Goal: Task Accomplishment & Management: Use online tool/utility

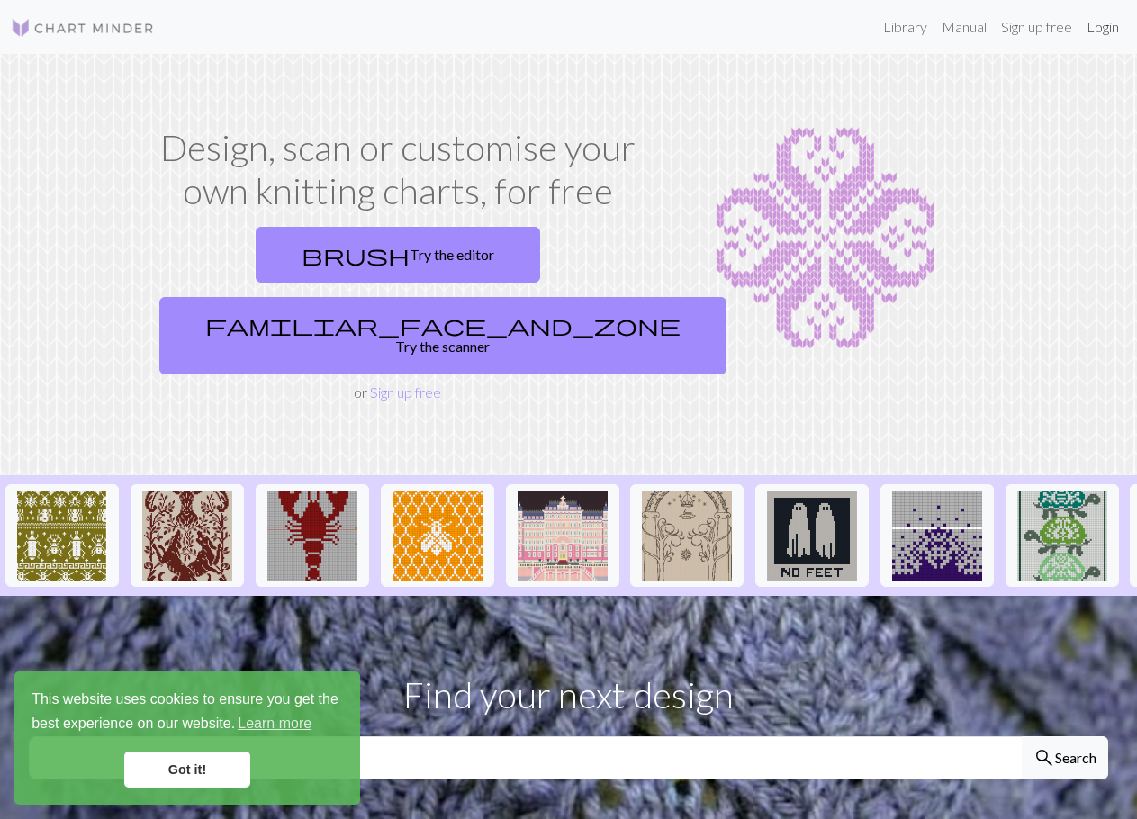
click at [1104, 38] on link "Login" at bounding box center [1102, 27] width 47 height 36
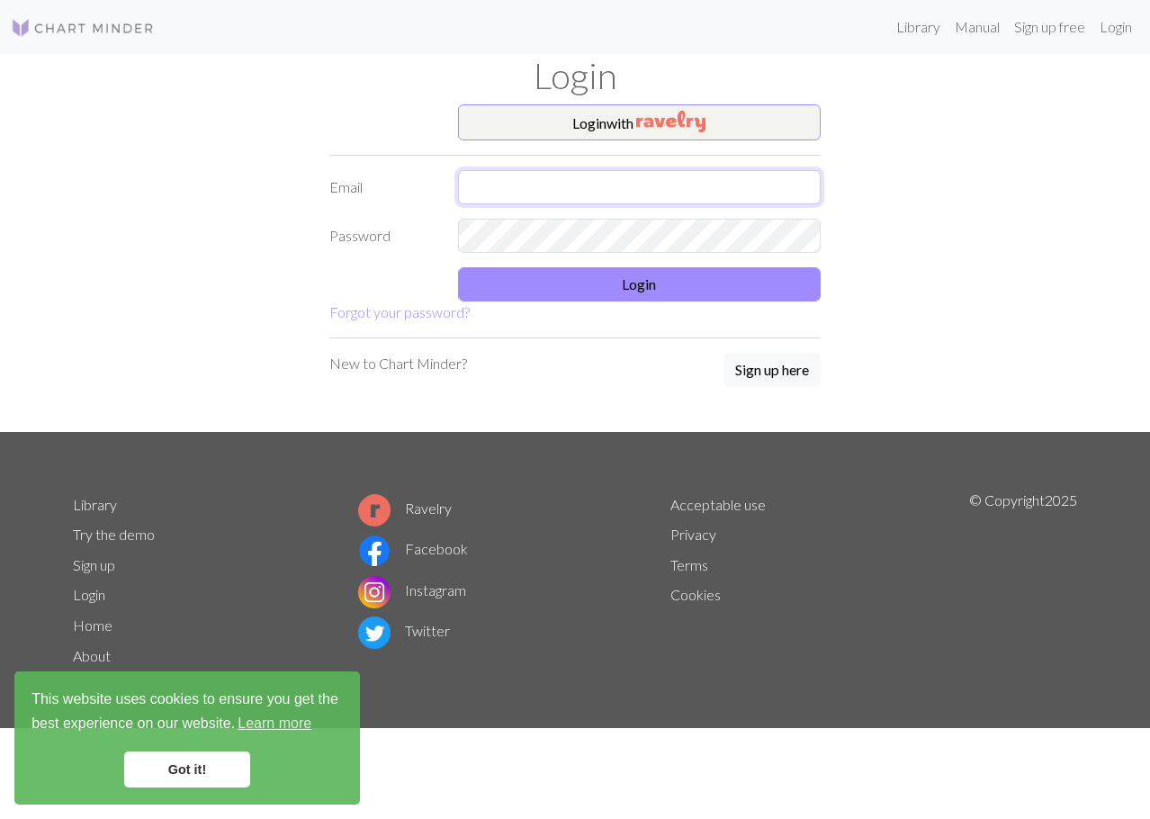
click at [572, 179] on input "text" at bounding box center [640, 187] width 364 height 34
type input "[PERSON_NAME][EMAIL_ADDRESS][DOMAIN_NAME]"
click at [569, 275] on button "Login" at bounding box center [640, 284] width 364 height 34
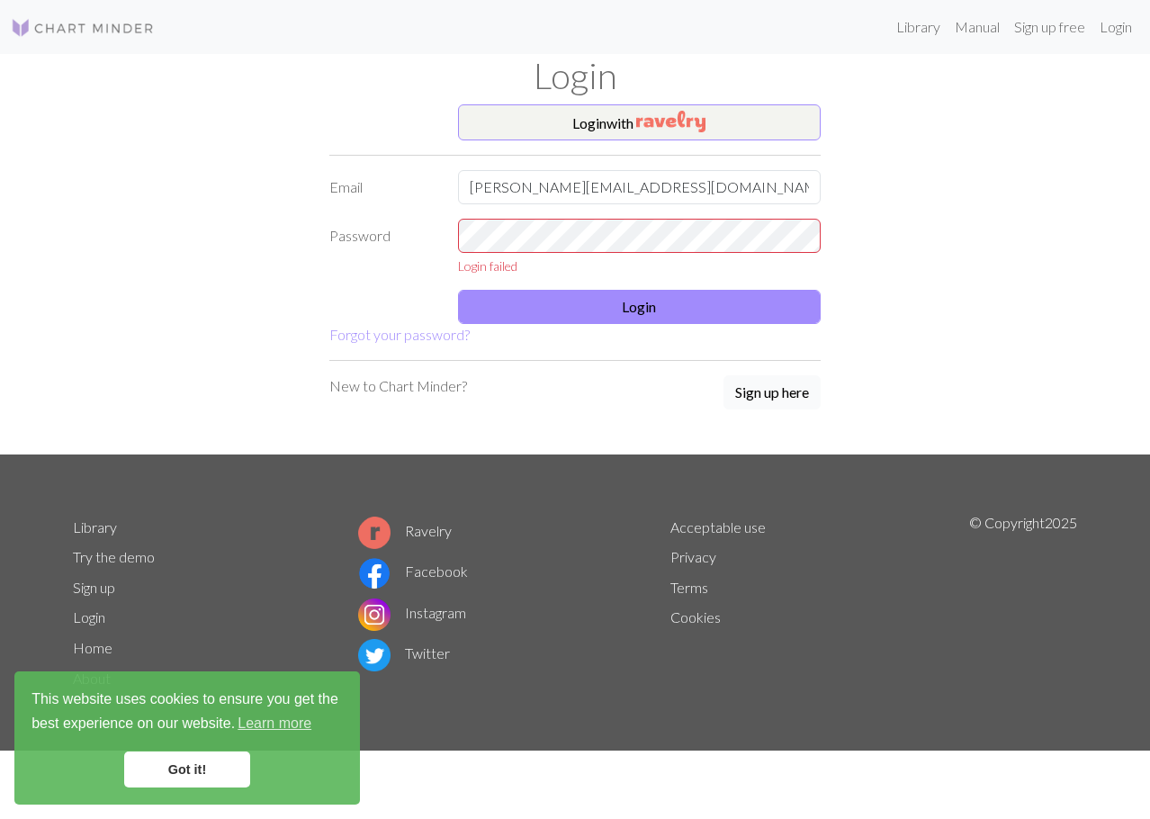
click at [794, 396] on button "Sign up here" at bounding box center [772, 392] width 97 height 34
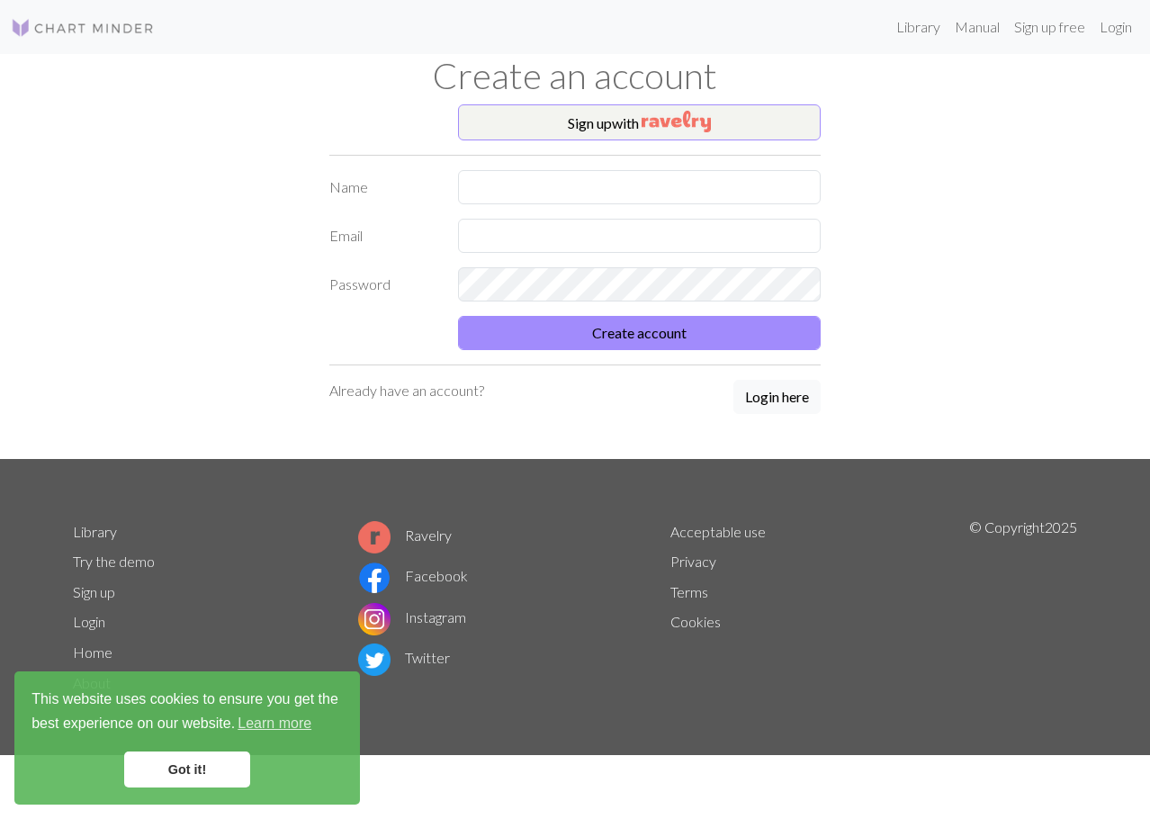
click at [582, 206] on form "Name Email Password Create account" at bounding box center [574, 260] width 491 height 180
click at [590, 183] on input "text" at bounding box center [640, 187] width 364 height 34
type input "[PERSON_NAME]"
click at [571, 237] on input "text" at bounding box center [640, 236] width 364 height 34
type input "[PERSON_NAME][EMAIL_ADDRESS][DOMAIN_NAME]"
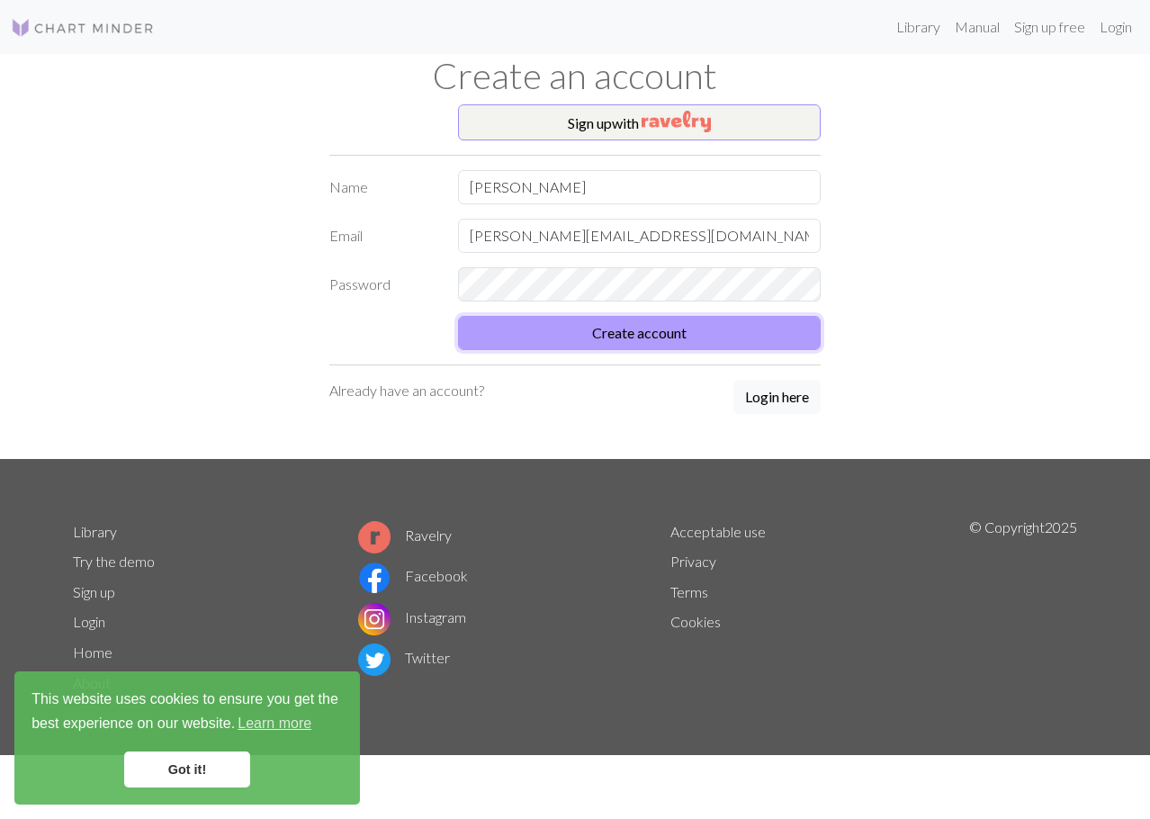
click at [605, 329] on button "Create account" at bounding box center [640, 333] width 364 height 34
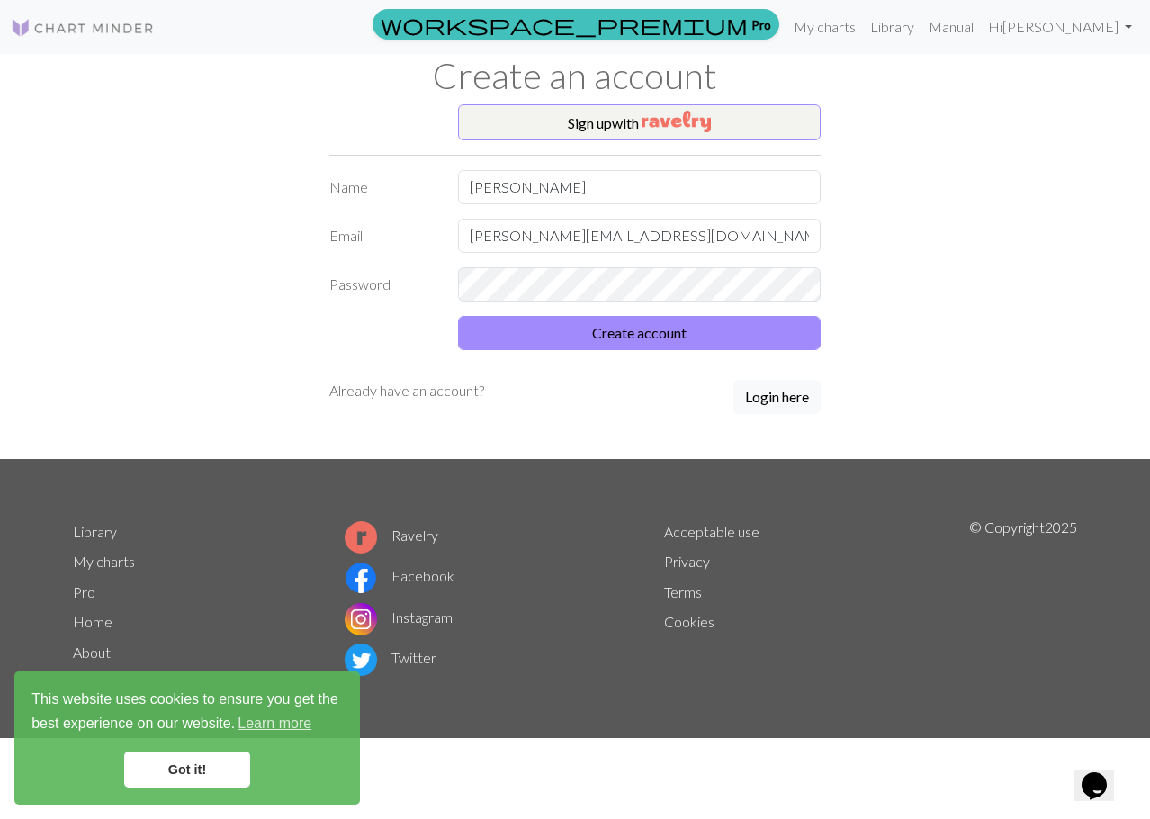
drag, startPoint x: 98, startPoint y: 26, endPoint x: 131, endPoint y: 53, distance: 42.9
click at [98, 26] on img at bounding box center [83, 28] width 144 height 22
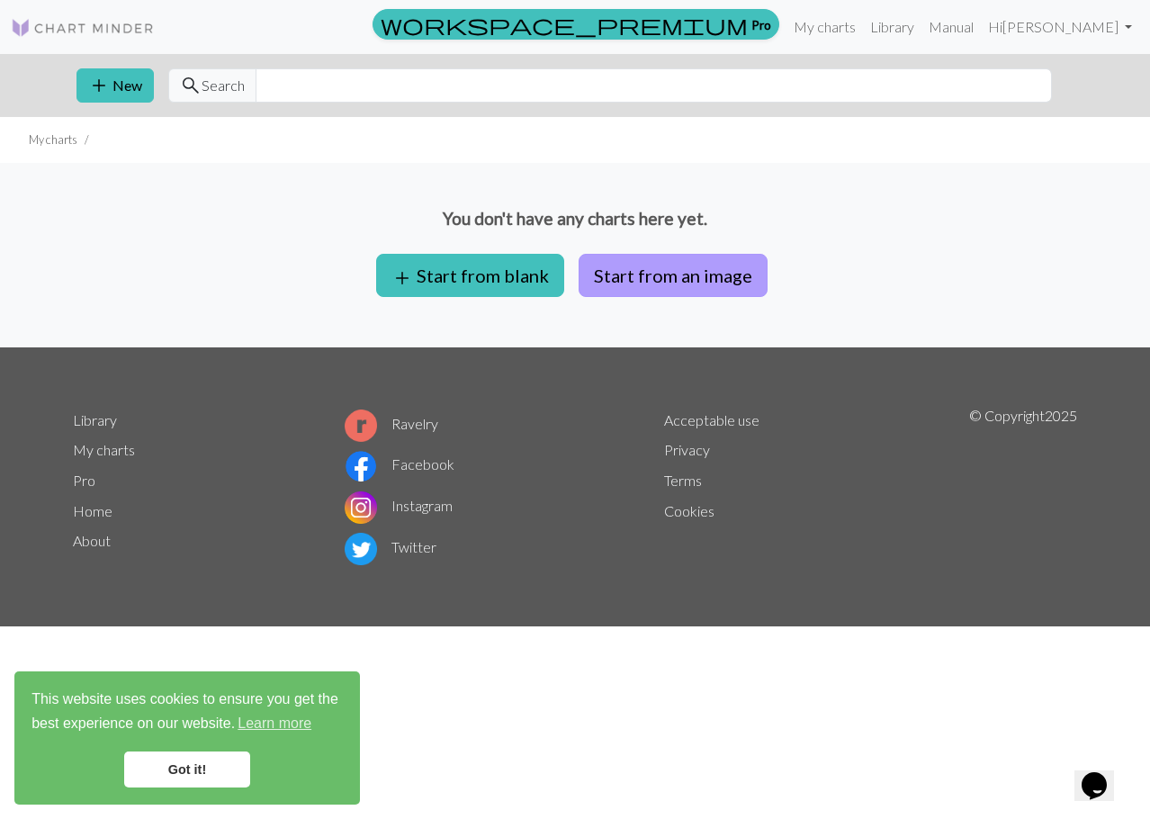
click at [646, 278] on button "Start from an image" at bounding box center [673, 275] width 189 height 43
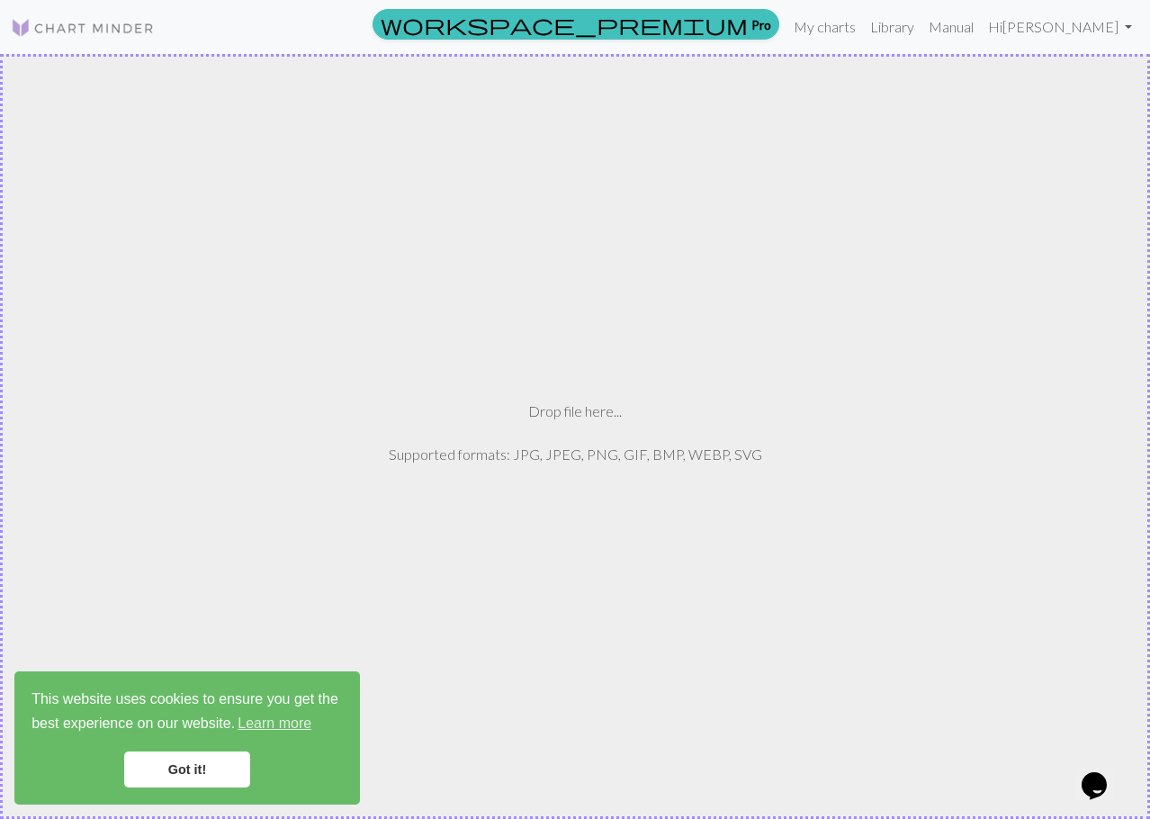
click at [611, 383] on div "workspace_premium Pro My charts Library Manual Hi [PERSON_NAME] Account setting…" at bounding box center [575, 409] width 1150 height 819
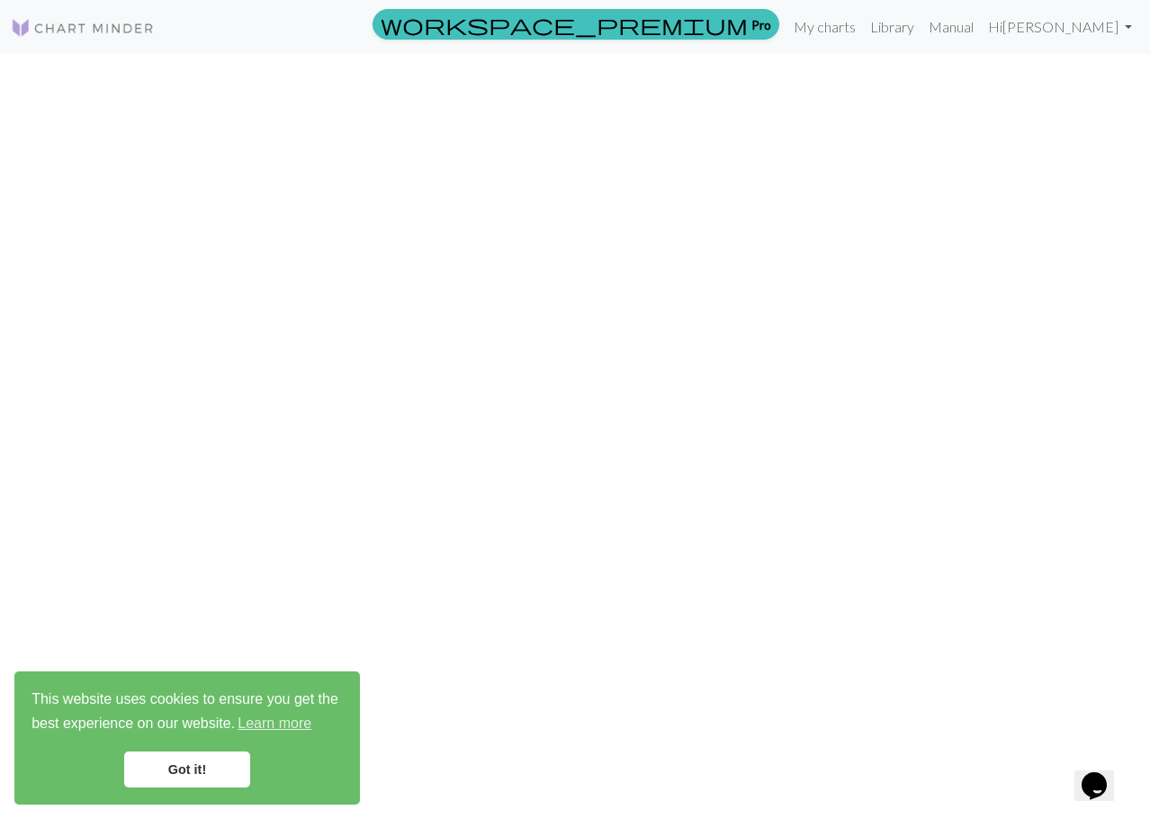
drag, startPoint x: 502, startPoint y: 425, endPoint x: 477, endPoint y: 447, distance: 33.8
click at [477, 447] on div "workspace_premium Pro My charts Library Manual Hi [PERSON_NAME] Account setting…" at bounding box center [575, 409] width 1150 height 819
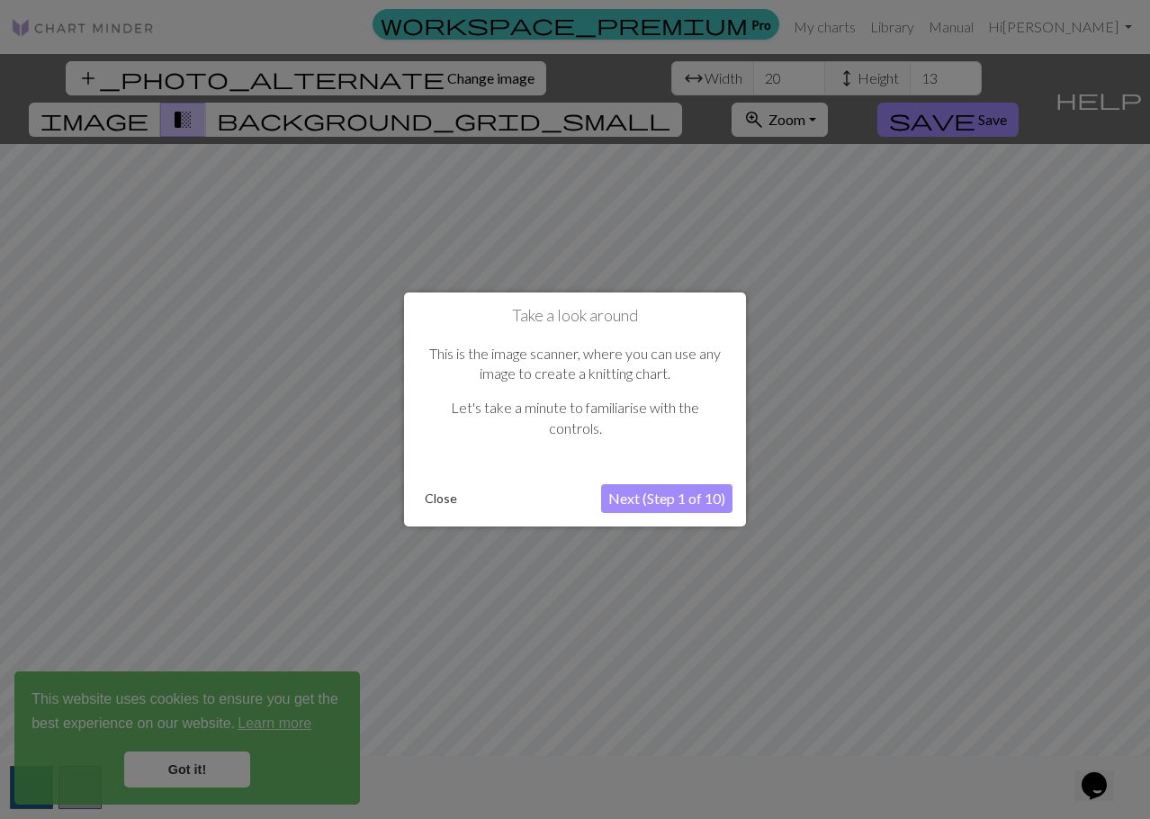
click at [439, 495] on button "Close" at bounding box center [441, 498] width 47 height 27
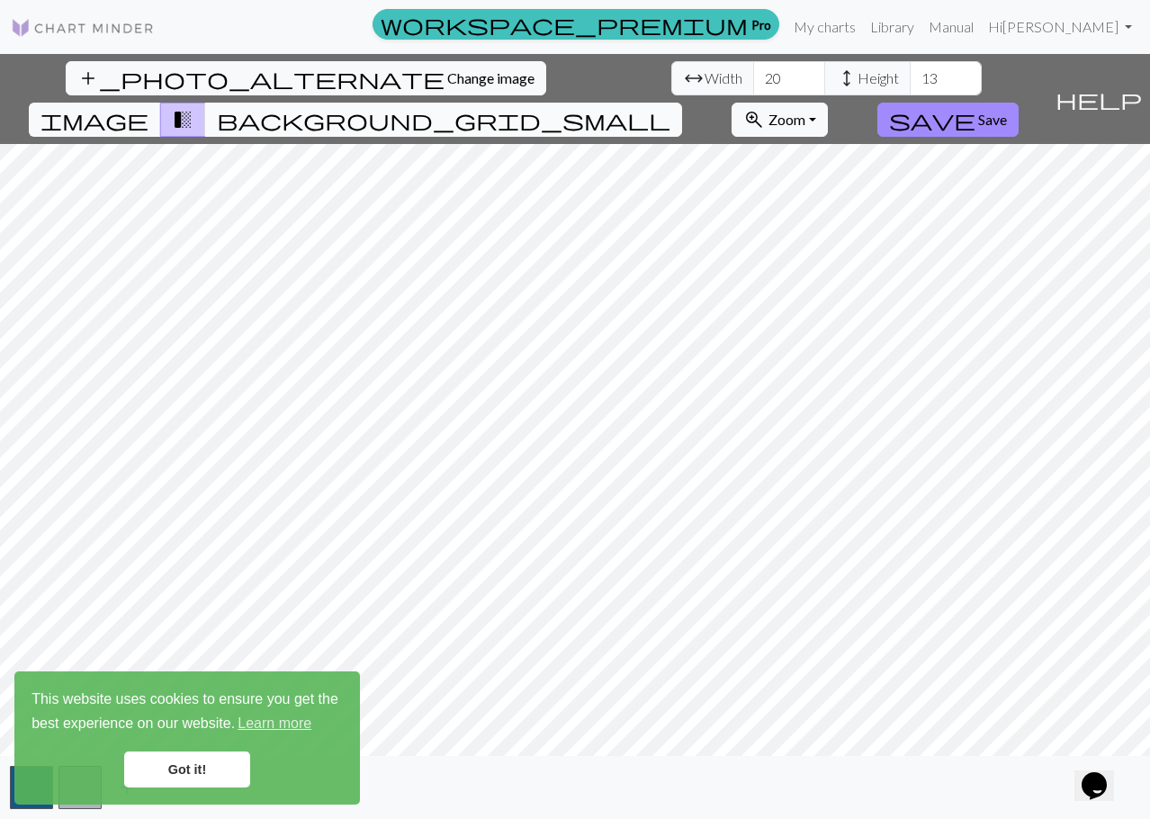
click at [671, 107] on span "background_grid_small" at bounding box center [444, 119] width 454 height 25
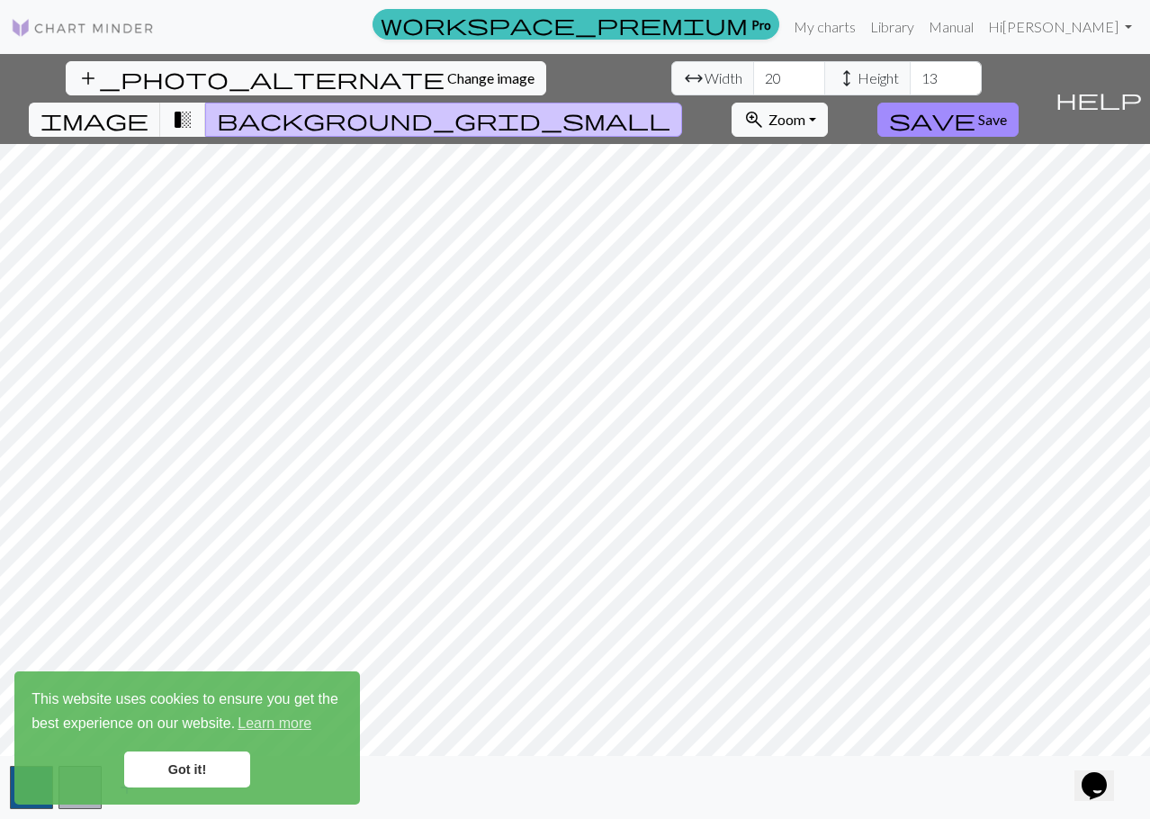
click at [671, 107] on span "background_grid_small" at bounding box center [444, 119] width 454 height 25
click at [194, 107] on span "transition_fade" at bounding box center [183, 119] width 22 height 25
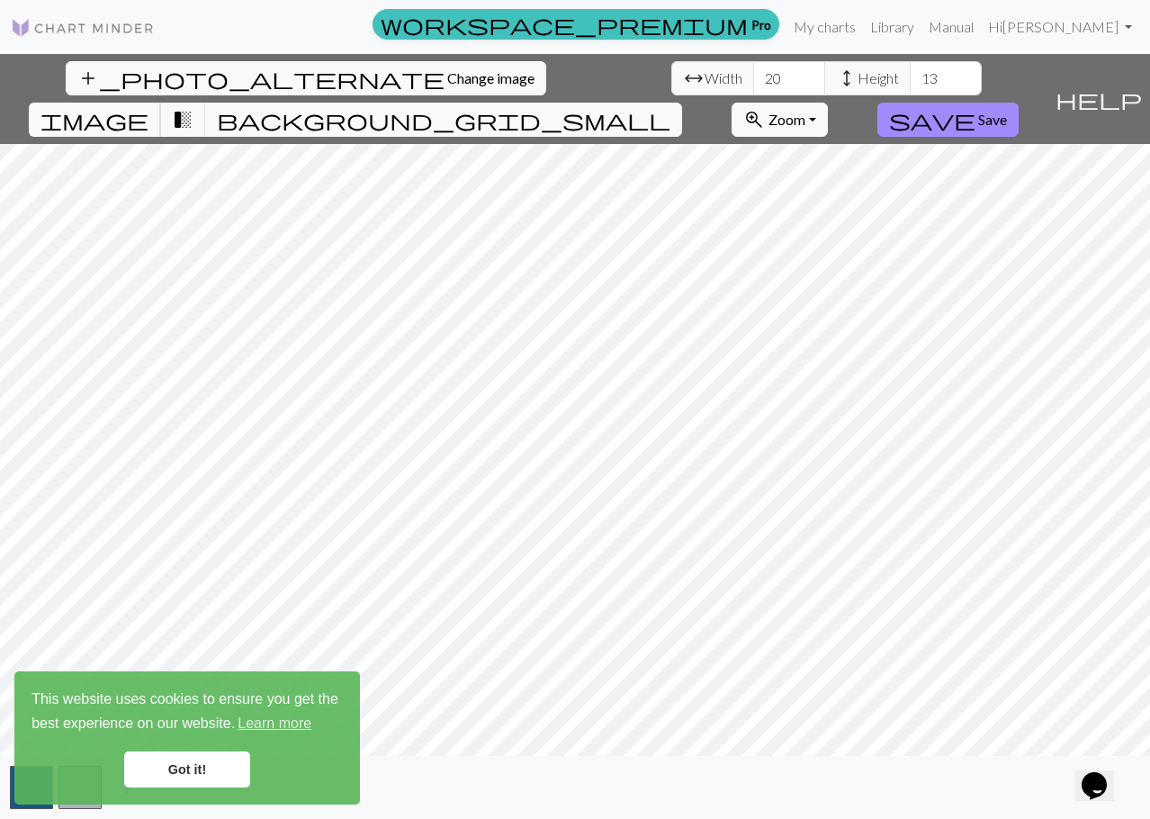
click at [149, 107] on span "image" at bounding box center [95, 119] width 108 height 25
click at [863, 29] on link "My charts" at bounding box center [825, 27] width 77 height 36
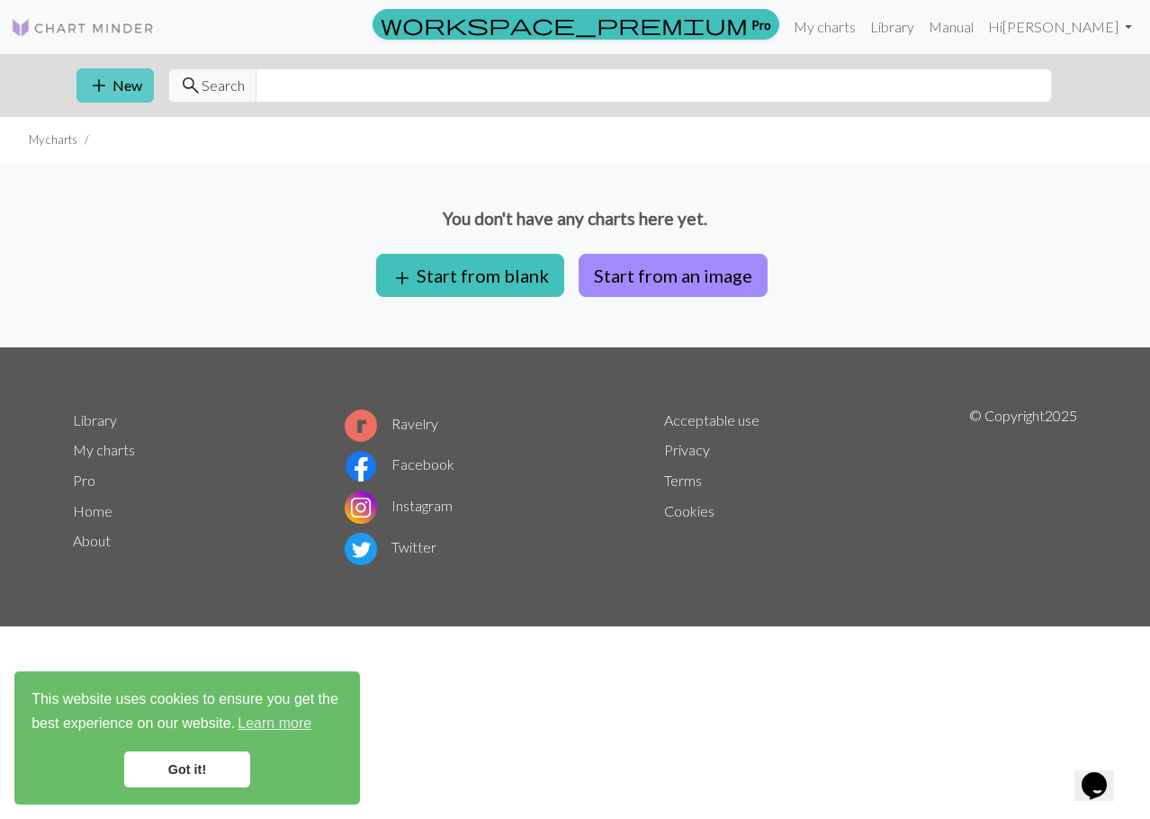
click at [95, 83] on span "add" at bounding box center [99, 85] width 22 height 25
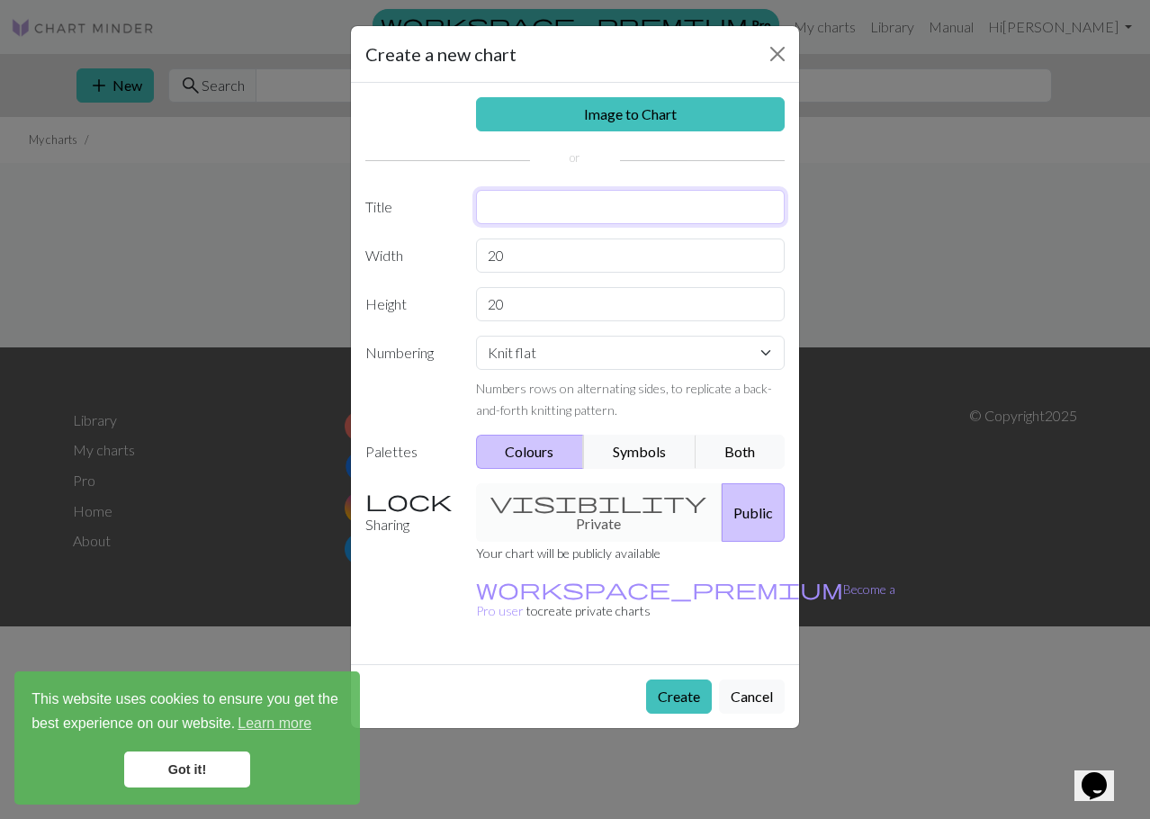
click at [564, 213] on input "text" at bounding box center [631, 207] width 310 height 34
type input "avion"
click at [556, 266] on input "20" at bounding box center [631, 256] width 310 height 34
click at [545, 351] on select "Knit flat Knit in the round Lace knitting Cross stitch" at bounding box center [631, 353] width 310 height 34
select select "round"
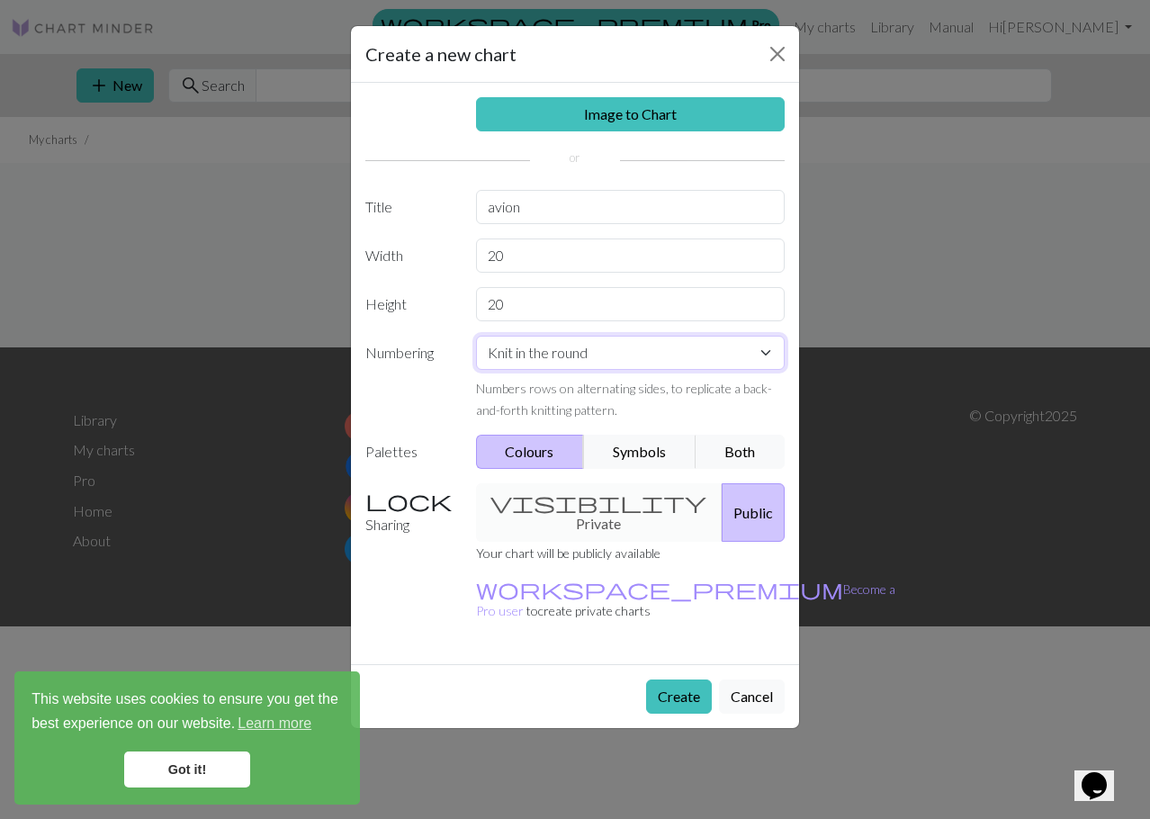
click at [476, 336] on select "Knit flat Knit in the round Lace knitting Cross stitch" at bounding box center [631, 353] width 310 height 34
click at [560, 492] on div "visibility Private Public" at bounding box center [630, 512] width 331 height 59
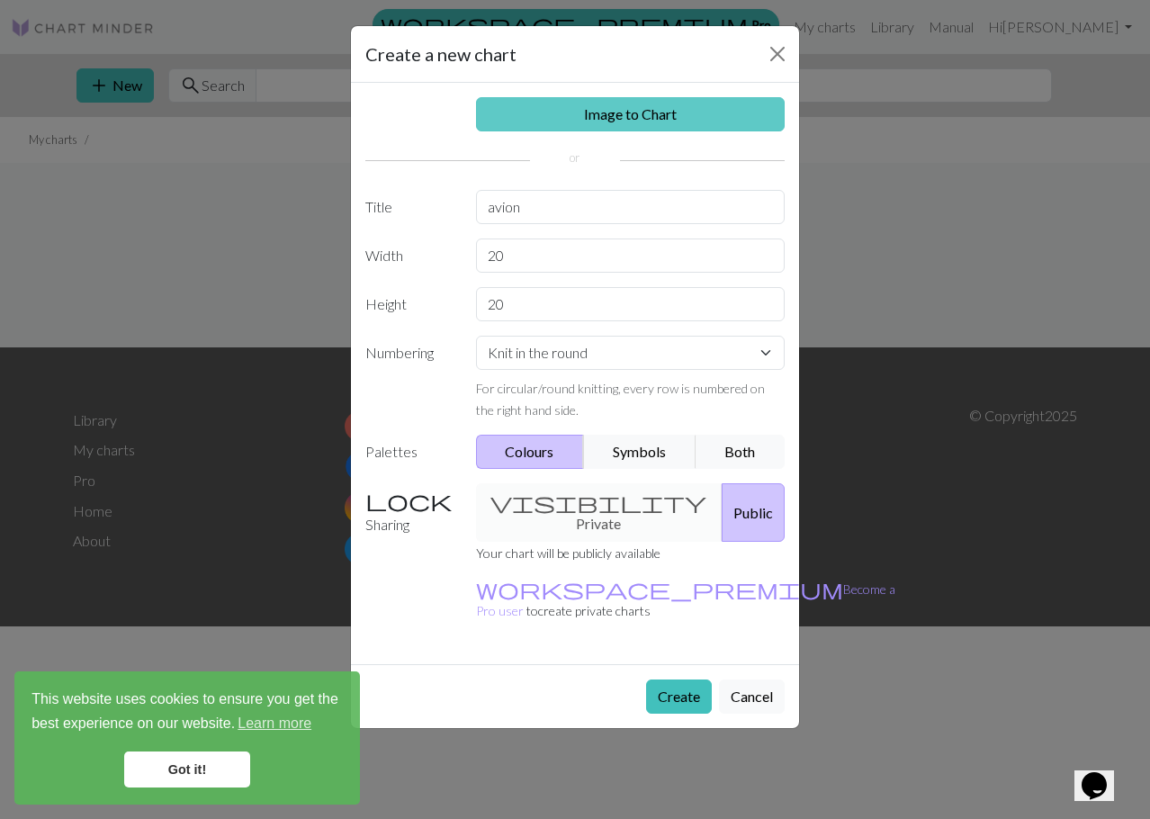
click at [639, 126] on link "Image to Chart" at bounding box center [631, 114] width 310 height 34
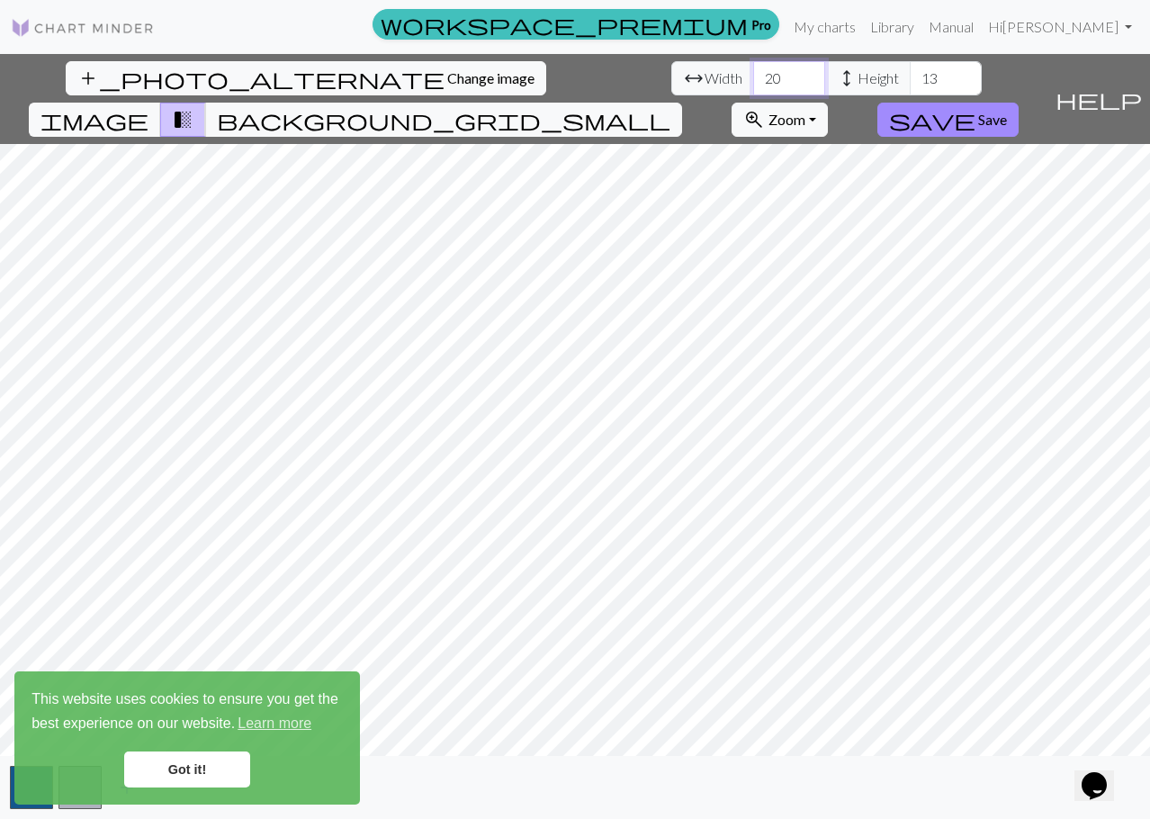
click at [753, 86] on input "20" at bounding box center [789, 78] width 72 height 34
click at [753, 76] on input "20" at bounding box center [789, 78] width 72 height 34
click at [753, 89] on input "200" at bounding box center [789, 78] width 72 height 34
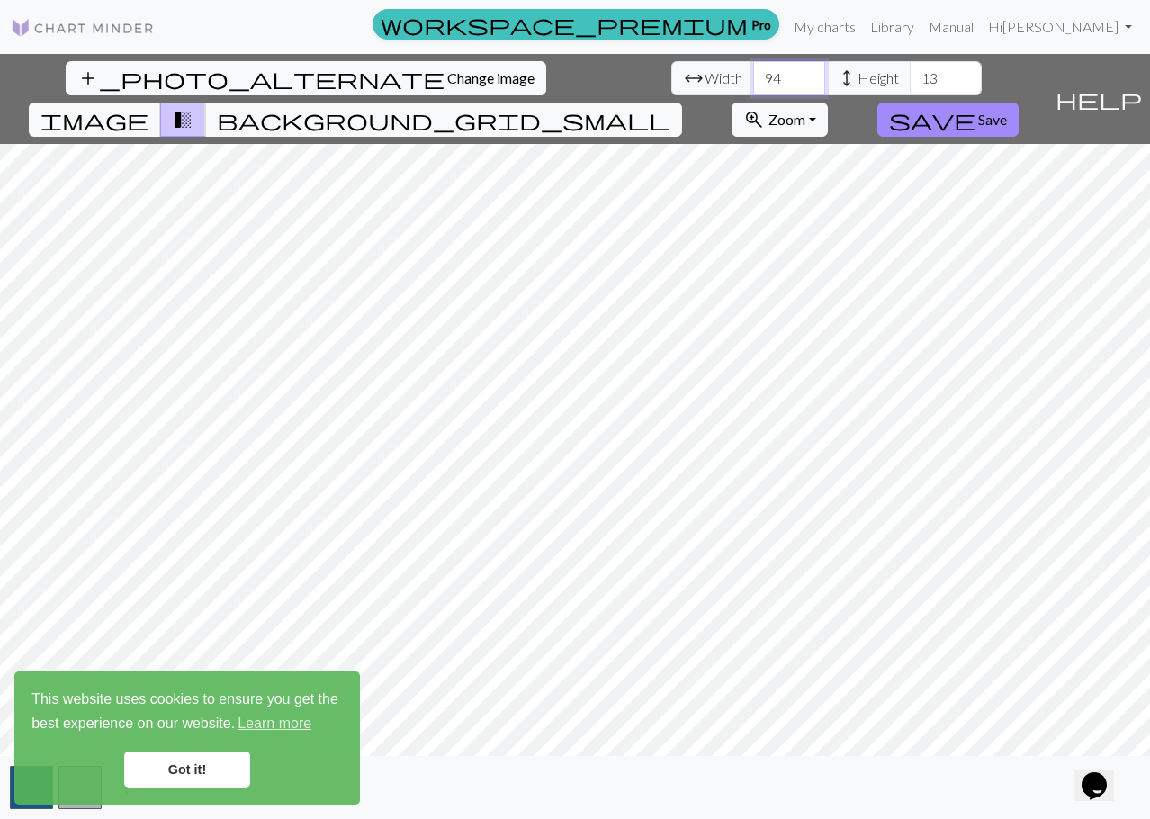
type input "9"
type input "96"
click at [910, 74] on input "13" at bounding box center [946, 78] width 72 height 34
click at [910, 69] on input "14" at bounding box center [946, 78] width 72 height 34
click at [910, 69] on input "15" at bounding box center [946, 78] width 72 height 34
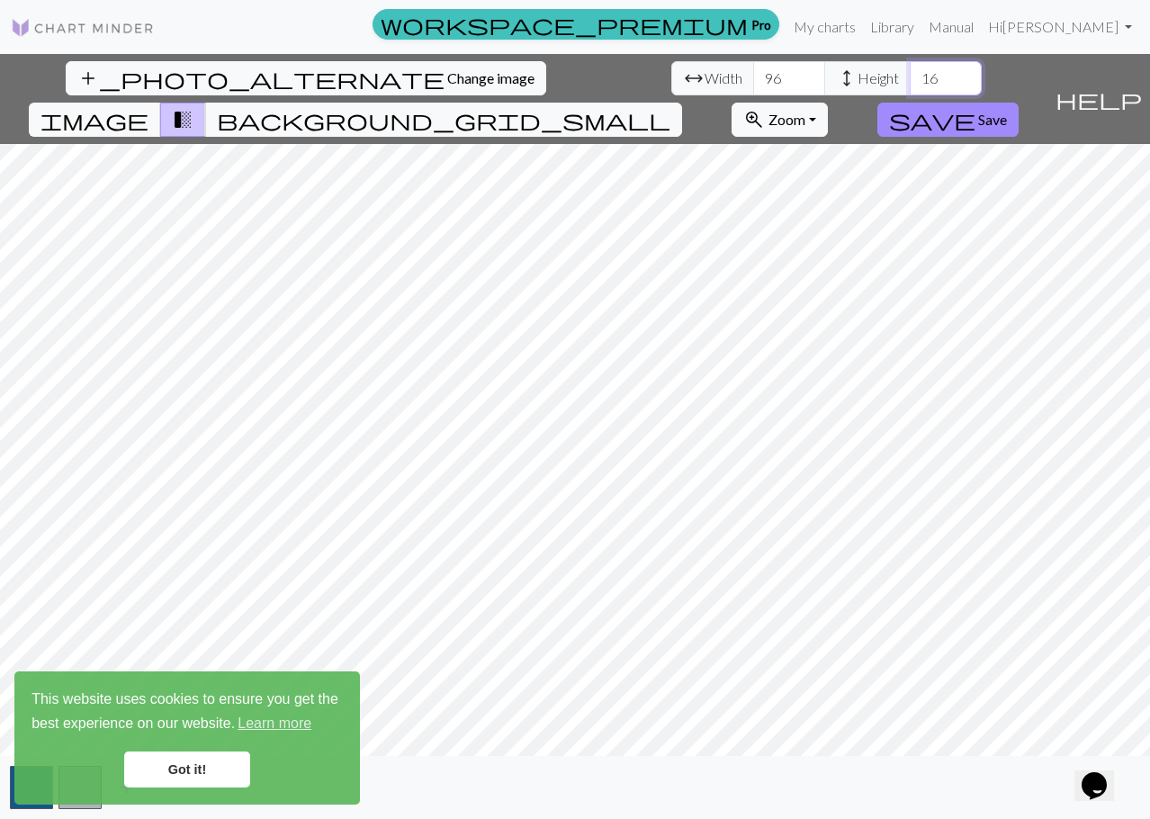
click at [910, 69] on input "16" at bounding box center [946, 78] width 72 height 34
click at [910, 69] on input "17" at bounding box center [946, 78] width 72 height 34
click at [910, 69] on input "18" at bounding box center [946, 78] width 72 height 34
click at [910, 69] on input "19" at bounding box center [946, 78] width 72 height 34
click at [910, 69] on input "20" at bounding box center [946, 78] width 72 height 34
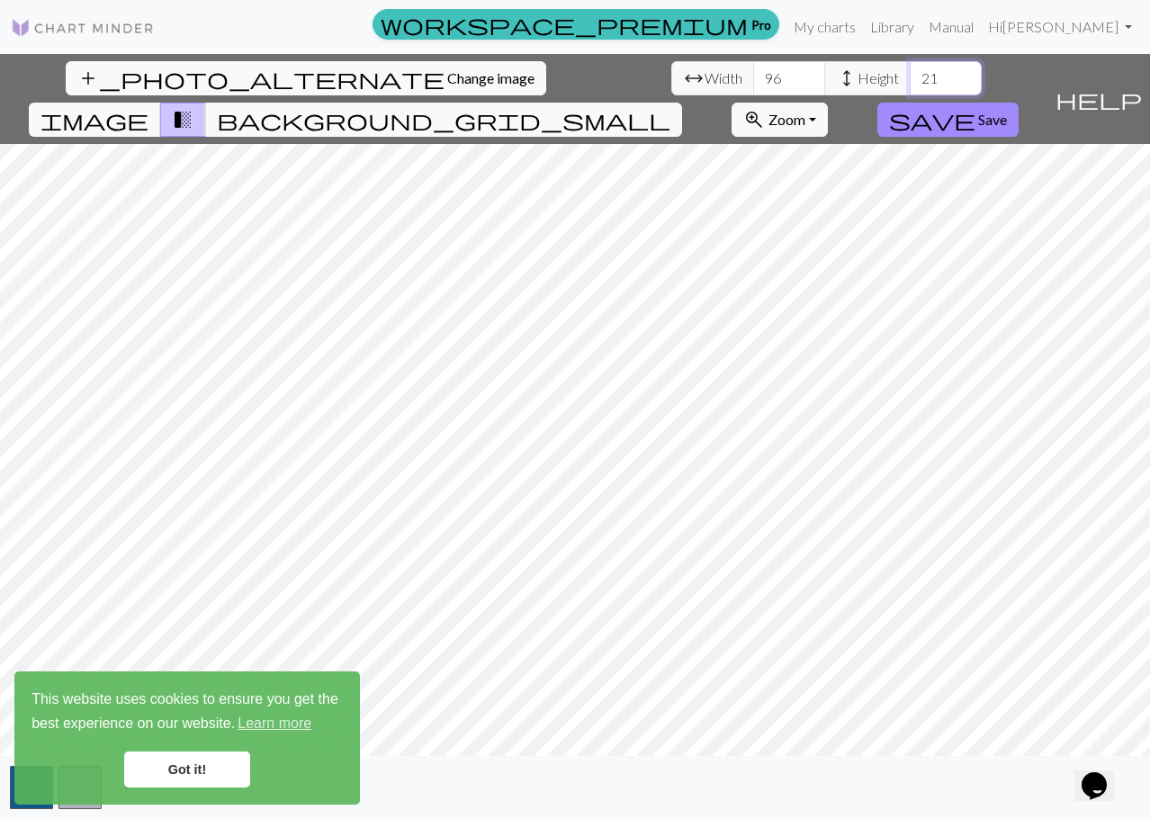
click at [910, 69] on input "21" at bounding box center [946, 78] width 72 height 34
click at [910, 69] on input "22" at bounding box center [946, 78] width 72 height 34
click at [910, 69] on input "23" at bounding box center [946, 78] width 72 height 34
click at [910, 69] on input "24" at bounding box center [946, 78] width 72 height 34
click at [910, 69] on input "25" at bounding box center [946, 78] width 72 height 34
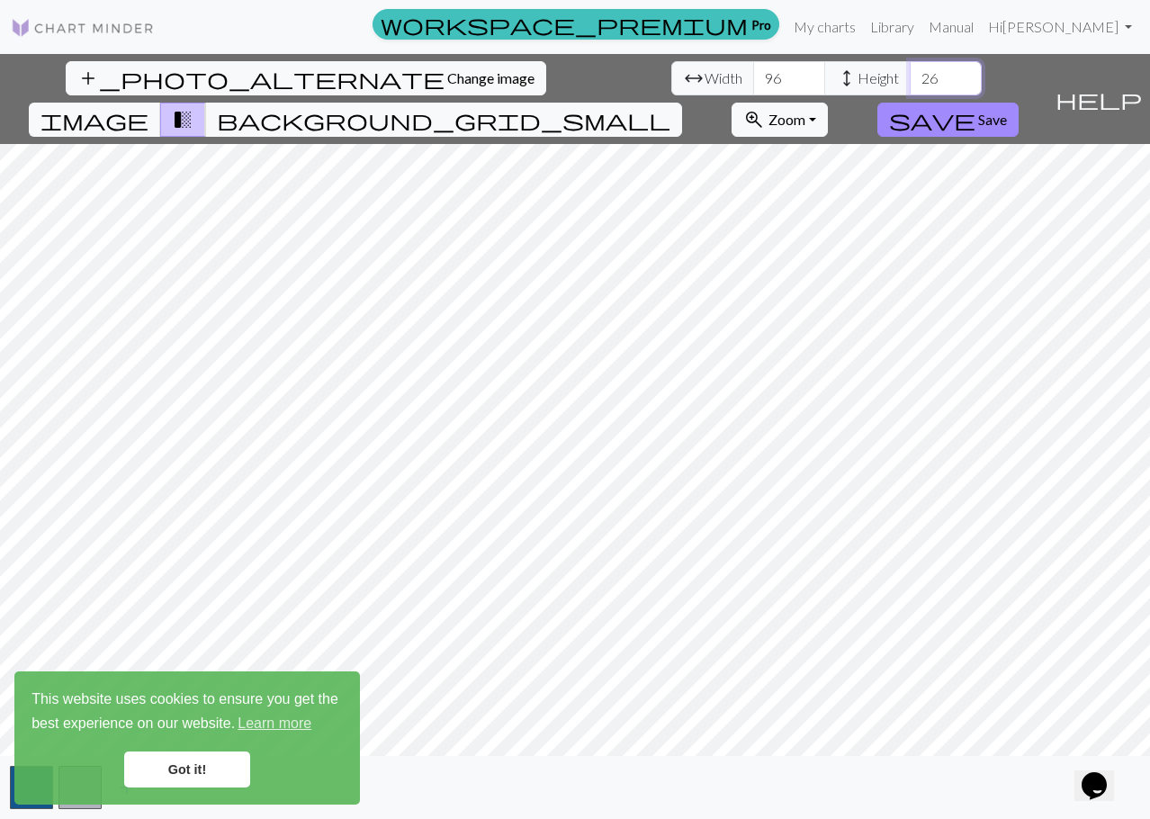
click at [910, 69] on input "26" at bounding box center [946, 78] width 72 height 34
click at [910, 69] on input "27" at bounding box center [946, 78] width 72 height 34
click at [910, 69] on input "28" at bounding box center [946, 78] width 72 height 34
click at [910, 69] on input "29" at bounding box center [946, 78] width 72 height 34
click at [910, 68] on input "30" at bounding box center [946, 78] width 72 height 34
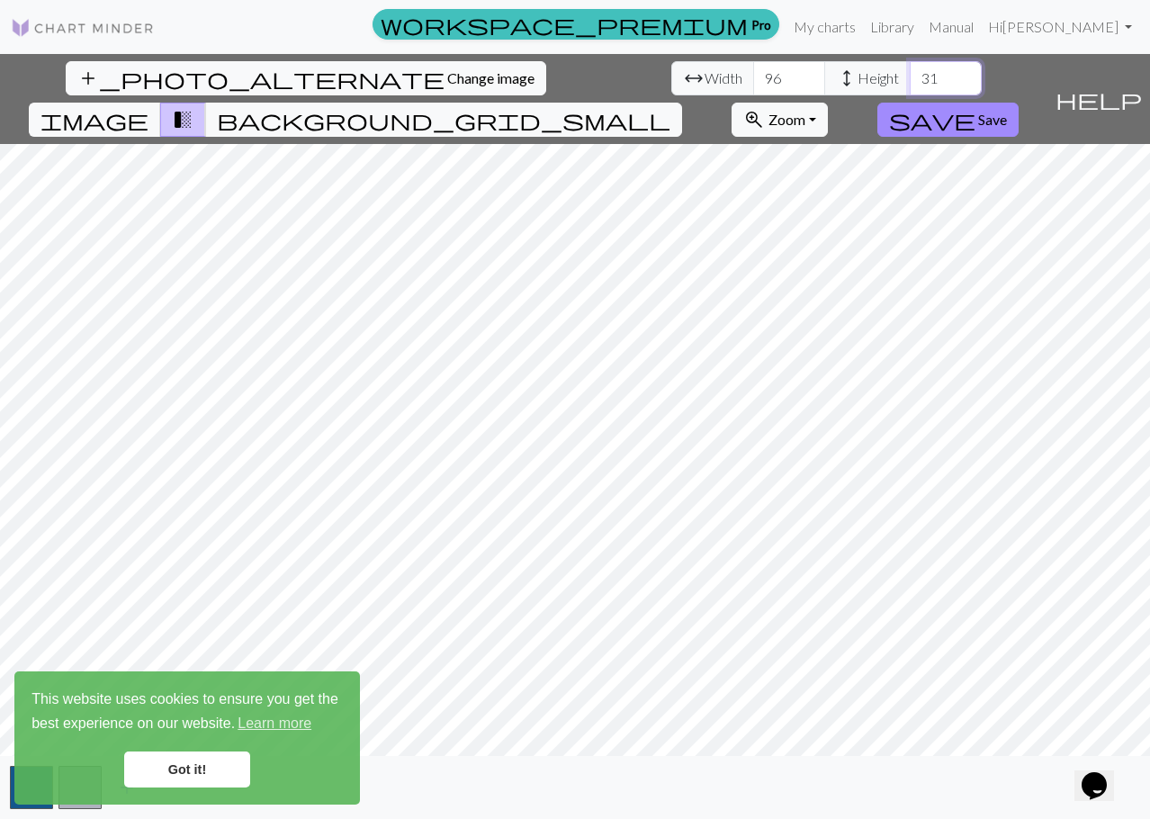
click at [910, 68] on input "31" at bounding box center [946, 78] width 72 height 34
click at [910, 68] on input "32" at bounding box center [946, 78] width 72 height 34
click at [910, 68] on input "33" at bounding box center [946, 78] width 72 height 34
click at [910, 68] on input "34" at bounding box center [946, 78] width 72 height 34
click at [910, 68] on input "35" at bounding box center [946, 78] width 72 height 34
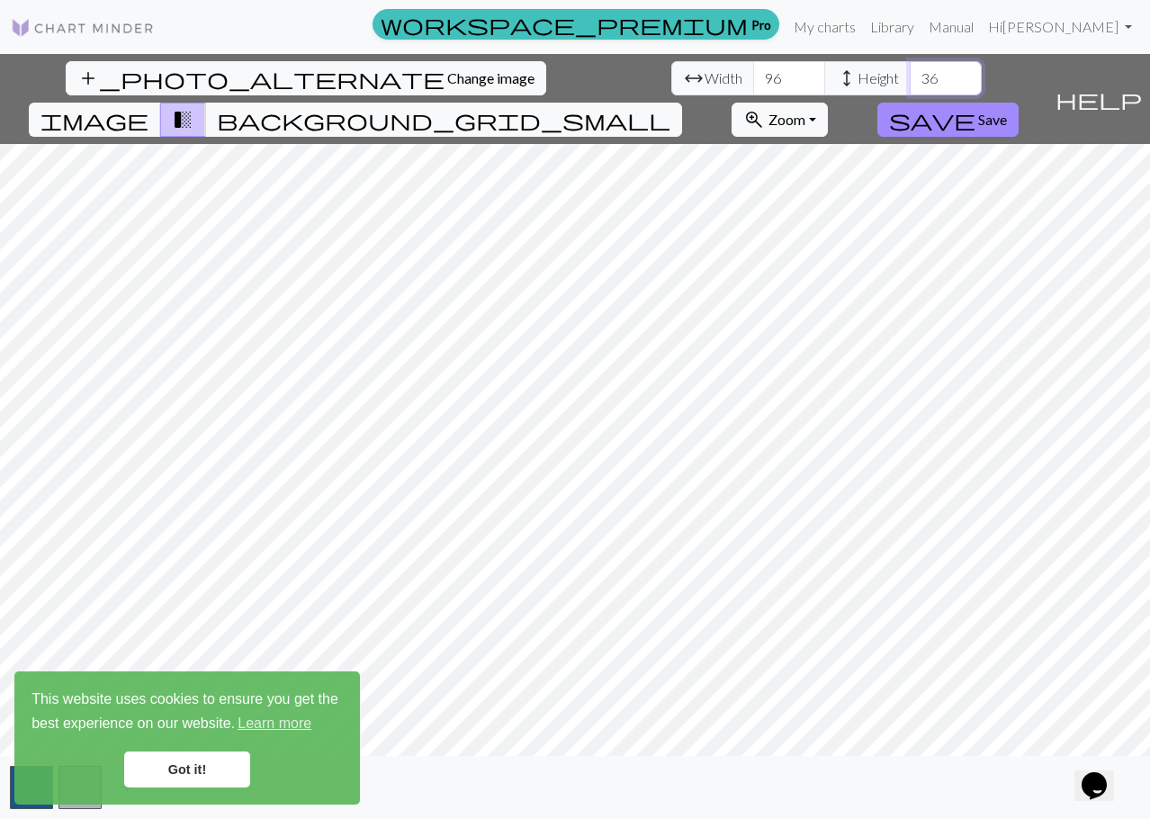
click at [910, 68] on input "36" at bounding box center [946, 78] width 72 height 34
click at [910, 68] on input "37" at bounding box center [946, 78] width 72 height 34
click at [910, 68] on input "38" at bounding box center [946, 78] width 72 height 34
click at [910, 68] on input "39" at bounding box center [946, 78] width 72 height 34
click at [910, 68] on input "40" at bounding box center [946, 78] width 72 height 34
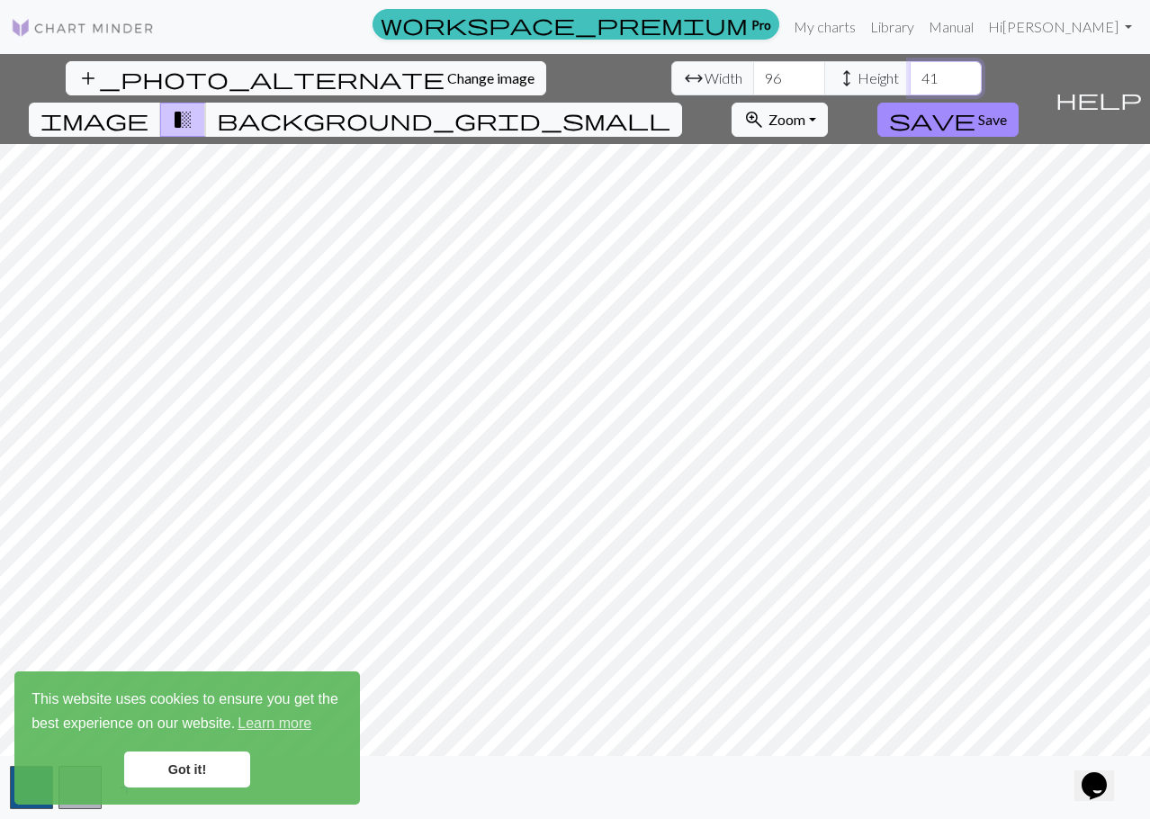
click at [910, 68] on input "41" at bounding box center [946, 78] width 72 height 34
click at [910, 68] on input "42" at bounding box center [946, 78] width 72 height 34
click at [910, 68] on input "43" at bounding box center [946, 78] width 72 height 34
click at [910, 68] on input "44" at bounding box center [946, 78] width 72 height 34
click at [910, 68] on input "45" at bounding box center [946, 78] width 72 height 34
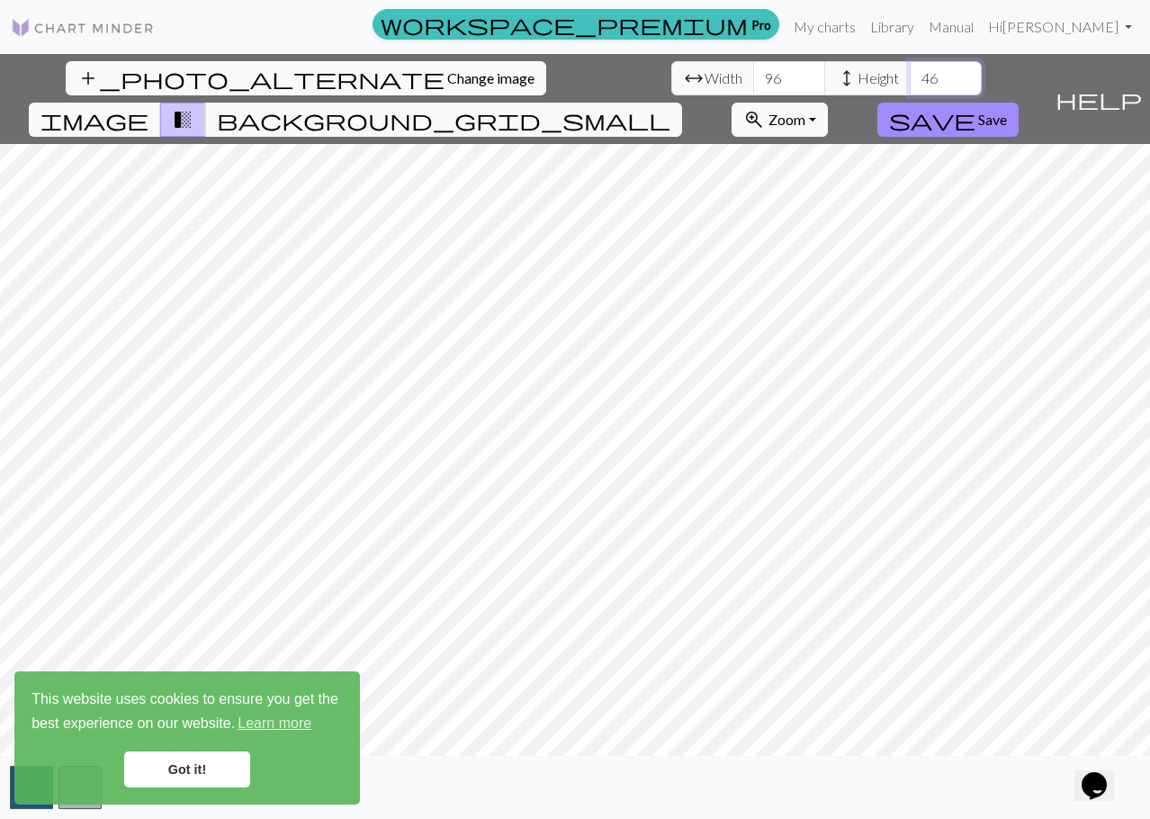
click at [910, 68] on input "46" at bounding box center [946, 78] width 72 height 34
click at [910, 68] on input "47" at bounding box center [946, 78] width 72 height 34
click at [910, 68] on input "48" at bounding box center [946, 78] width 72 height 34
click at [910, 68] on input "49" at bounding box center [946, 78] width 72 height 34
click at [910, 71] on input "50" at bounding box center [946, 78] width 72 height 34
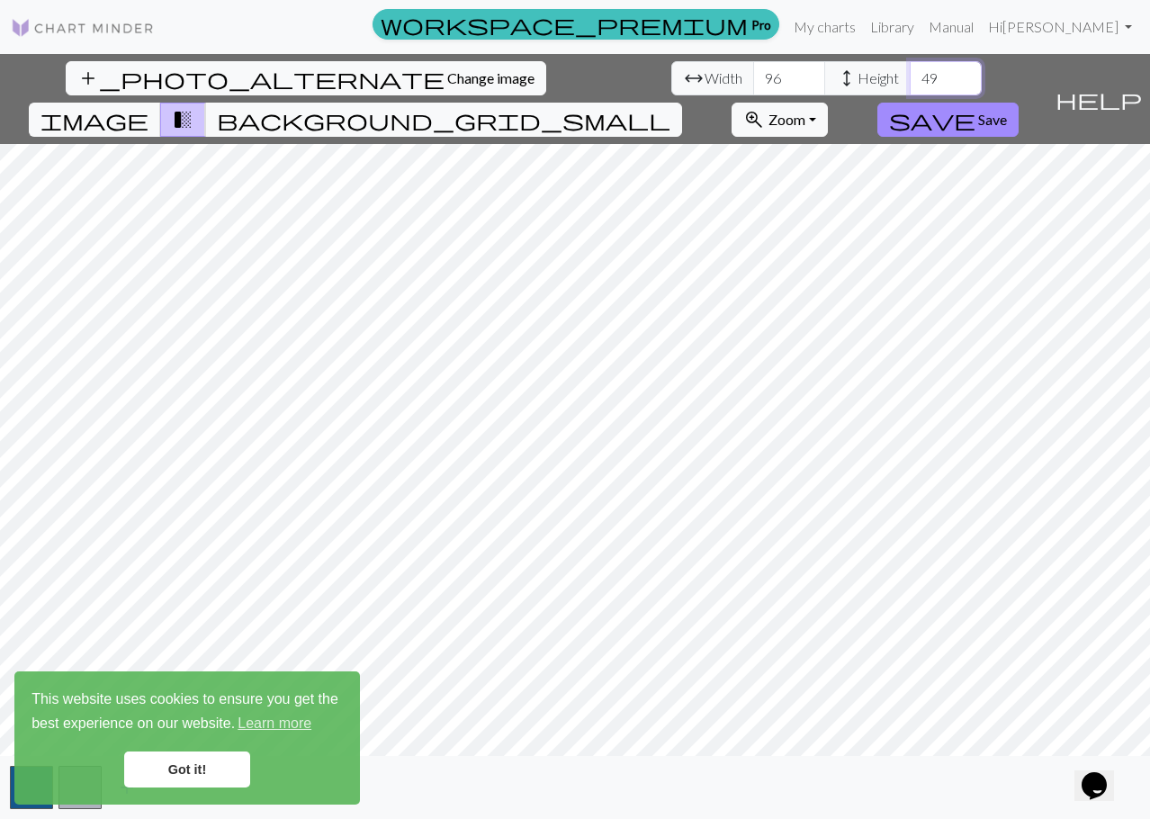
click at [910, 83] on input "49" at bounding box center [946, 78] width 72 height 34
click at [910, 83] on input "48" at bounding box center [946, 78] width 72 height 34
click at [910, 83] on input "47" at bounding box center [946, 78] width 72 height 34
click at [910, 83] on input "46" at bounding box center [946, 78] width 72 height 34
click at [910, 83] on input "45" at bounding box center [946, 78] width 72 height 34
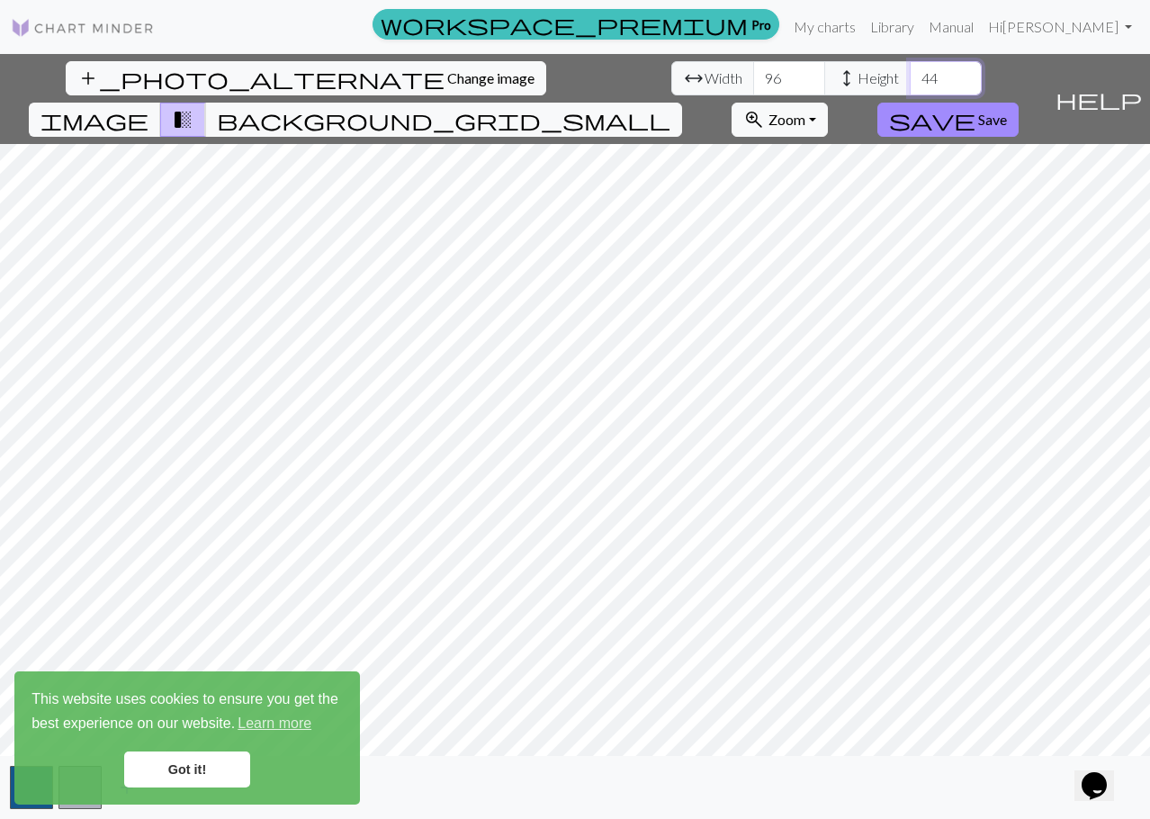
click at [910, 83] on input "44" at bounding box center [946, 78] width 72 height 34
click at [910, 83] on input "43" at bounding box center [946, 78] width 72 height 34
click at [910, 83] on input "42" at bounding box center [946, 78] width 72 height 34
click at [910, 73] on input "44" at bounding box center [946, 78] width 72 height 34
drag, startPoint x: 514, startPoint y: 77, endPoint x: 495, endPoint y: 77, distance: 18.9
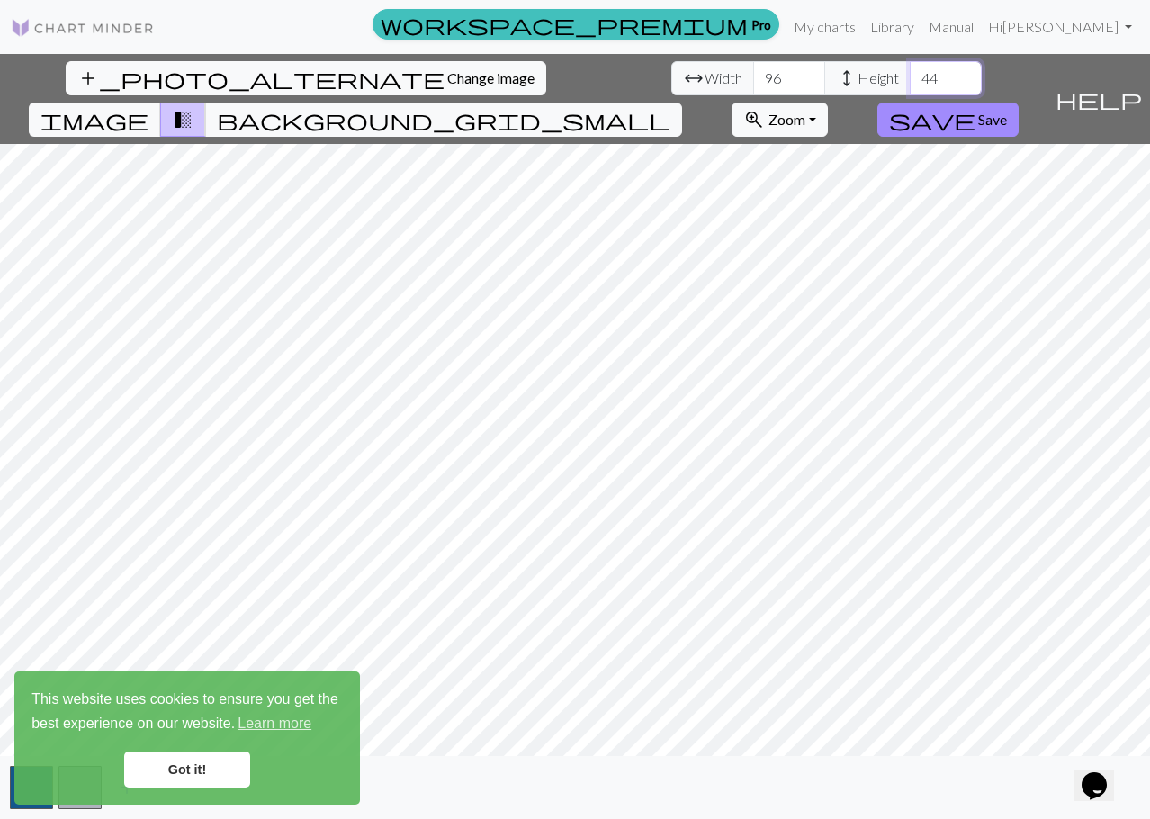
click at [910, 77] on input "44" at bounding box center [946, 78] width 72 height 34
type input "96"
click at [753, 77] on input "96" at bounding box center [789, 78] width 72 height 34
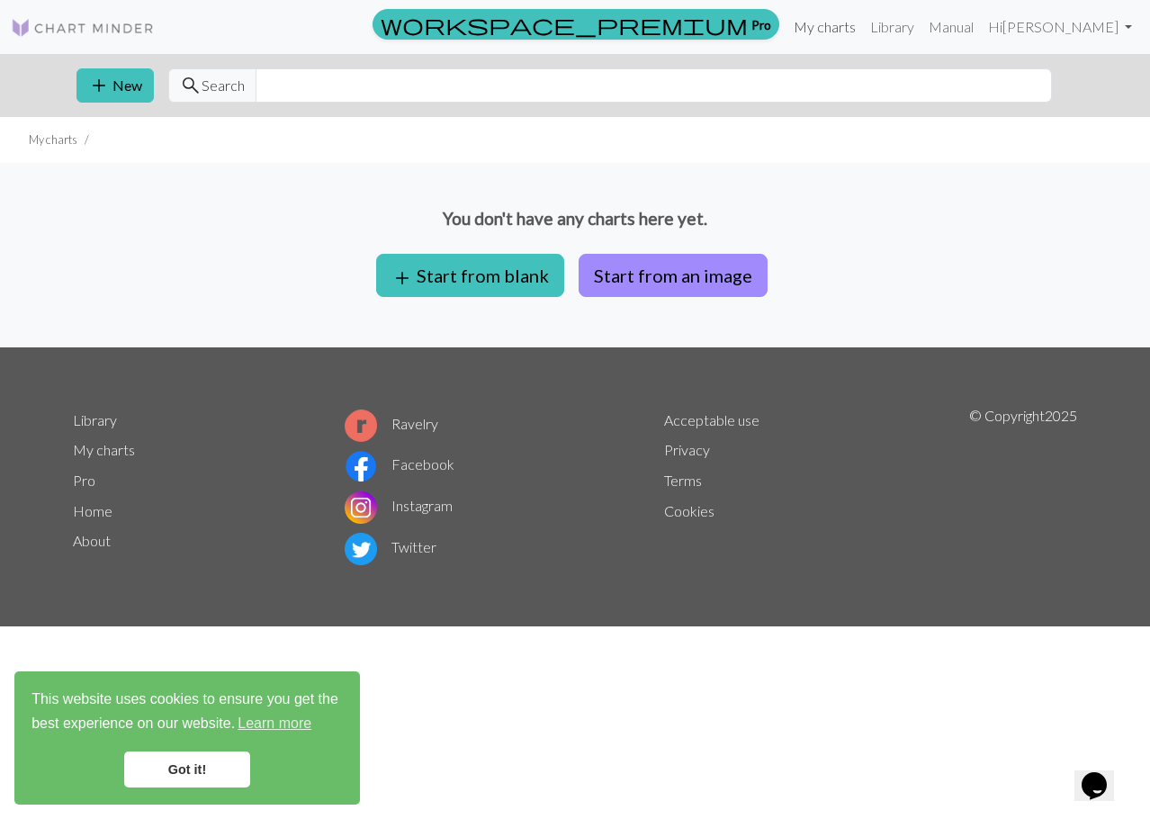
click at [863, 26] on link "My charts" at bounding box center [825, 27] width 77 height 36
click at [80, 23] on img at bounding box center [83, 28] width 144 height 22
click at [863, 27] on link "My charts" at bounding box center [825, 27] width 77 height 36
click at [482, 278] on button "add Start from blank" at bounding box center [470, 275] width 188 height 43
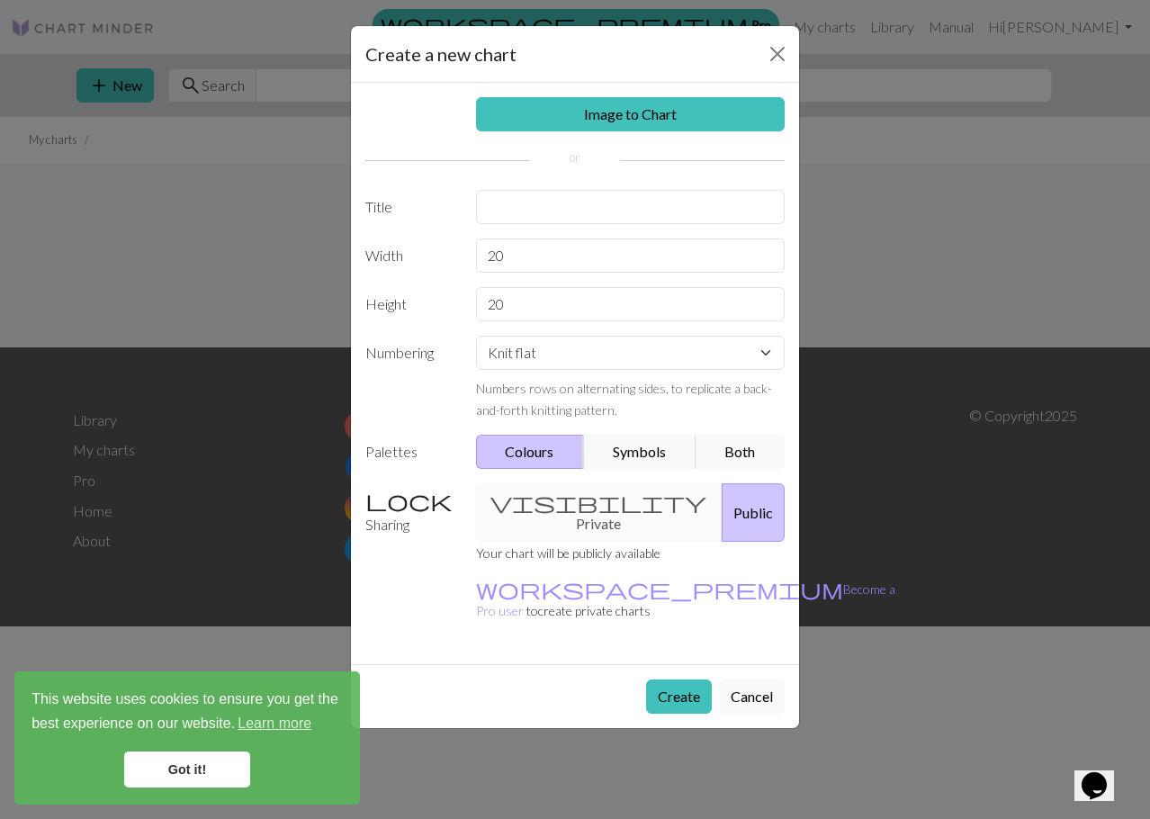
click at [903, 260] on div "Create a new chart Image to Chart Title Width 20 Height 20 Numbering Knit flat …" at bounding box center [575, 409] width 1150 height 819
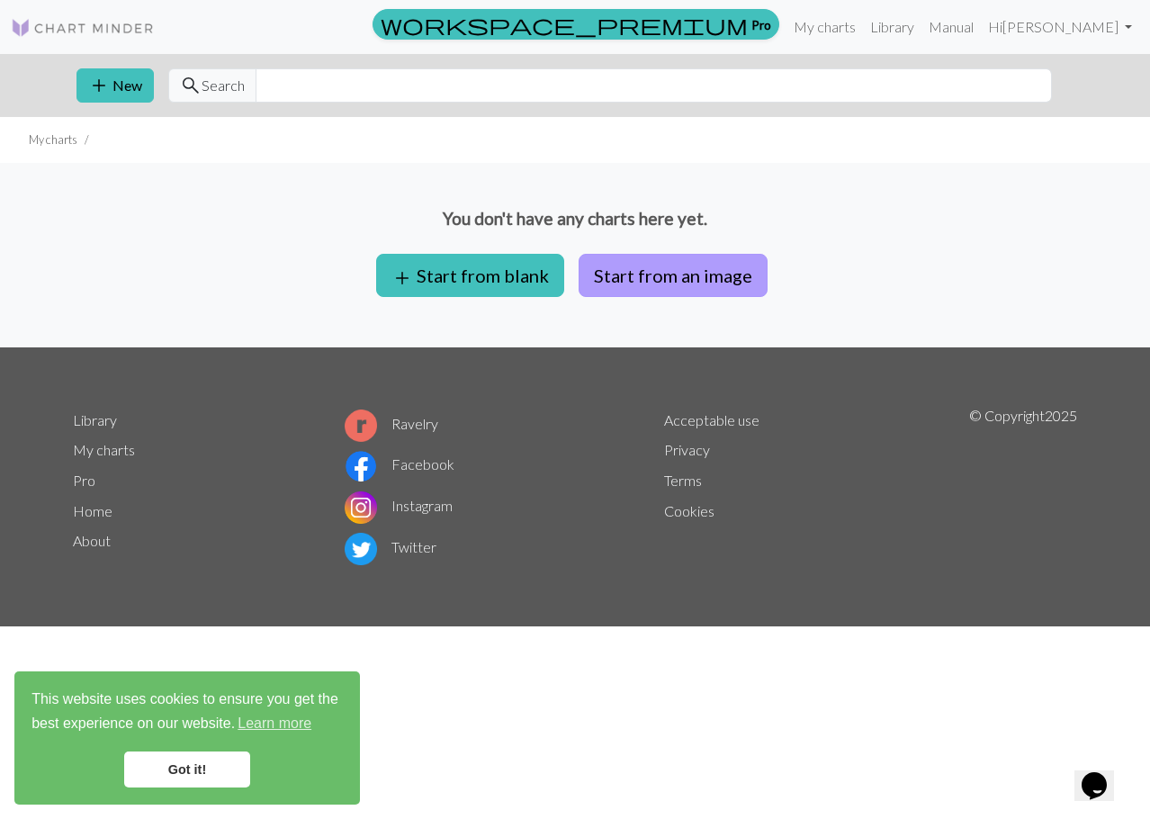
click at [749, 271] on button "Start from an image" at bounding box center [673, 275] width 189 height 43
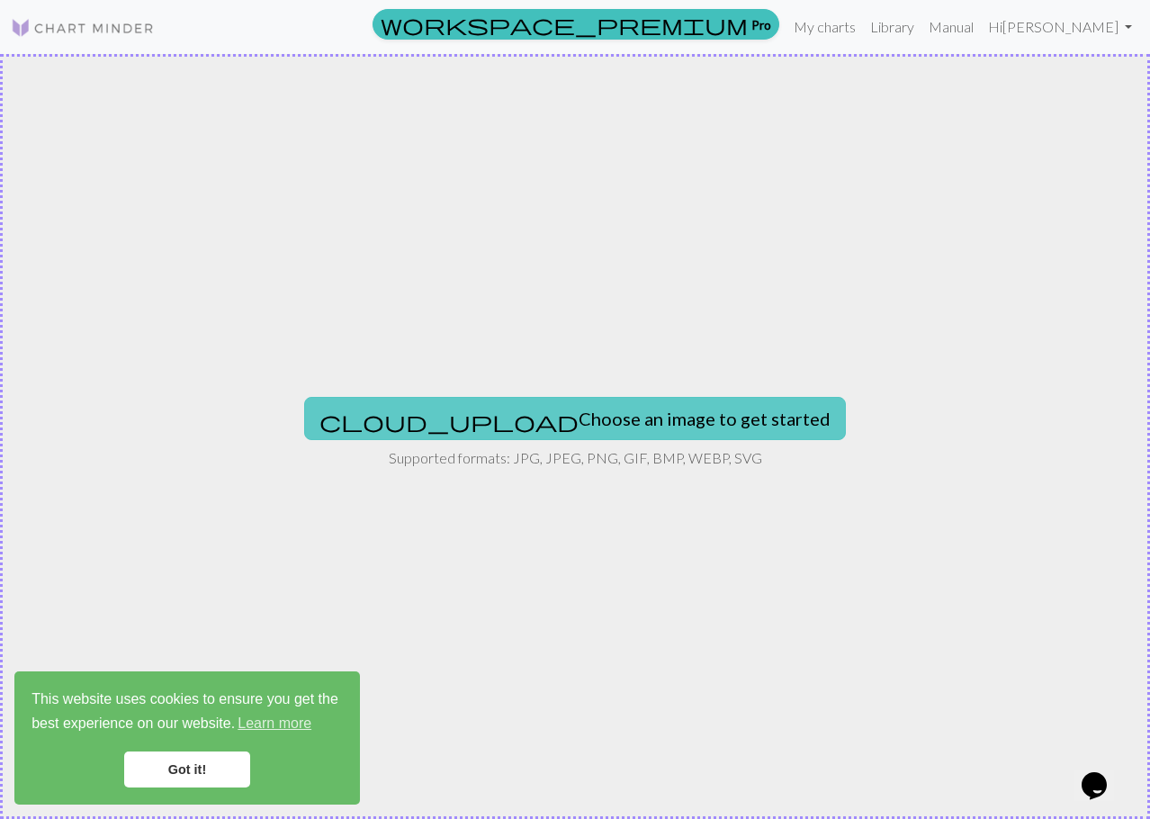
click at [566, 410] on button "cloud_upload Choose an image to get started" at bounding box center [575, 418] width 542 height 43
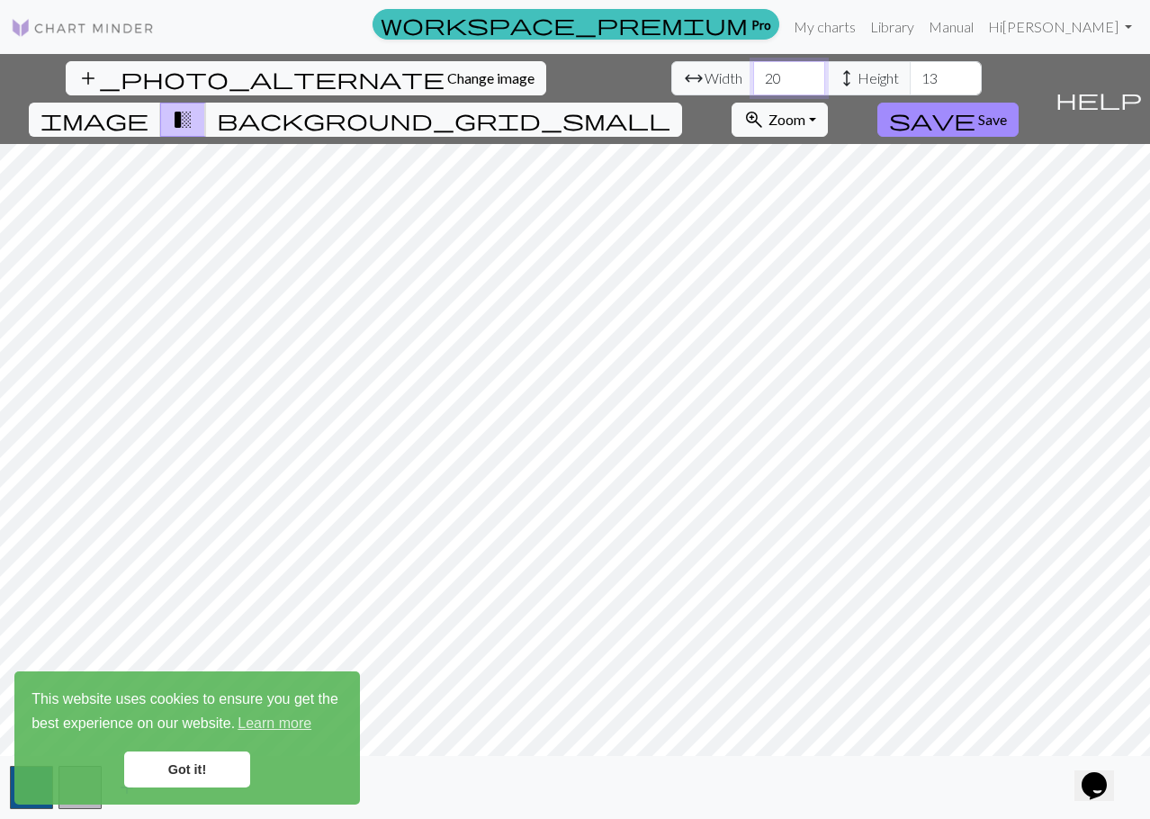
click at [753, 78] on input "20" at bounding box center [789, 78] width 72 height 34
click at [224, 764] on link "Got it!" at bounding box center [187, 770] width 126 height 36
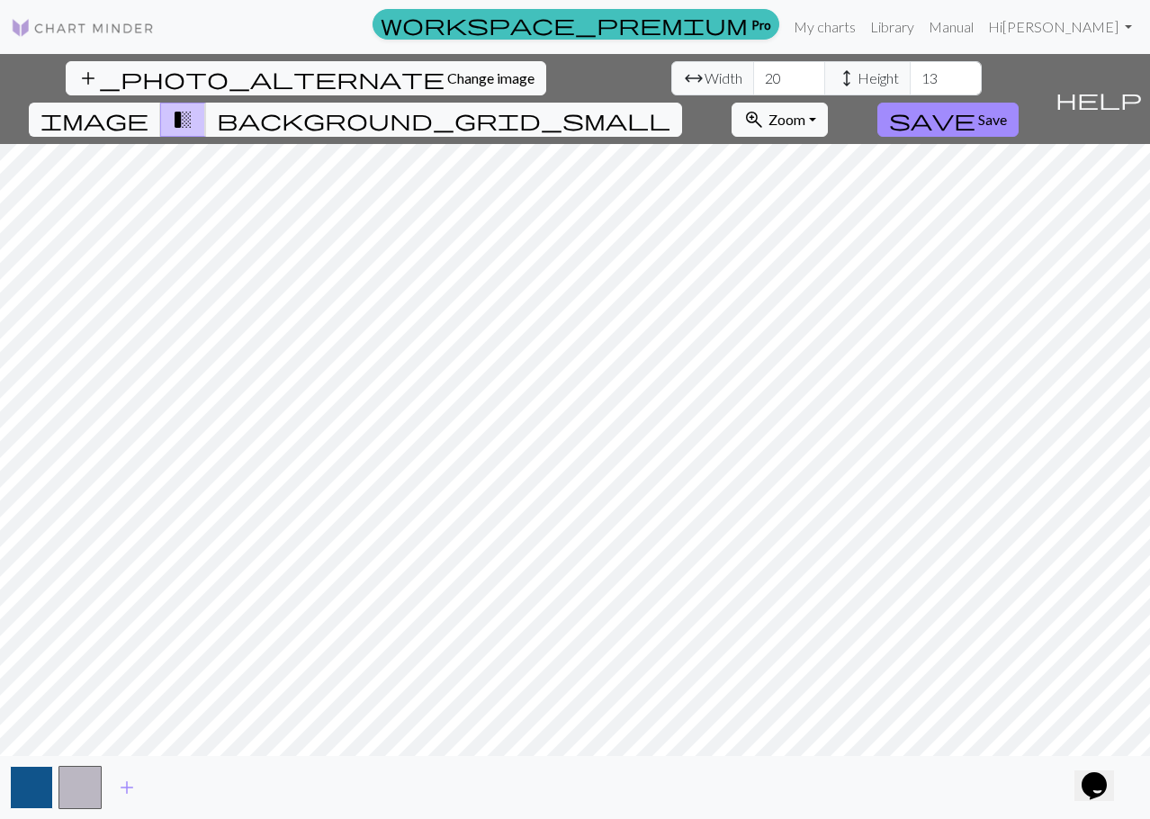
click at [41, 791] on button "button" at bounding box center [31, 787] width 43 height 43
click at [753, 75] on input "21" at bounding box center [789, 78] width 72 height 34
click at [753, 75] on input "22" at bounding box center [789, 78] width 72 height 34
click at [753, 75] on input "23" at bounding box center [789, 78] width 72 height 34
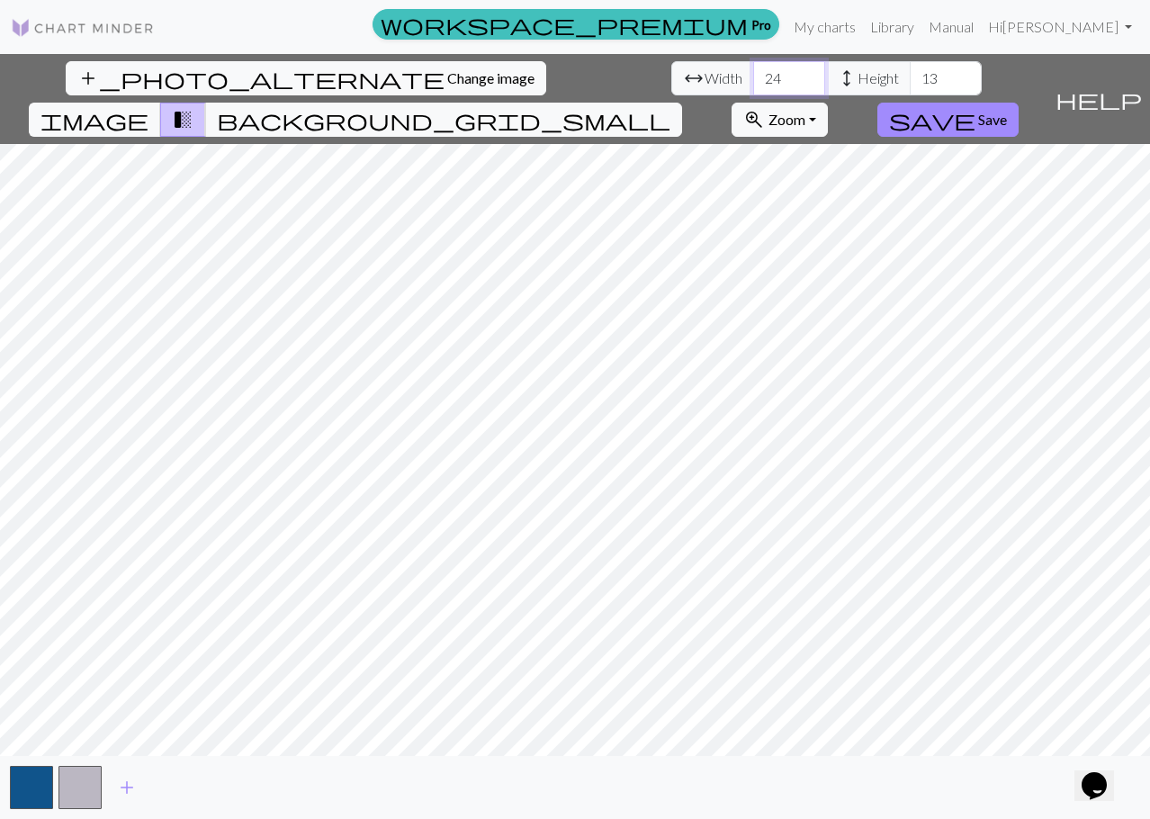
click at [753, 75] on input "24" at bounding box center [789, 78] width 72 height 34
click at [753, 75] on input "25" at bounding box center [789, 78] width 72 height 34
type input "26"
click at [753, 75] on input "26" at bounding box center [789, 78] width 72 height 34
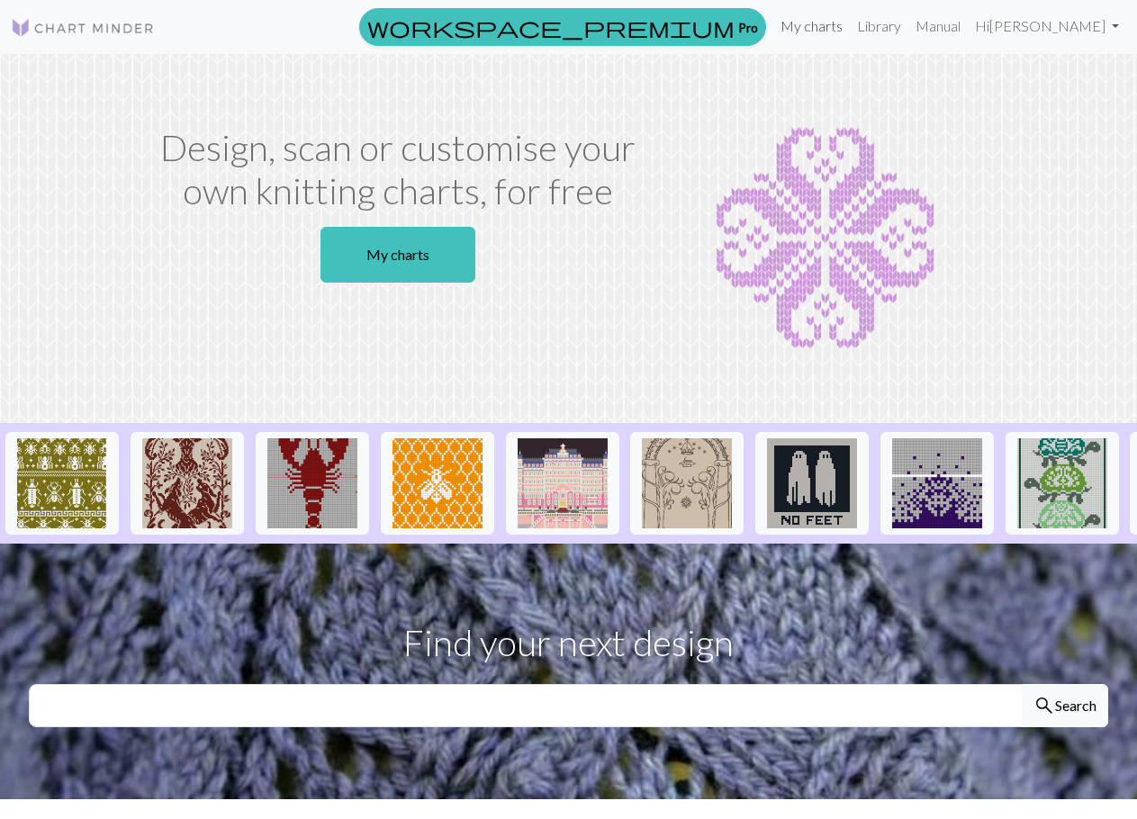
click at [850, 26] on link "My charts" at bounding box center [811, 26] width 77 height 36
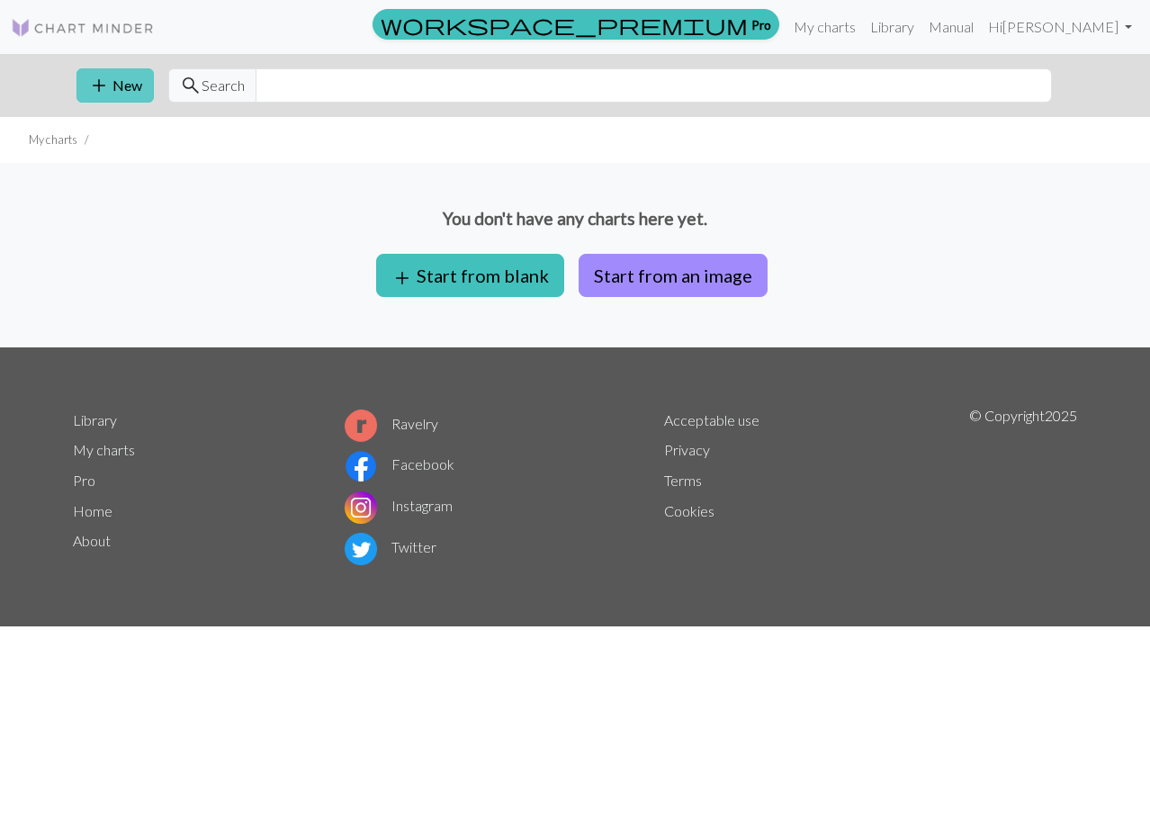
click at [134, 92] on button "add New" at bounding box center [115, 85] width 77 height 34
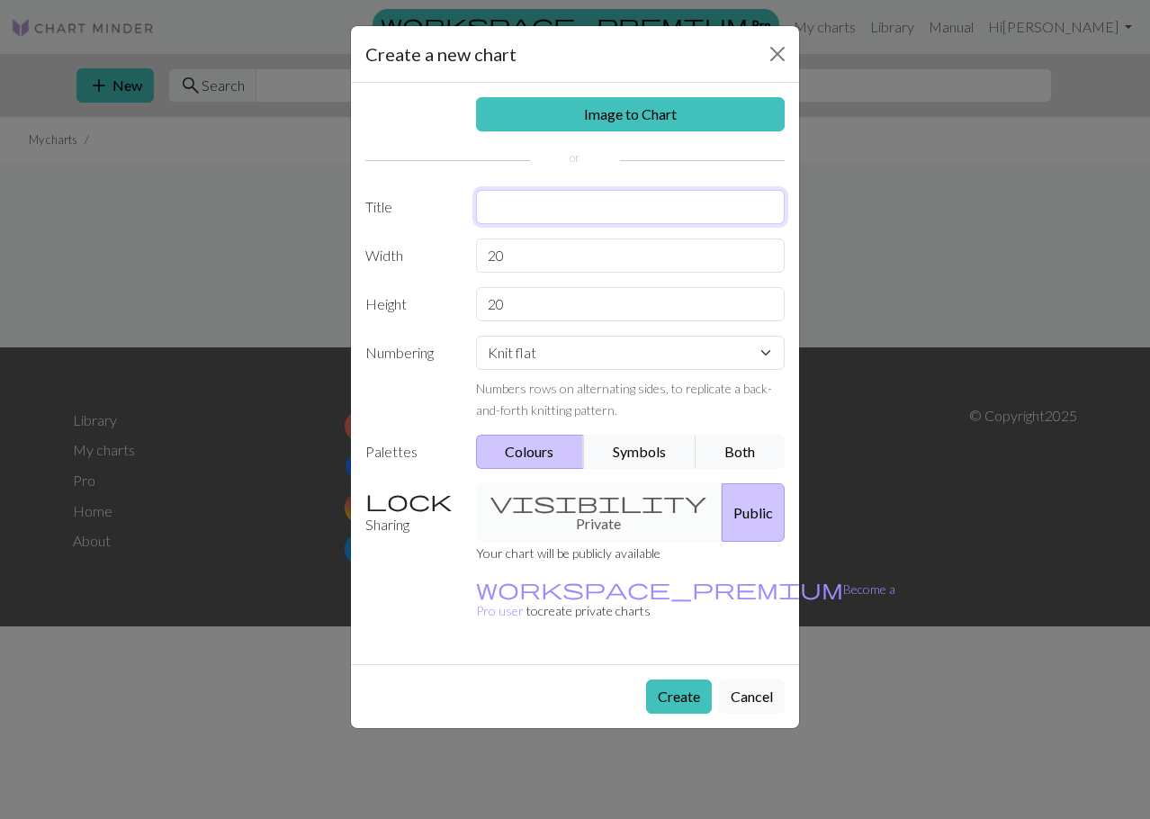
click at [572, 211] on input "text" at bounding box center [631, 207] width 310 height 34
type input "avion"
click at [574, 253] on input "20" at bounding box center [631, 256] width 310 height 34
drag, startPoint x: 563, startPoint y: 260, endPoint x: 435, endPoint y: 257, distance: 128.7
click at [435, 257] on div "Width 20" at bounding box center [575, 256] width 441 height 34
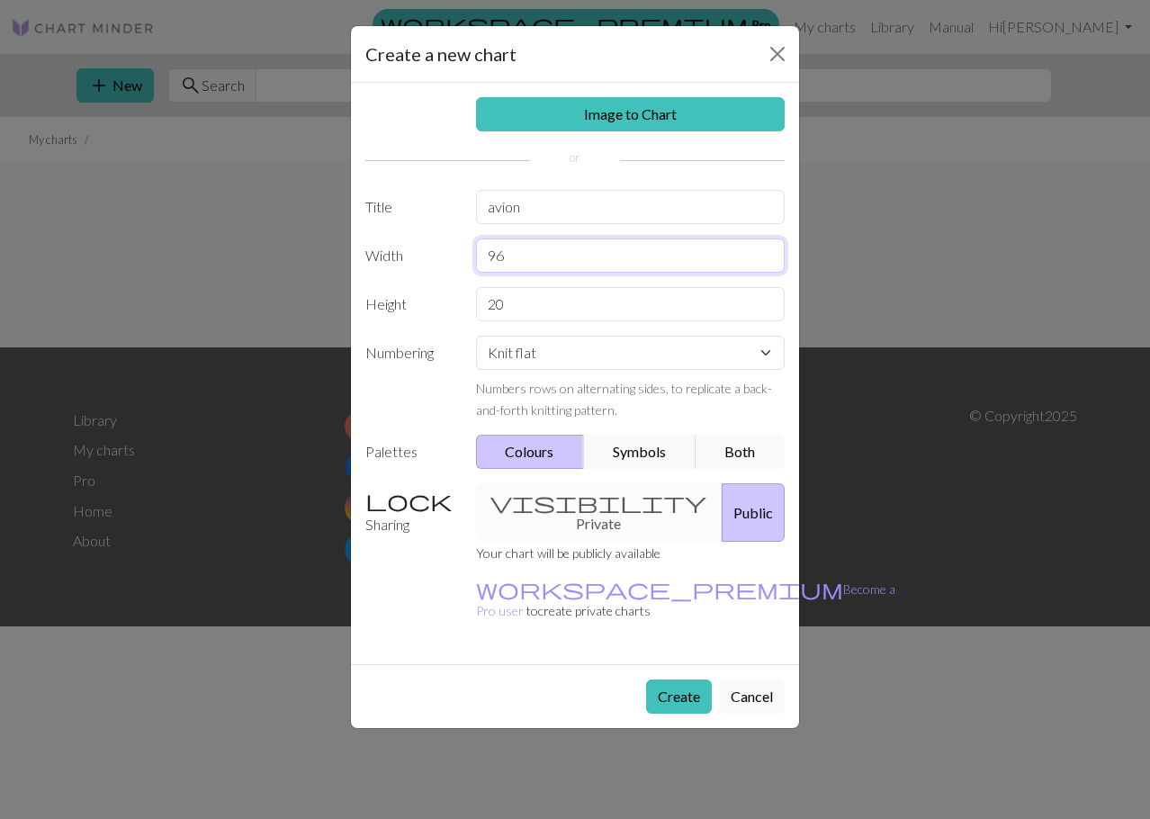
type input "96"
click at [561, 313] on input "20" at bounding box center [631, 304] width 310 height 34
drag, startPoint x: 526, startPoint y: 311, endPoint x: 479, endPoint y: 306, distance: 47.0
click at [479, 306] on input "20" at bounding box center [631, 304] width 310 height 34
click at [467, 308] on div "20" at bounding box center [630, 304] width 331 height 34
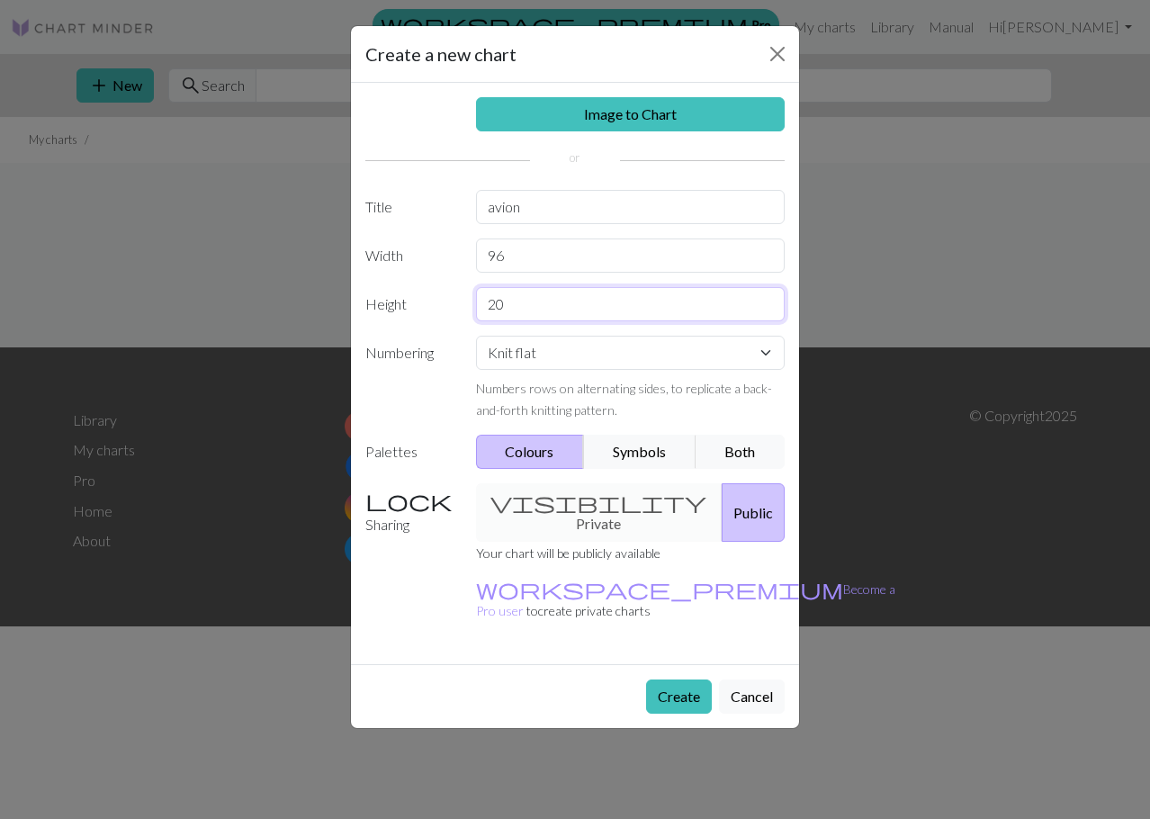
drag, startPoint x: 485, startPoint y: 297, endPoint x: 461, endPoint y: 299, distance: 24.4
click at [473, 296] on div "20" at bounding box center [630, 304] width 331 height 34
click at [490, 299] on input "20" at bounding box center [631, 304] width 310 height 34
click at [499, 297] on input "20" at bounding box center [631, 304] width 310 height 34
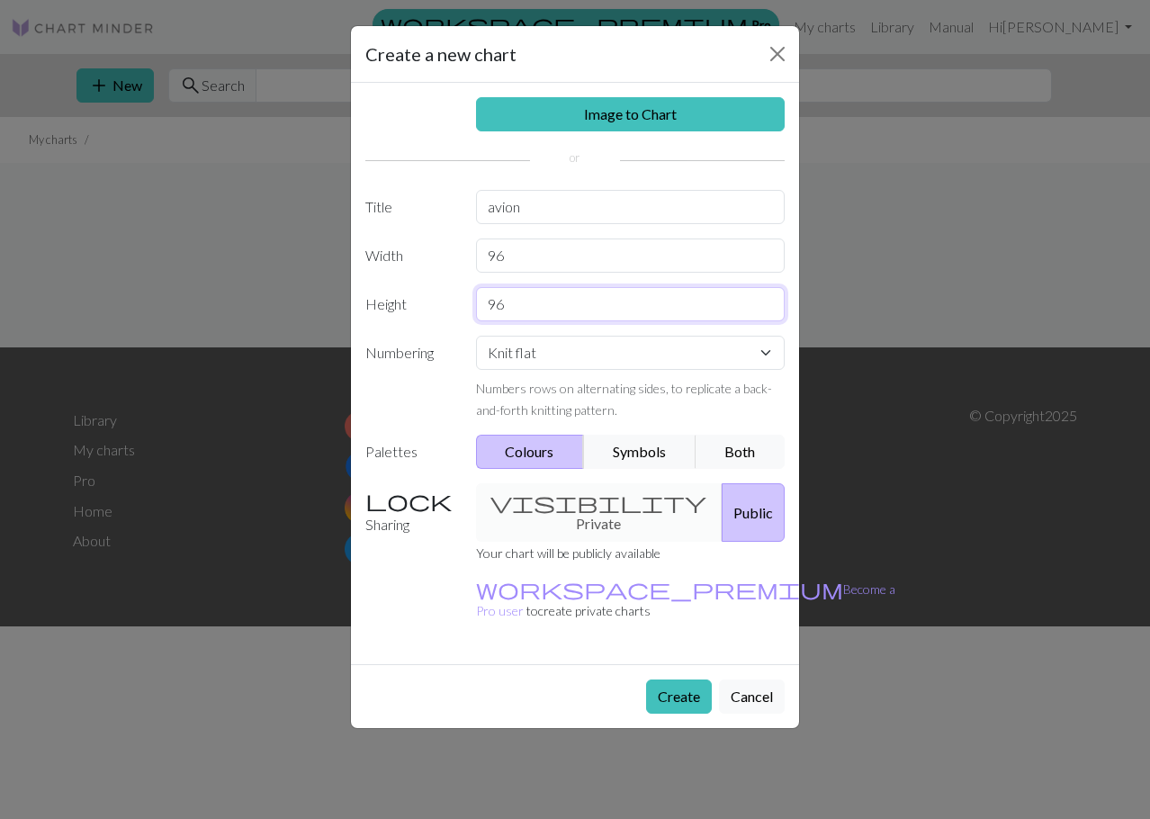
type input "96"
click at [509, 356] on select "Knit flat Knit in the round Lace knitting Cross stitch" at bounding box center [631, 353] width 310 height 34
select select "round"
click at [476, 336] on select "Knit flat Knit in the round Lace knitting Cross stitch" at bounding box center [631, 353] width 310 height 34
click at [535, 446] on button "Colours" at bounding box center [530, 452] width 109 height 34
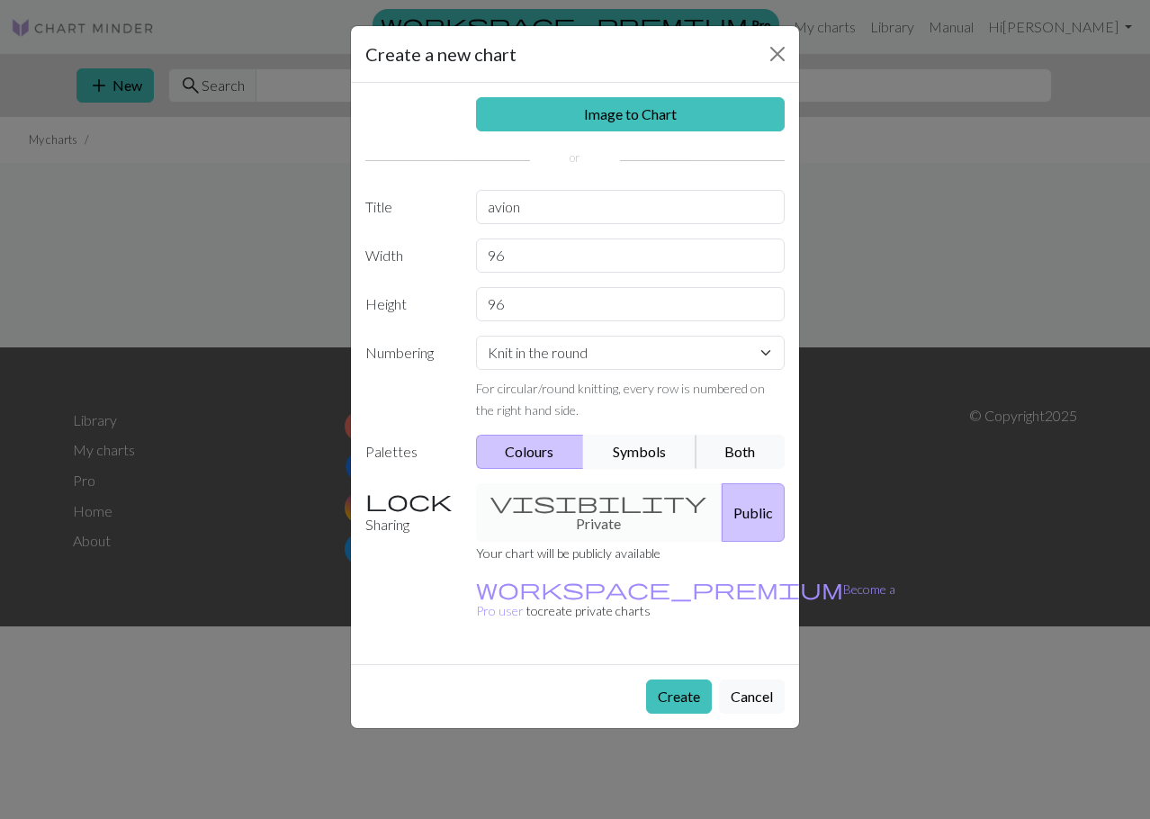
click at [653, 446] on button "Symbols" at bounding box center [639, 452] width 113 height 34
click at [748, 456] on button "Both" at bounding box center [741, 452] width 90 height 34
click at [511, 455] on button "Colours" at bounding box center [530, 452] width 109 height 34
click at [749, 444] on button "Both" at bounding box center [741, 452] width 90 height 34
click at [689, 680] on button "Create" at bounding box center [679, 697] width 66 height 34
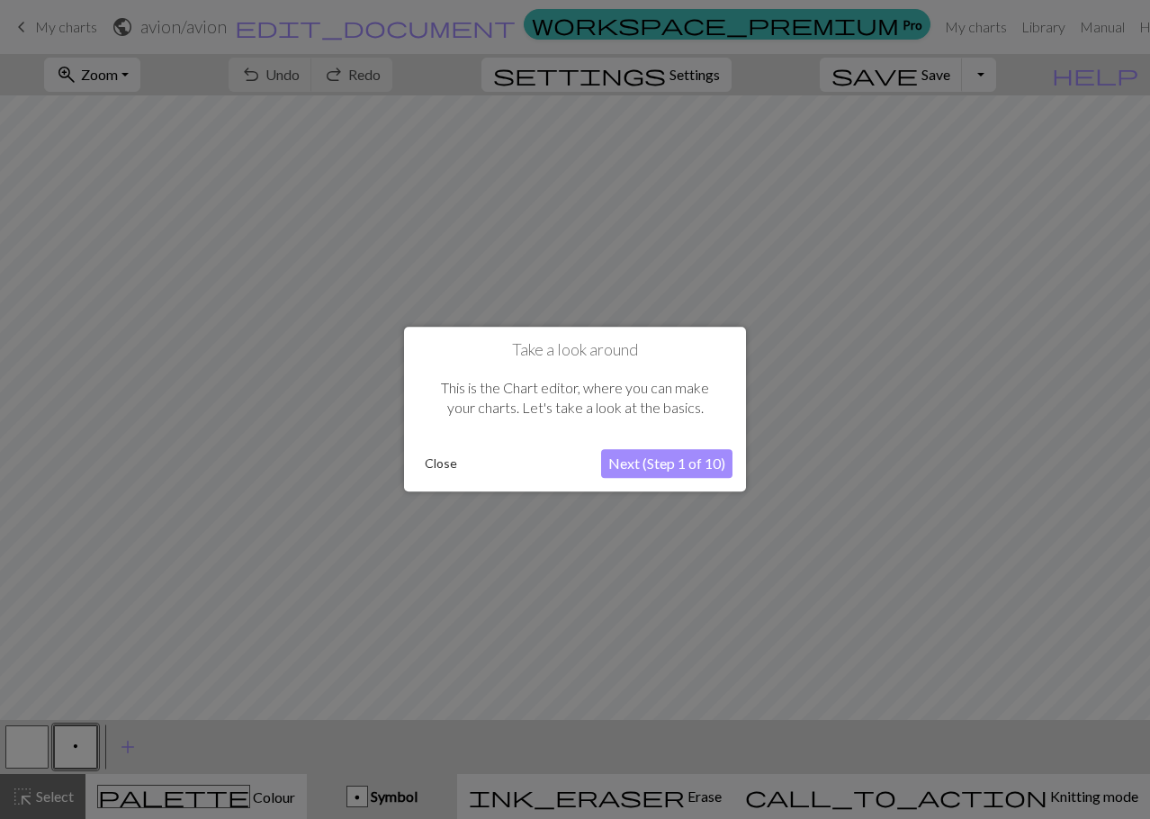
click at [446, 458] on button "Close" at bounding box center [441, 464] width 47 height 27
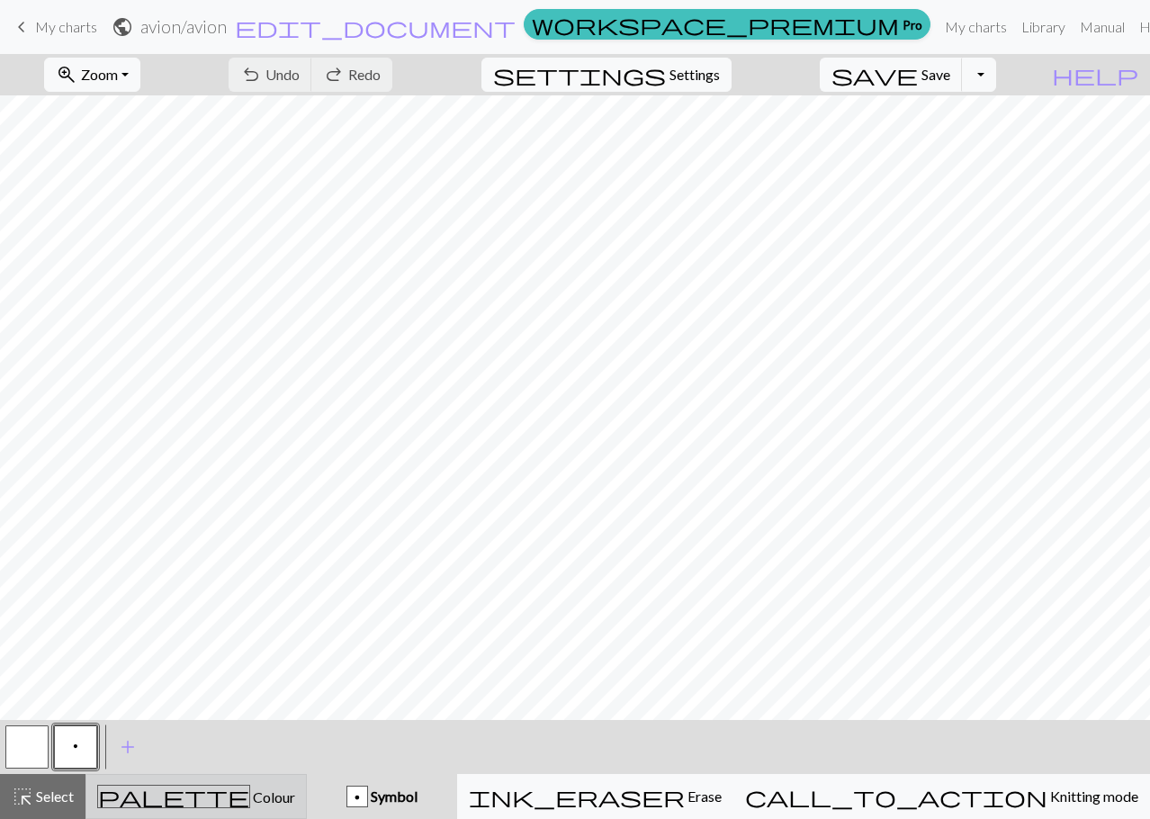
click at [269, 802] on div "palette Colour Colour" at bounding box center [196, 796] width 198 height 23
click at [446, 795] on div "p Symbol" at bounding box center [381, 797] width 129 height 22
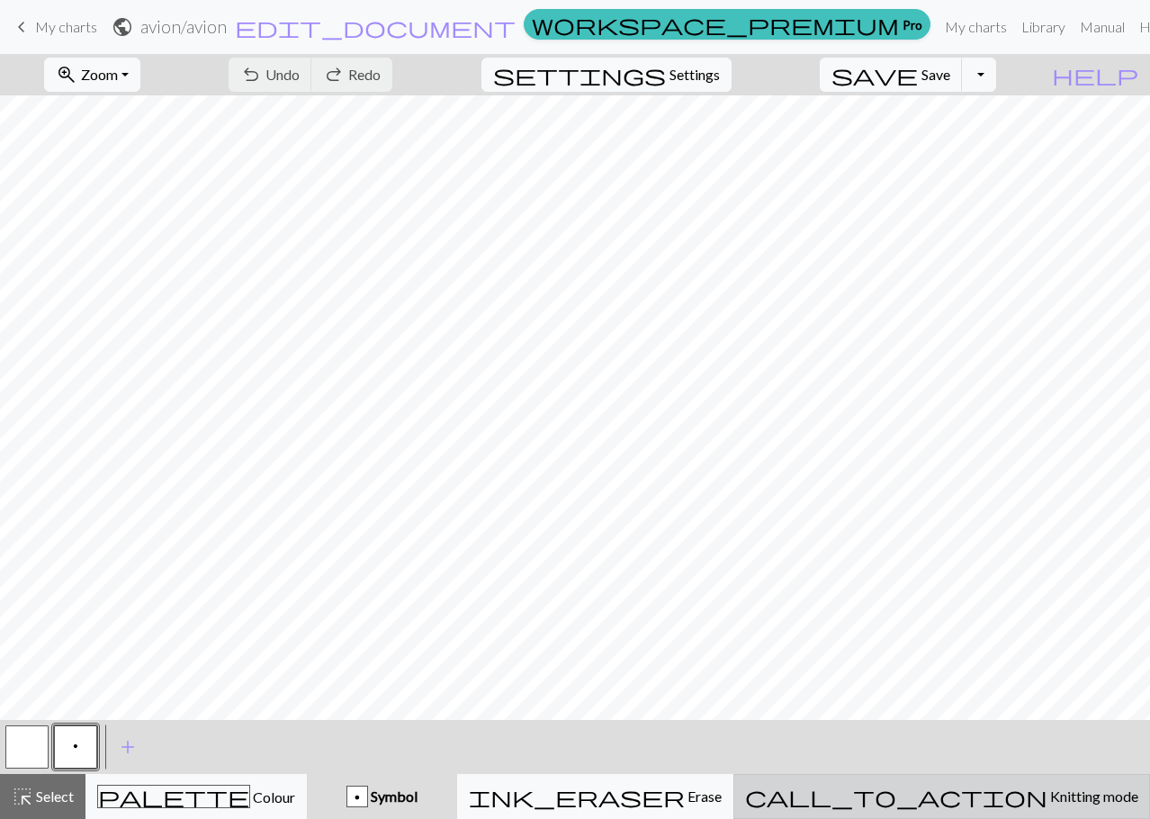
click at [1048, 797] on span "Knitting mode" at bounding box center [1093, 796] width 91 height 17
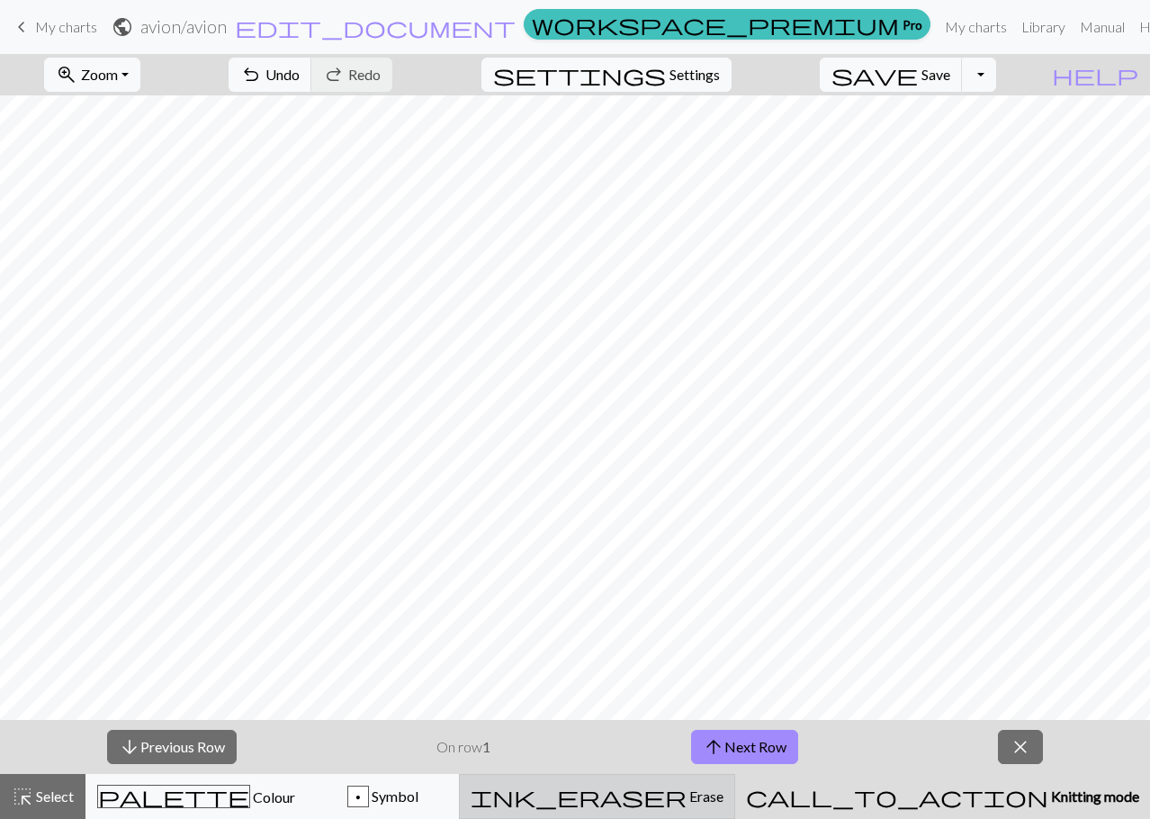
click at [724, 800] on div "ink_eraser Erase Erase" at bounding box center [597, 797] width 253 height 22
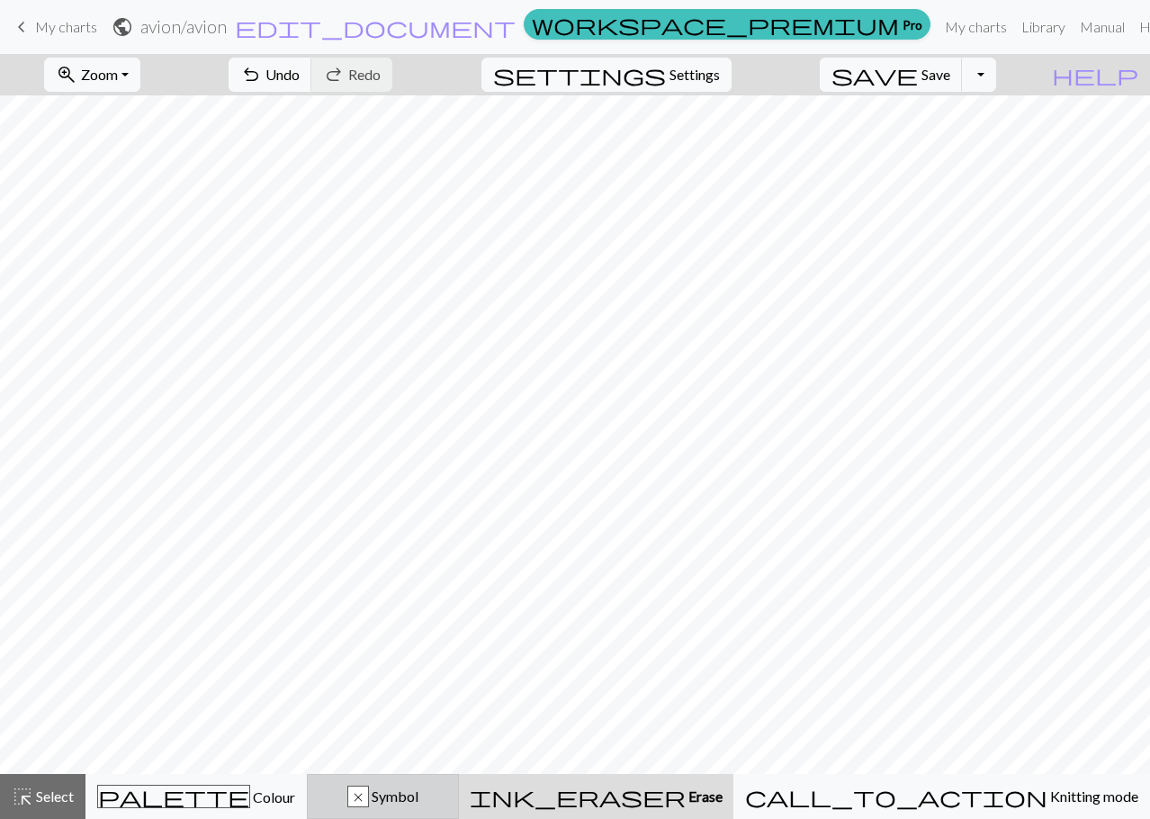
click at [419, 797] on span "Symbol" at bounding box center [394, 796] width 50 height 17
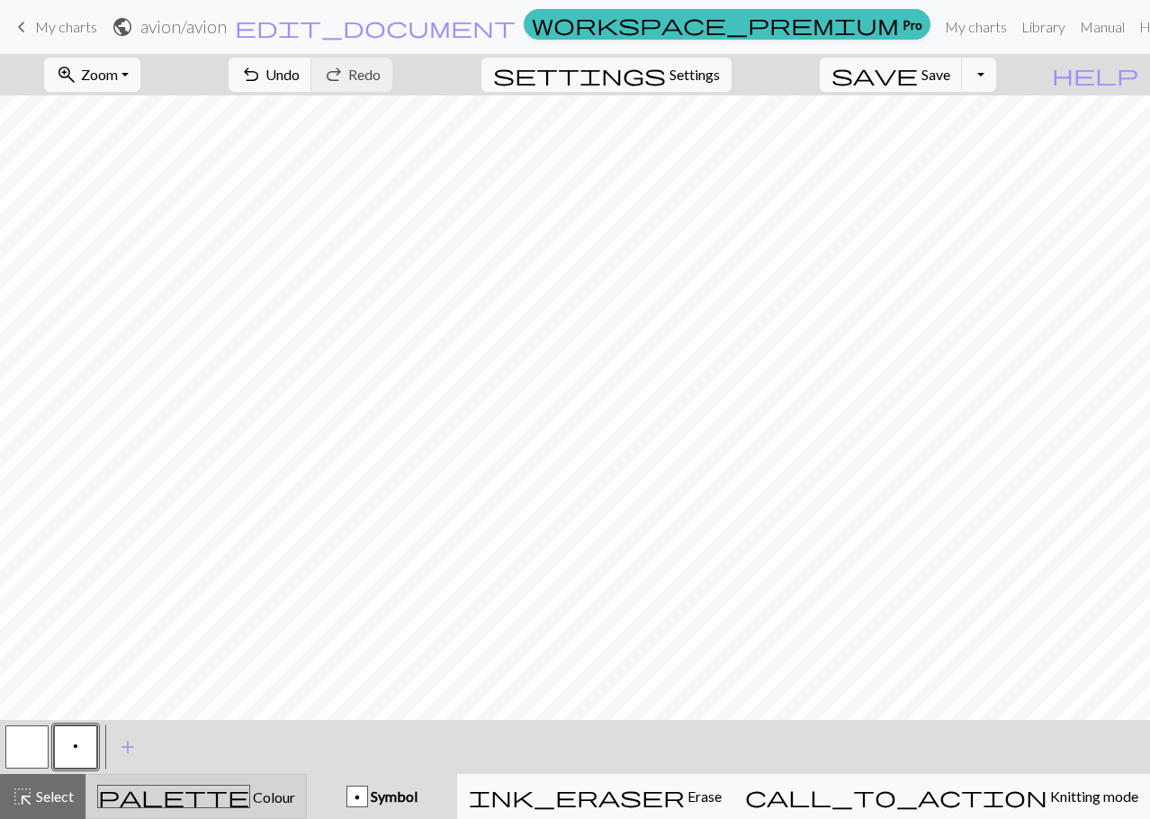
click at [263, 808] on button "palette Colour Colour" at bounding box center [196, 796] width 221 height 45
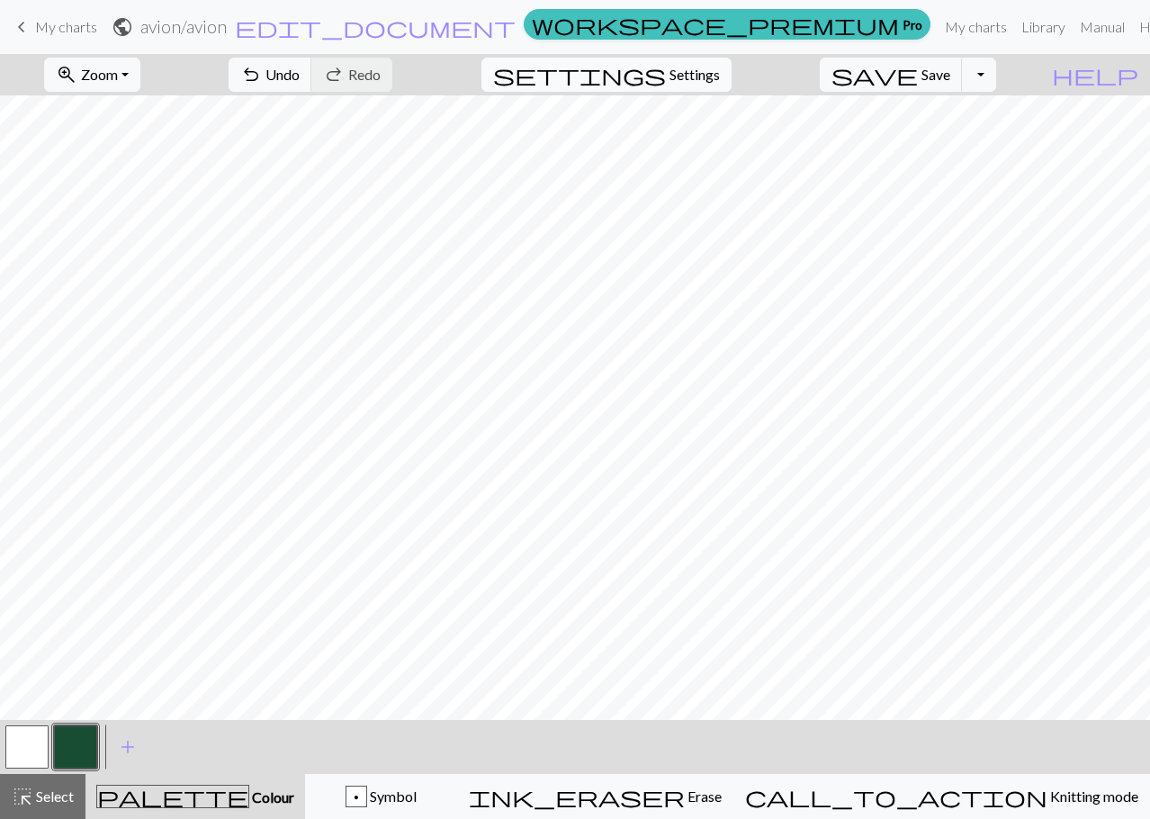
click at [732, 75] on button "settings Settings" at bounding box center [607, 75] width 250 height 34
select select "aran"
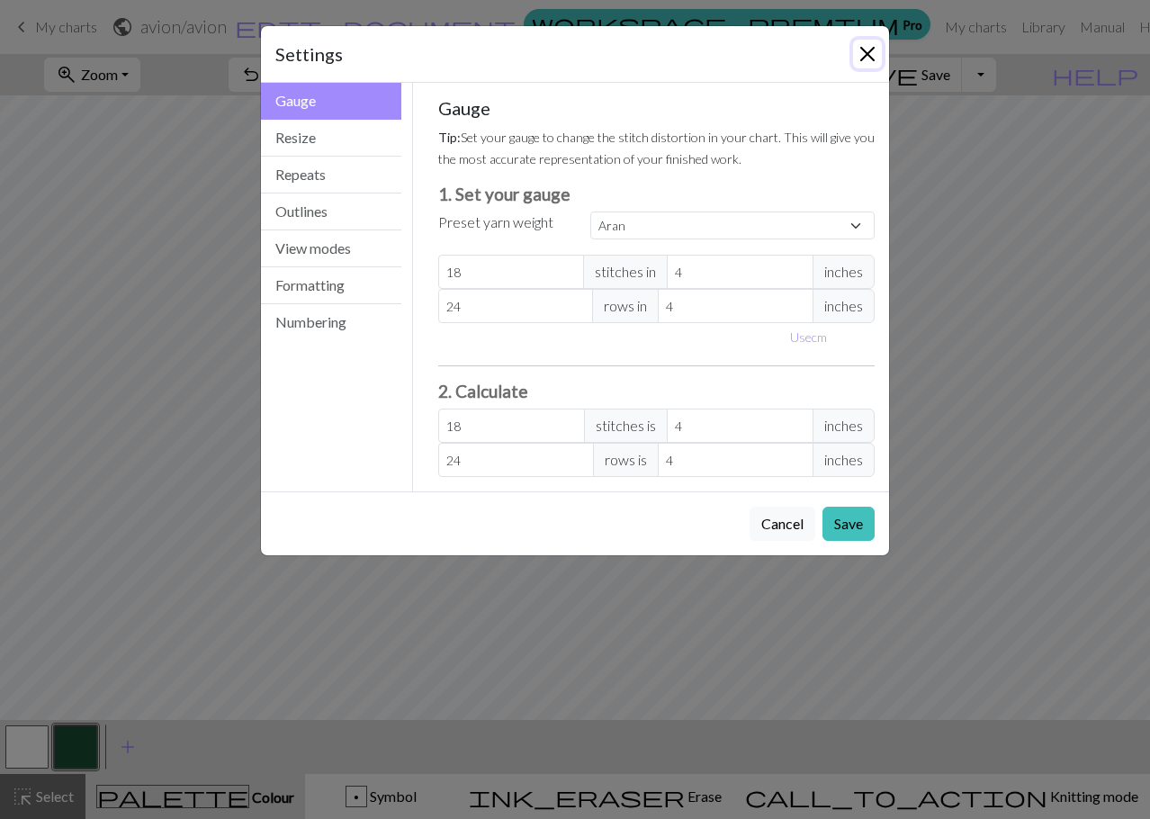
click at [867, 61] on button "Close" at bounding box center [867, 54] width 29 height 29
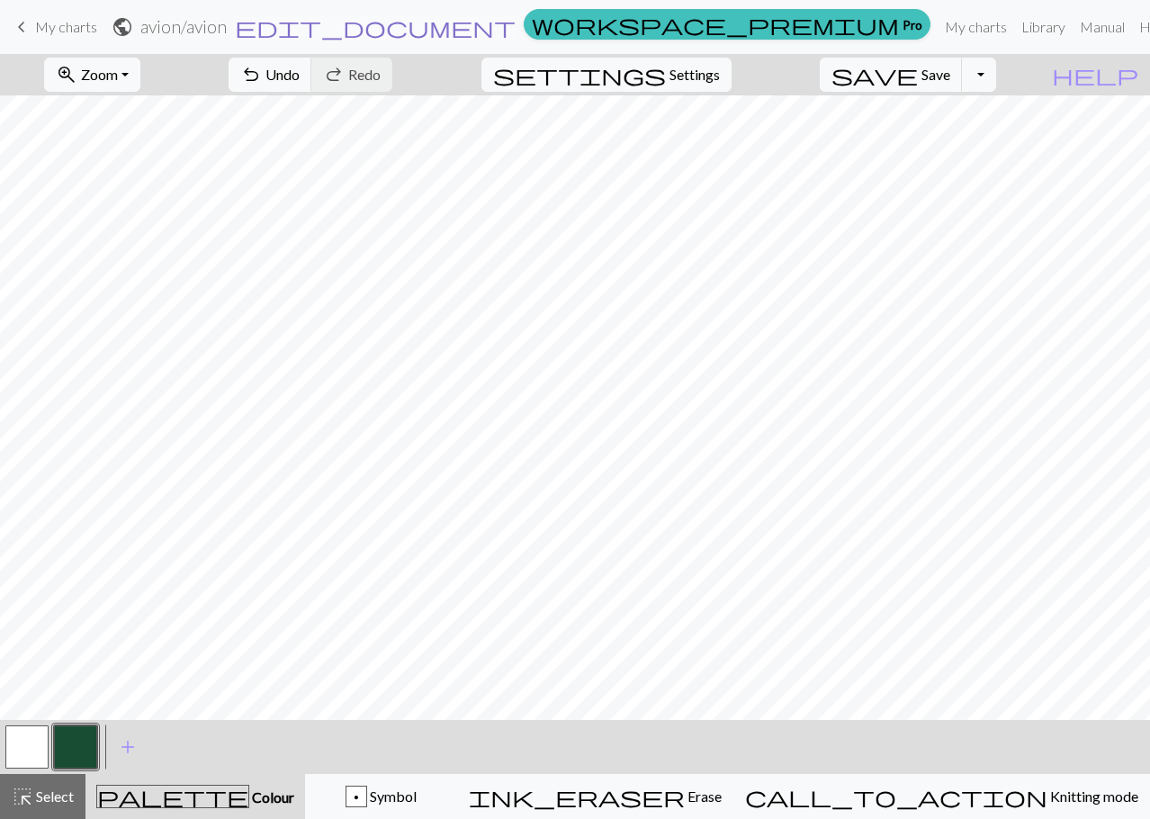
click at [516, 30] on span "edit_document" at bounding box center [375, 26] width 281 height 25
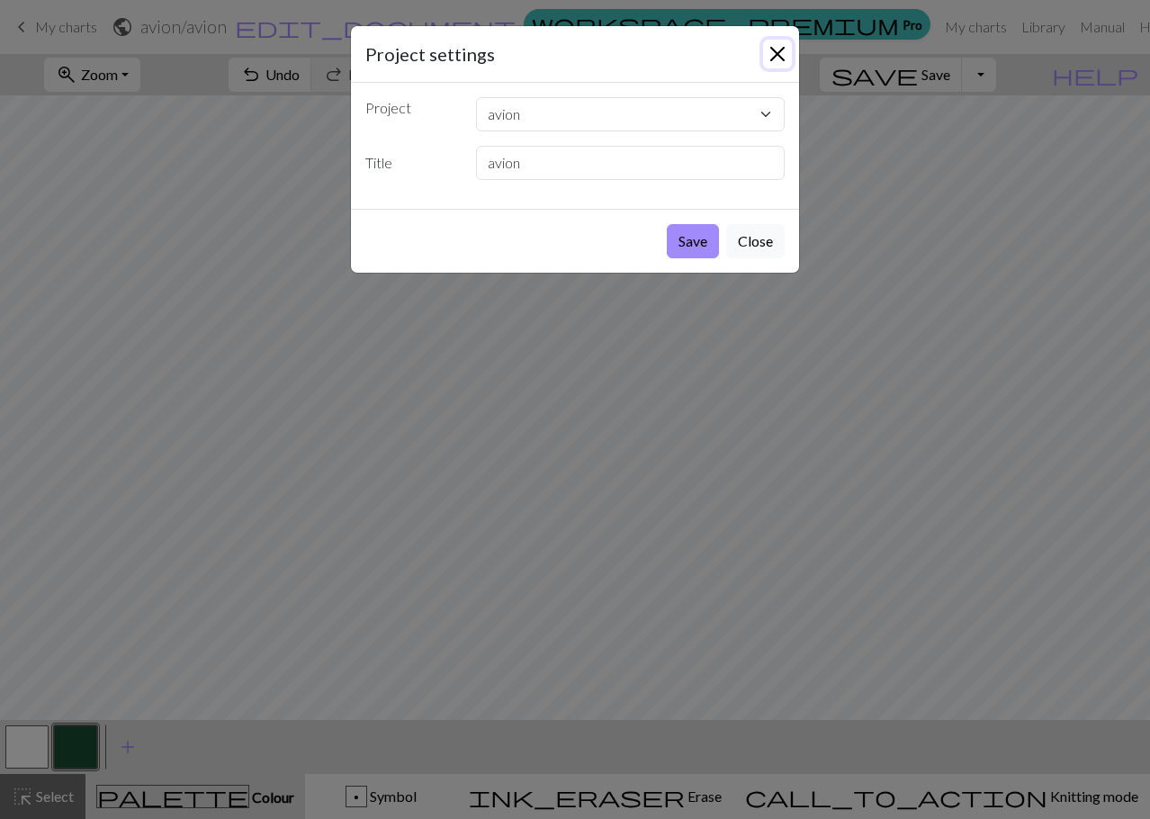
click at [768, 46] on button "Close" at bounding box center [777, 54] width 29 height 29
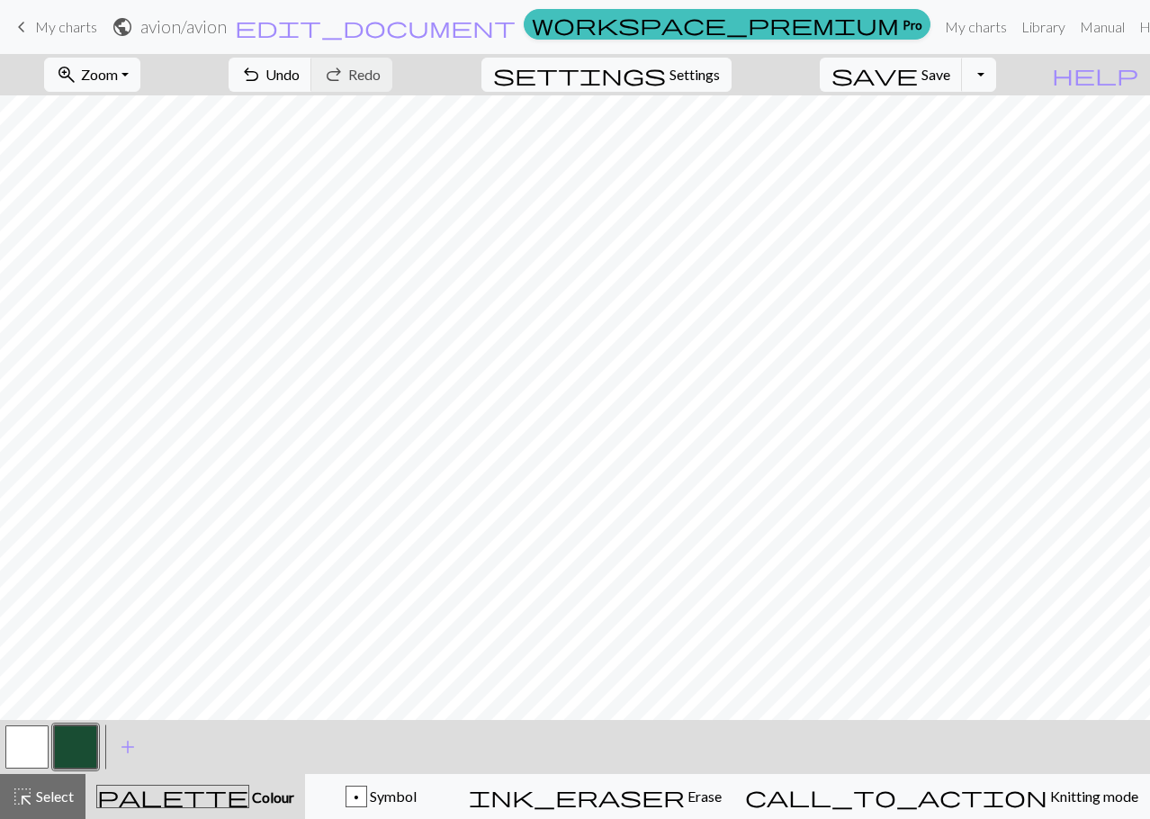
click at [32, 24] on span "keyboard_arrow_left" at bounding box center [22, 26] width 22 height 25
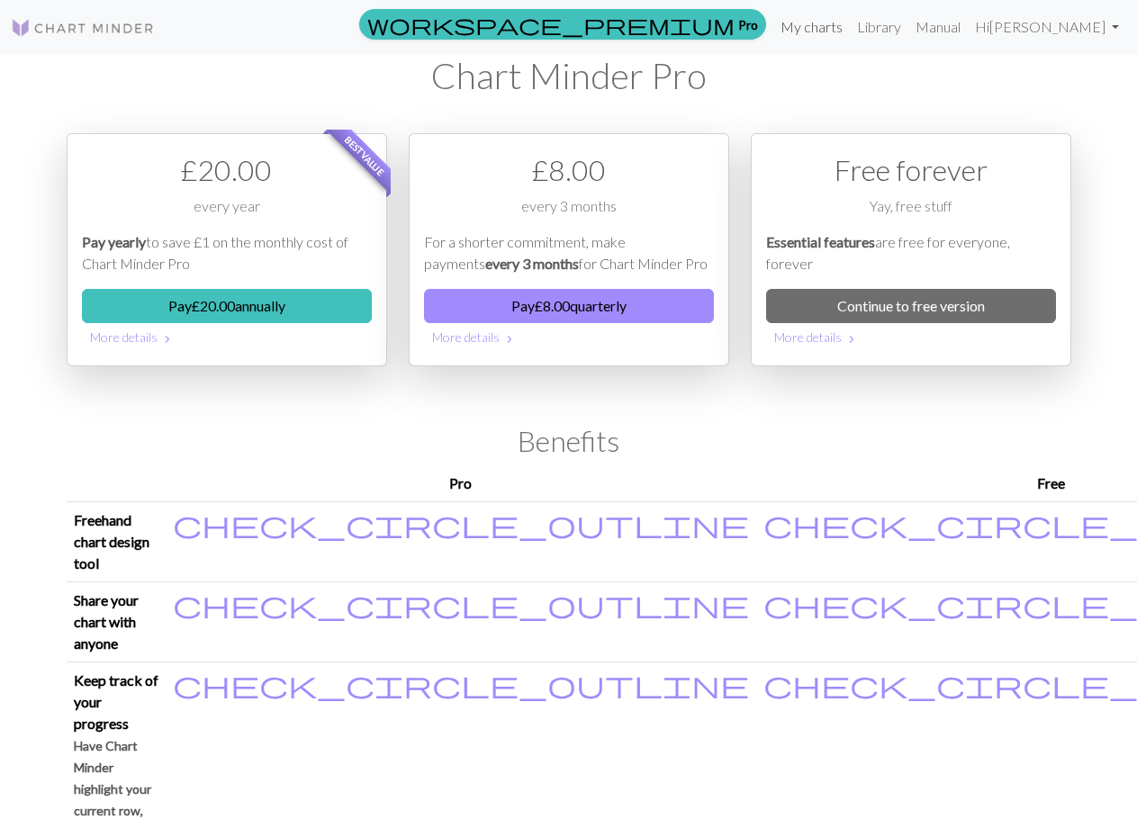
click at [850, 17] on link "My charts" at bounding box center [811, 27] width 77 height 36
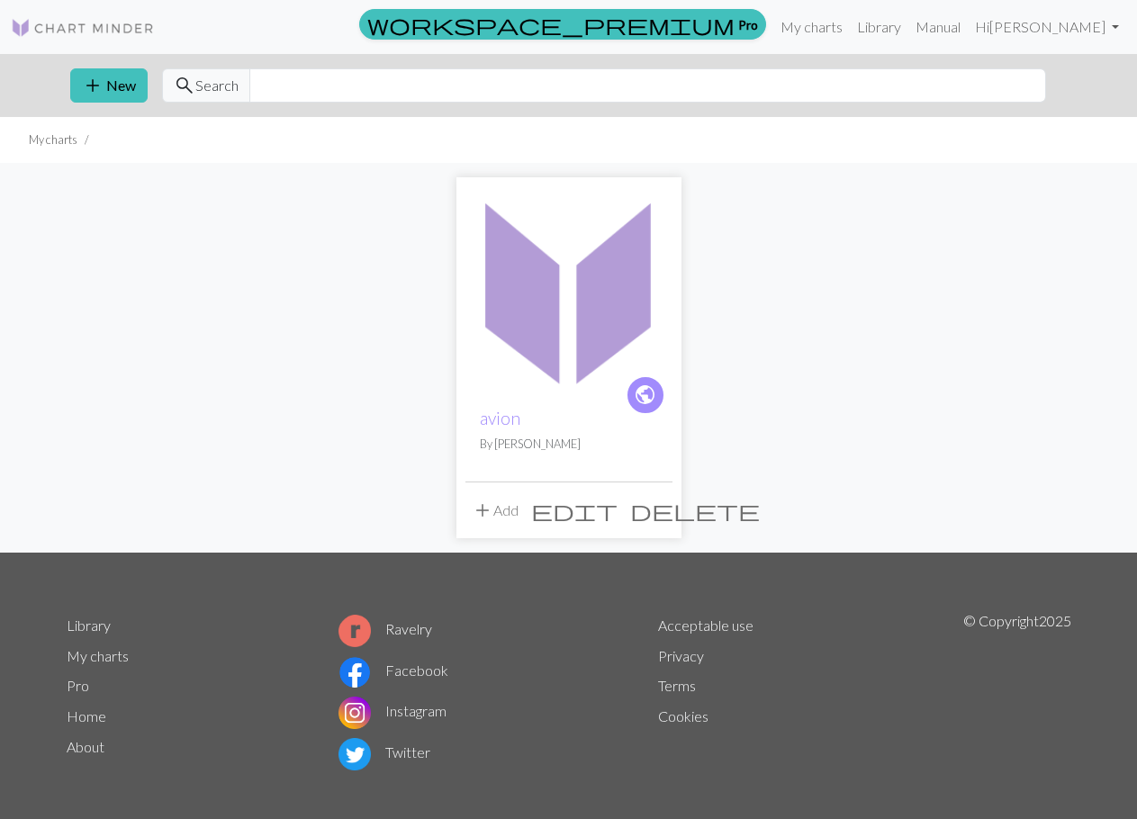
click at [653, 509] on span "delete" at bounding box center [695, 510] width 130 height 25
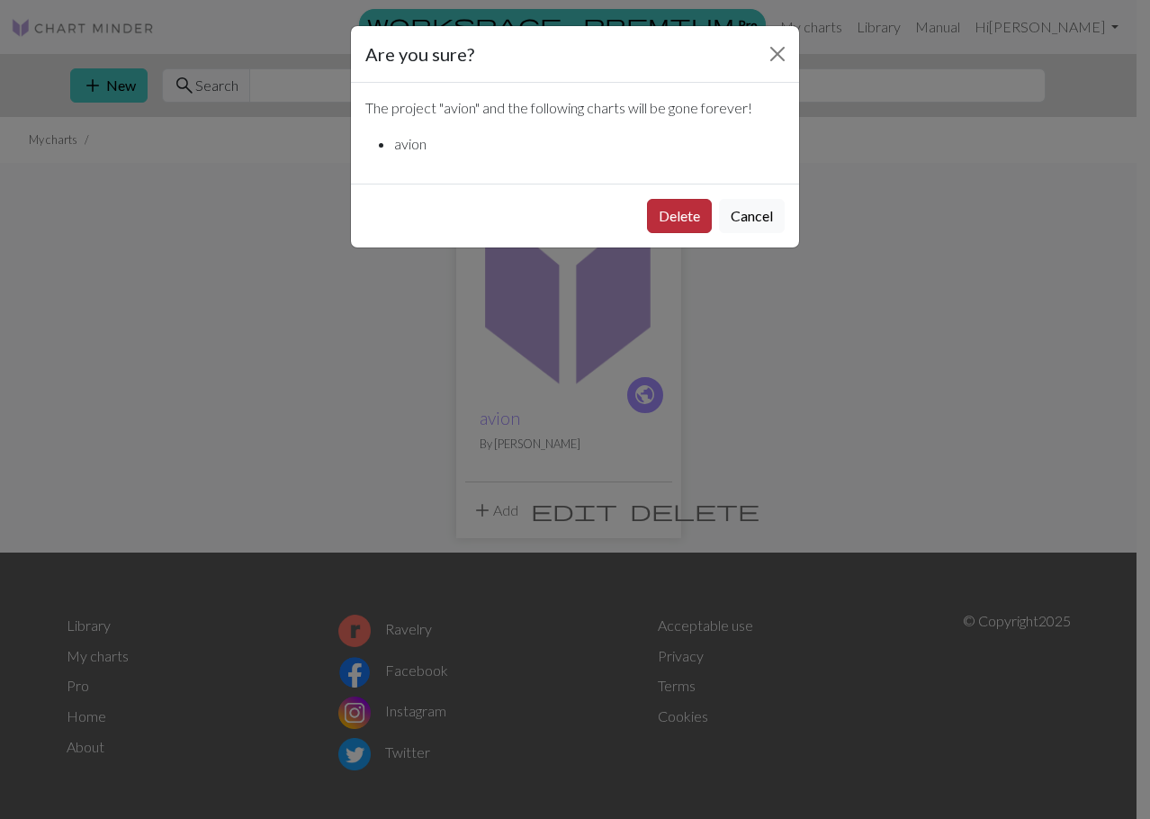
click at [692, 217] on button "Delete" at bounding box center [679, 216] width 65 height 34
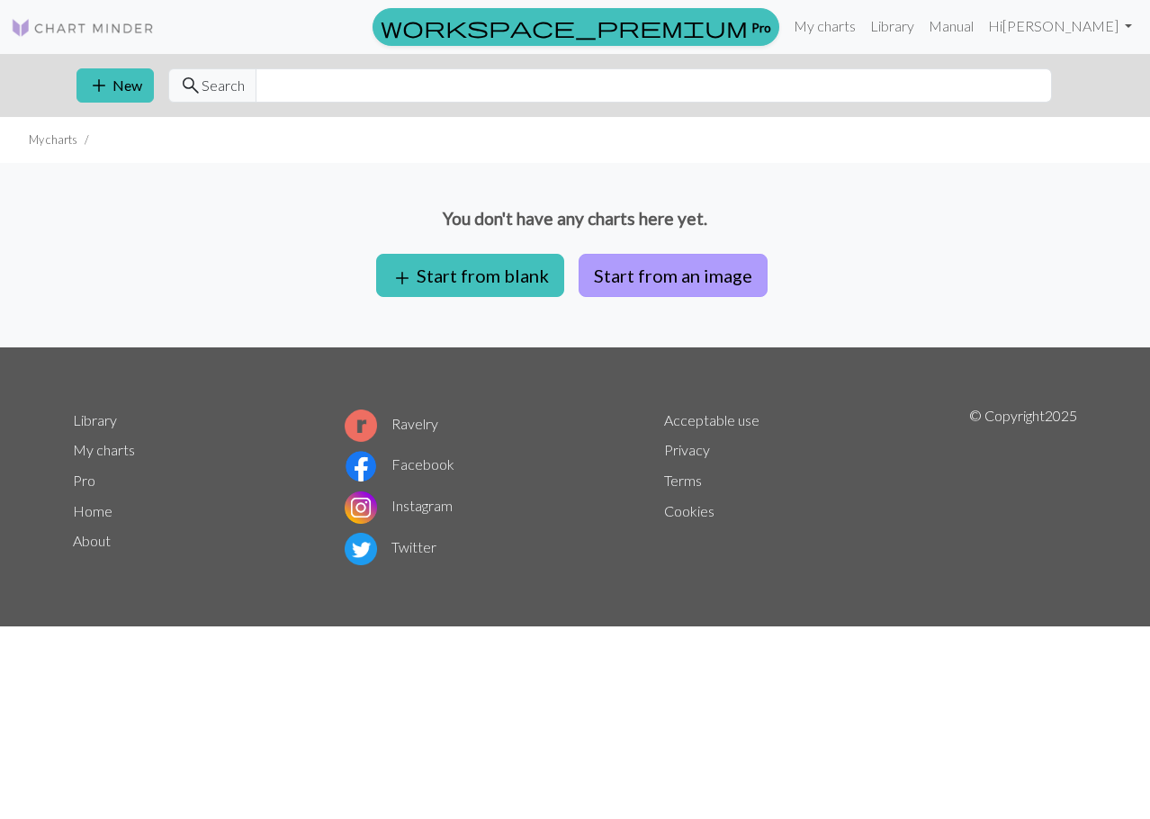
click at [685, 273] on button "Start from an image" at bounding box center [673, 275] width 189 height 43
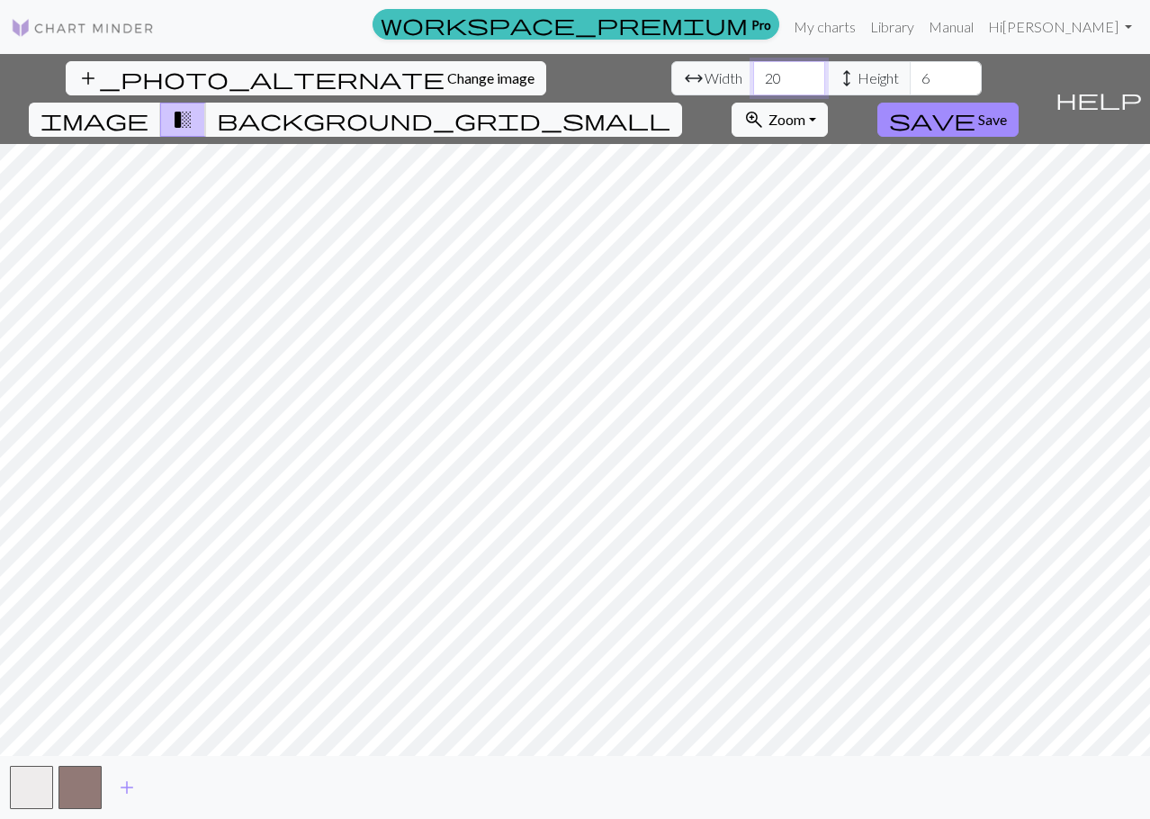
click at [753, 82] on input "20" at bounding box center [789, 78] width 72 height 34
type input "2"
type input "96"
click at [910, 88] on input "6" at bounding box center [946, 78] width 72 height 34
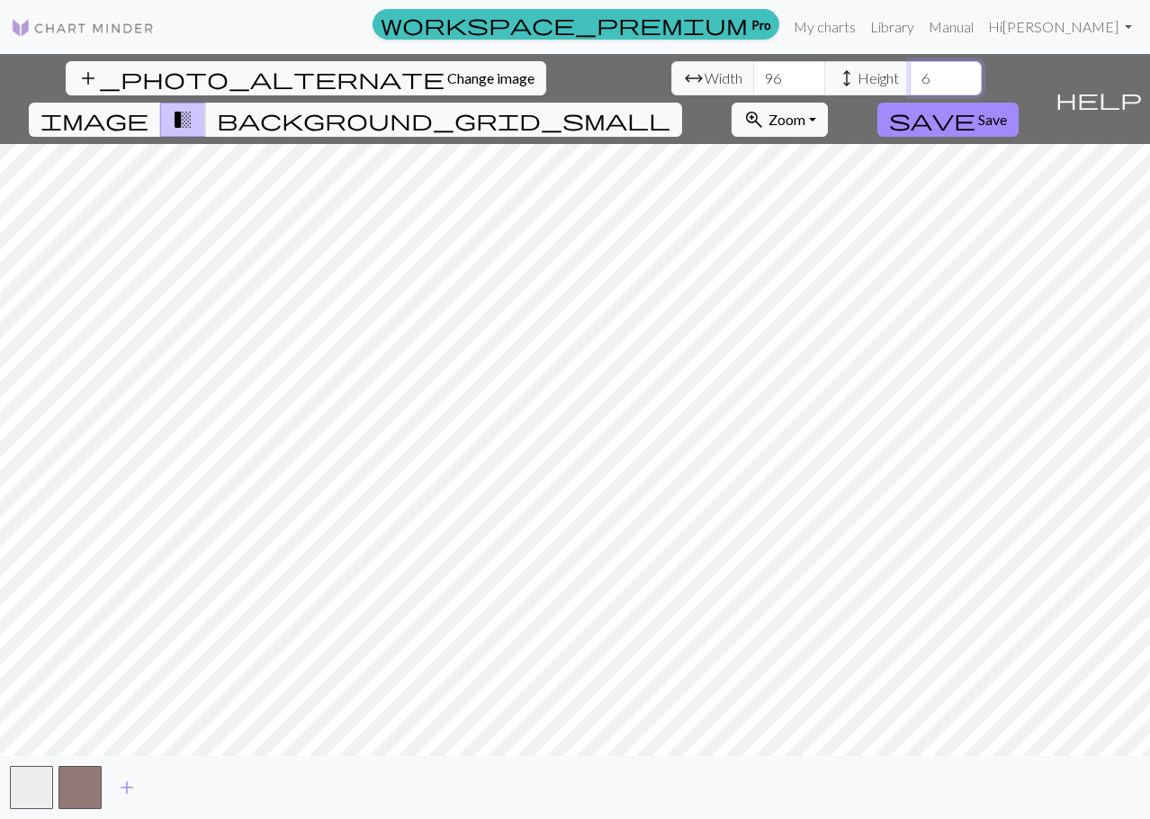
click at [910, 88] on input "6" at bounding box center [946, 78] width 72 height 34
click at [123, 782] on span "add" at bounding box center [127, 787] width 22 height 25
click at [188, 780] on button "add" at bounding box center [175, 787] width 45 height 34
click at [235, 780] on button "add" at bounding box center [224, 787] width 45 height 34
click at [267, 785] on span "add" at bounding box center [273, 787] width 22 height 25
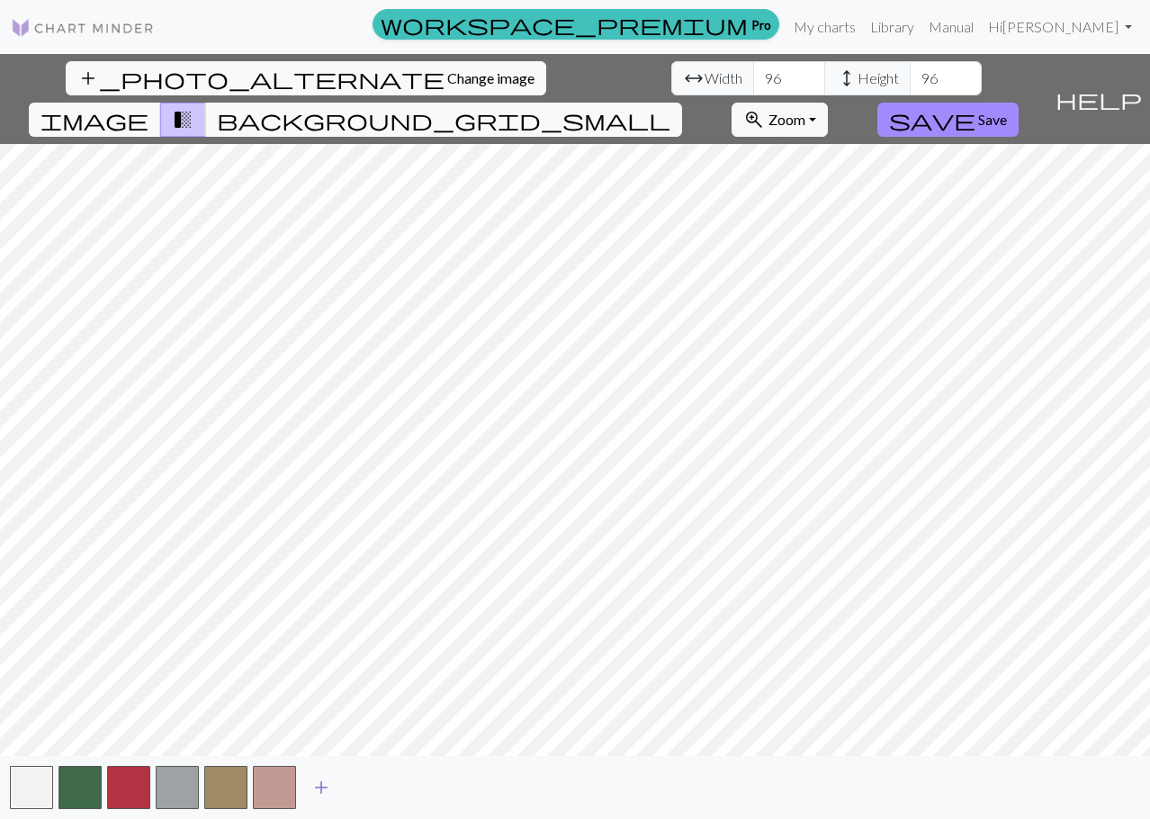
click at [331, 781] on span "add" at bounding box center [322, 787] width 22 height 25
click at [371, 788] on span "add" at bounding box center [370, 787] width 22 height 25
click at [356, 789] on button "button" at bounding box center [371, 787] width 43 height 43
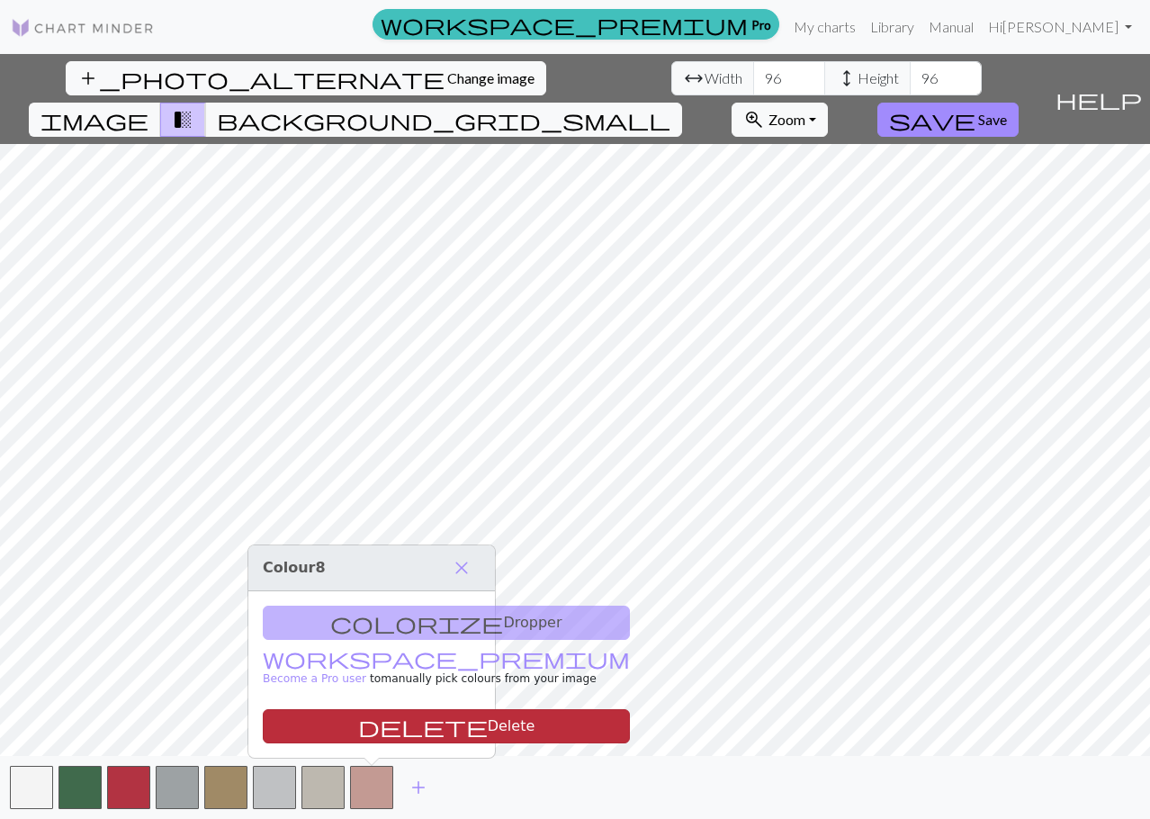
click at [358, 730] on span "delete" at bounding box center [423, 726] width 130 height 25
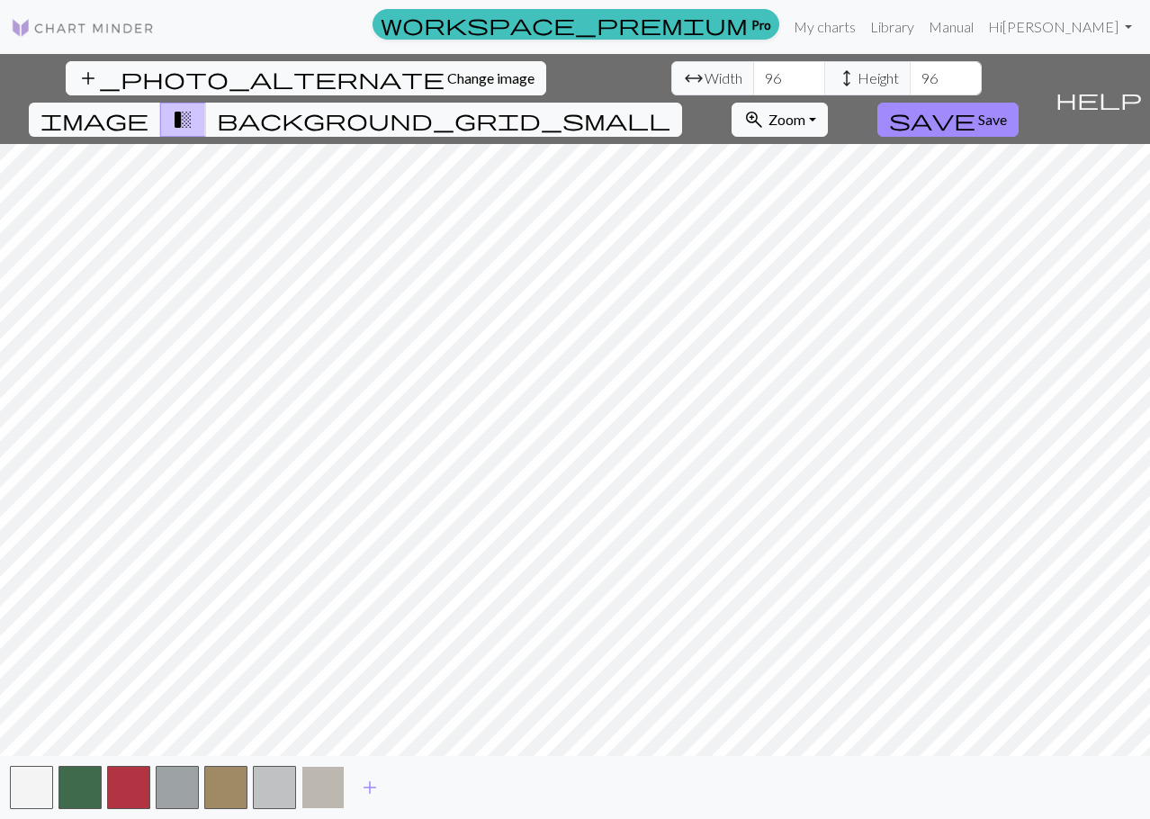
click at [329, 785] on button "button" at bounding box center [323, 787] width 43 height 43
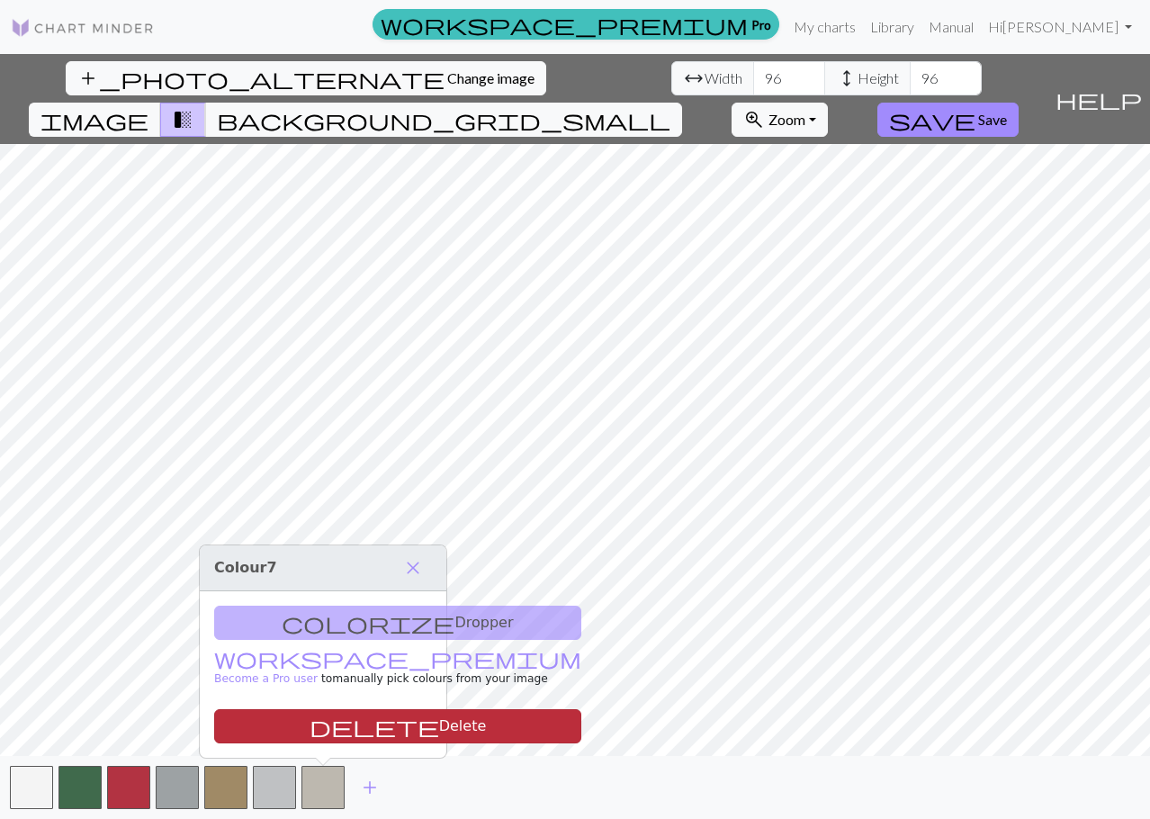
click at [329, 715] on button "delete Delete" at bounding box center [397, 726] width 367 height 34
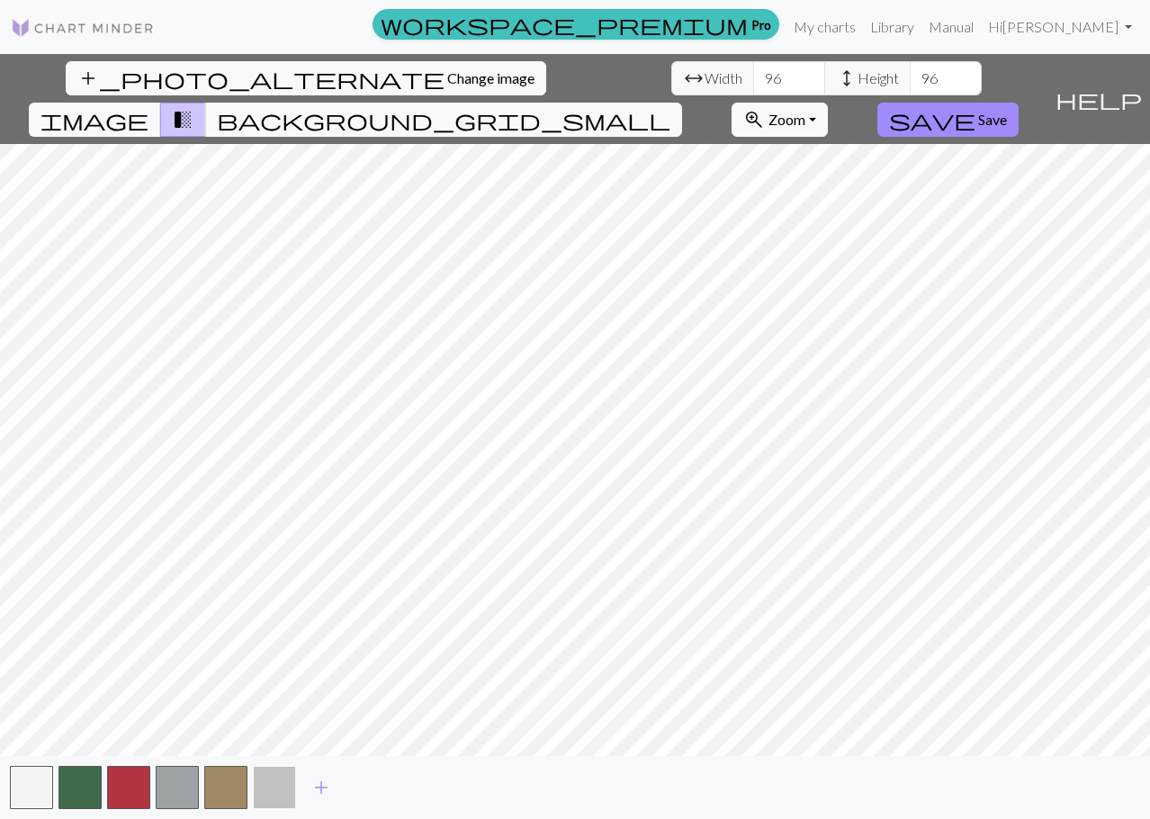
click at [275, 788] on button "button" at bounding box center [274, 787] width 43 height 43
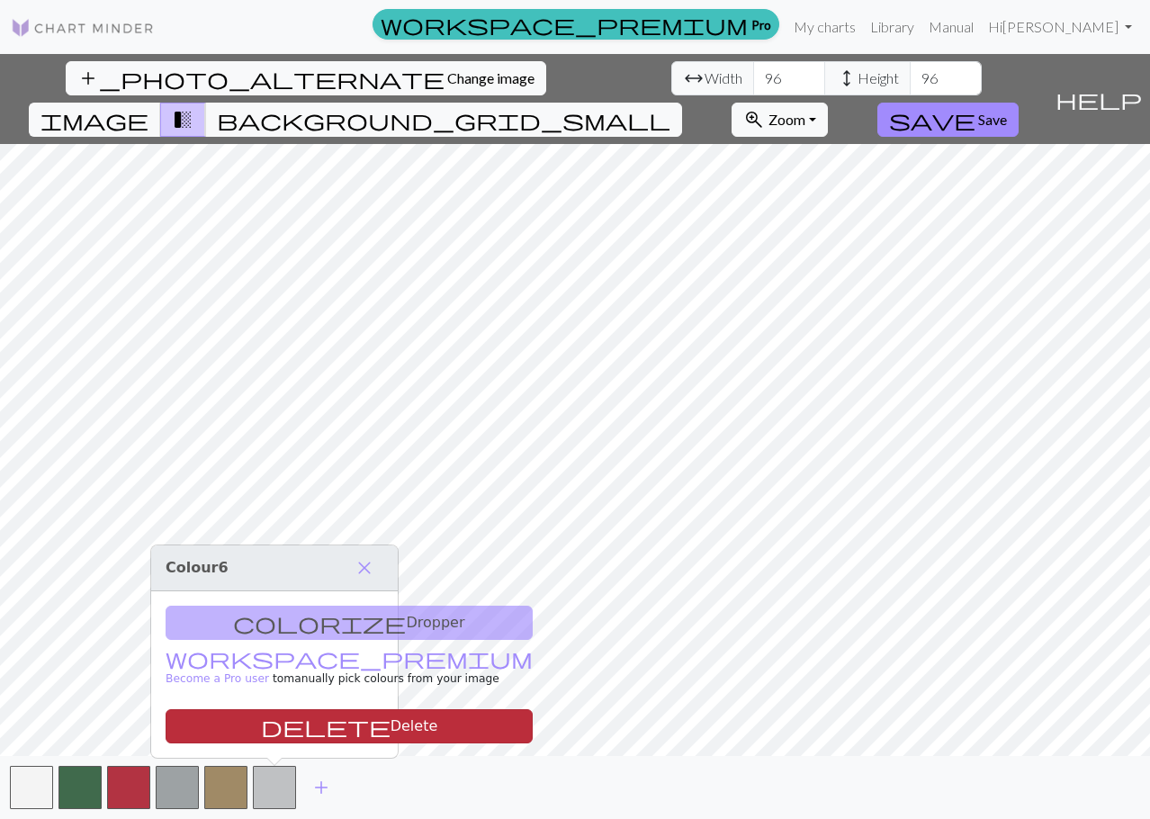
click at [290, 729] on button "delete Delete" at bounding box center [349, 726] width 367 height 34
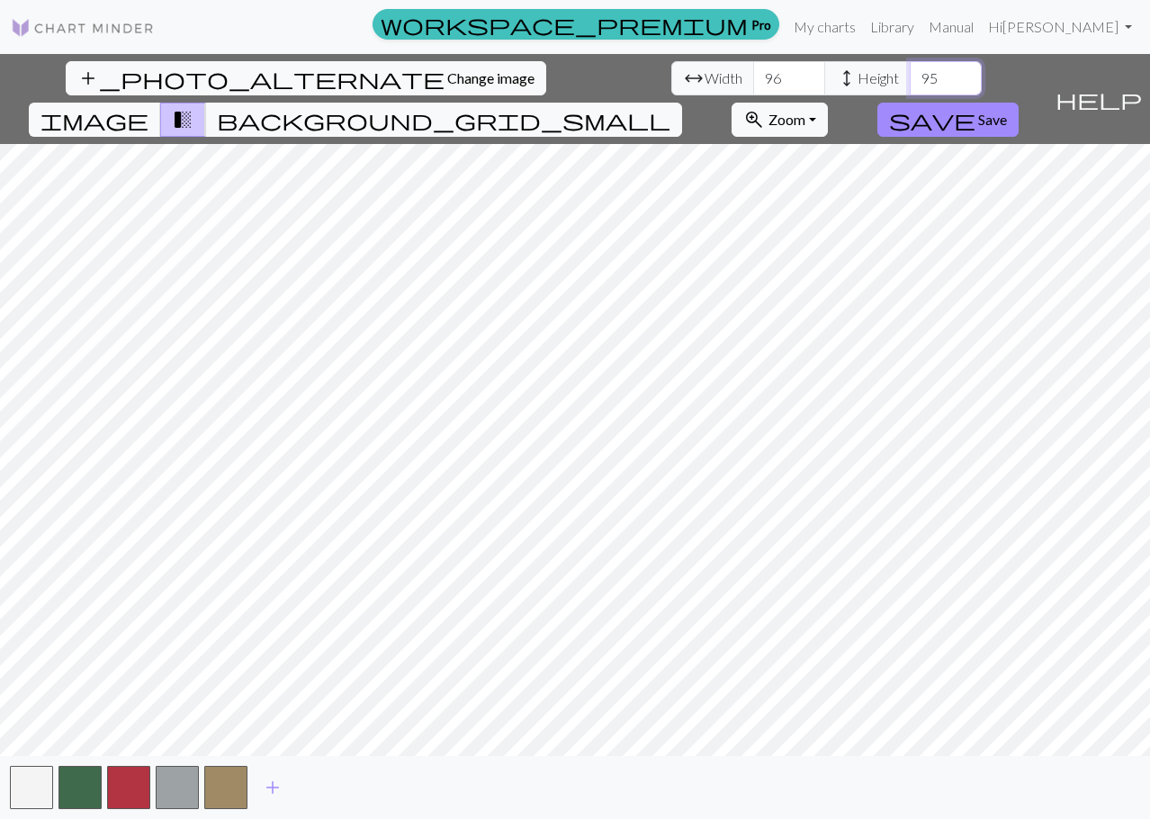
click at [910, 81] on input "95" at bounding box center [946, 78] width 72 height 34
click at [910, 81] on input "94" at bounding box center [946, 78] width 72 height 34
click at [910, 84] on input "93" at bounding box center [946, 78] width 72 height 34
click at [910, 84] on input "92" at bounding box center [946, 78] width 72 height 34
click at [910, 84] on input "91" at bounding box center [946, 78] width 72 height 34
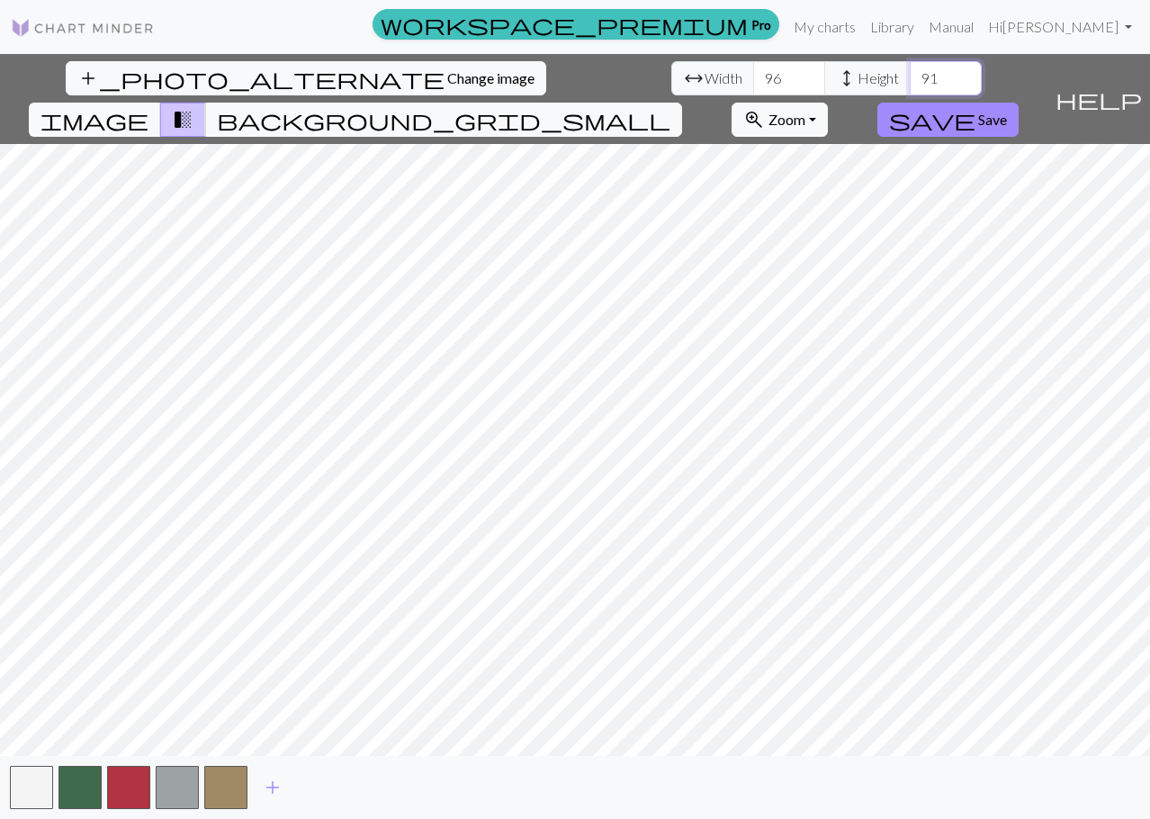
click at [910, 84] on input "90" at bounding box center [946, 78] width 72 height 34
click at [910, 84] on input "89" at bounding box center [946, 78] width 72 height 34
click at [910, 84] on input "88" at bounding box center [946, 78] width 72 height 34
click at [910, 84] on input "87" at bounding box center [946, 78] width 72 height 34
click at [910, 84] on input "86" at bounding box center [946, 78] width 72 height 34
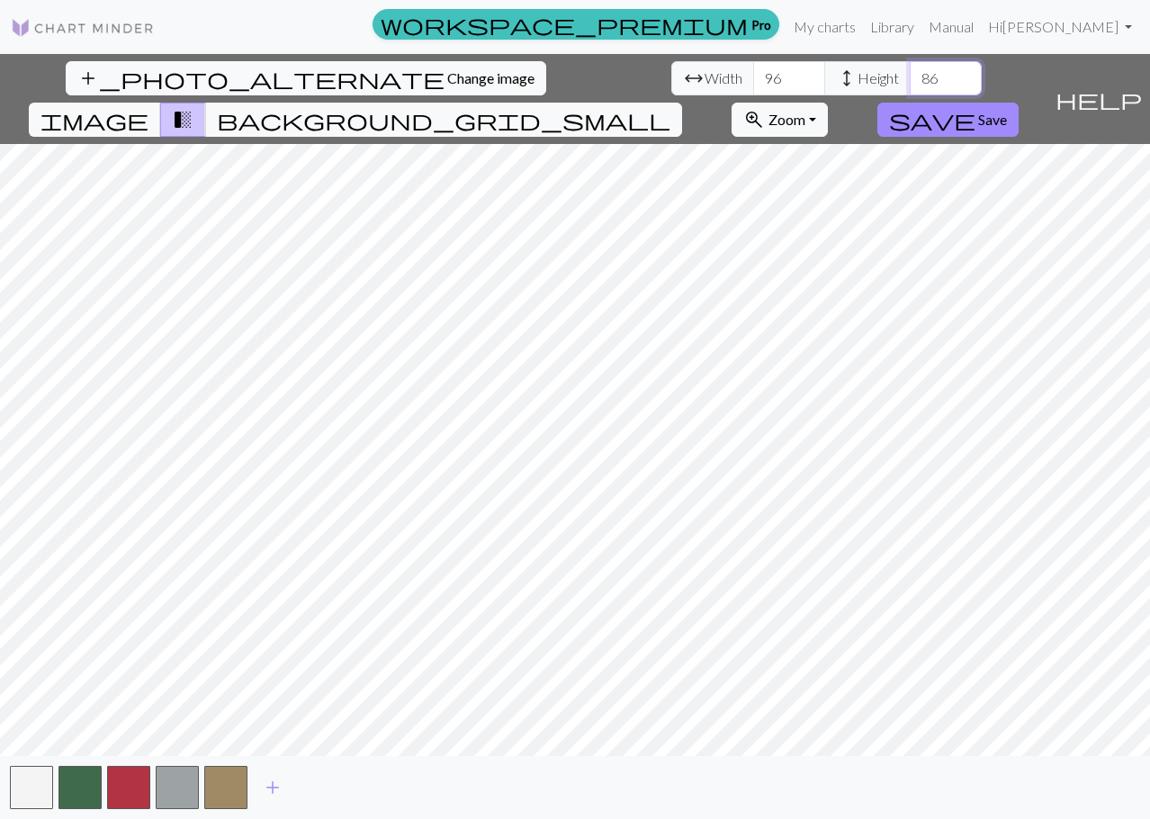
click at [910, 84] on input "85" at bounding box center [946, 78] width 72 height 34
click at [910, 84] on input "84" at bounding box center [946, 78] width 72 height 34
click at [910, 84] on input "83" at bounding box center [946, 78] width 72 height 34
click at [910, 84] on input "82" at bounding box center [946, 78] width 72 height 34
click at [910, 84] on input "81" at bounding box center [946, 78] width 72 height 34
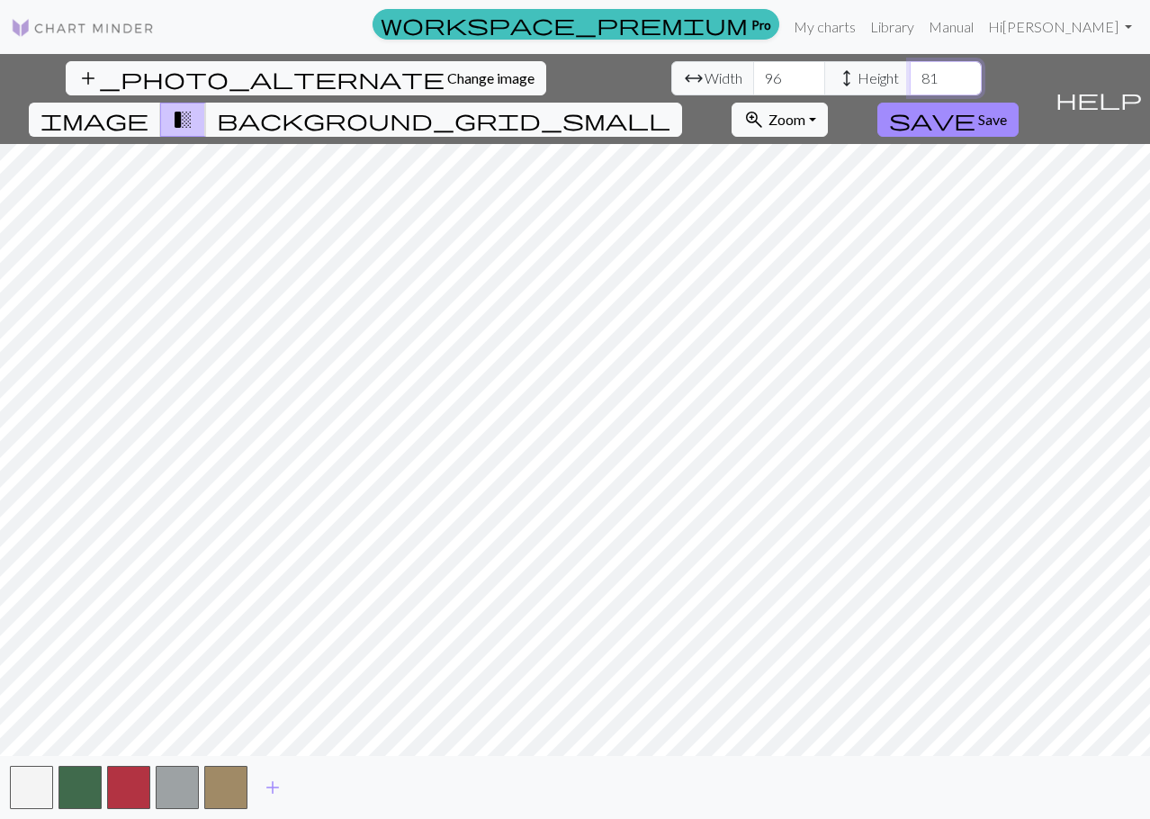
click at [910, 84] on input "80" at bounding box center [946, 78] width 72 height 34
click at [910, 84] on input "79" at bounding box center [946, 78] width 72 height 34
click at [910, 84] on input "78" at bounding box center [946, 78] width 72 height 34
click at [910, 84] on input "77" at bounding box center [946, 78] width 72 height 34
click at [910, 84] on input "76" at bounding box center [946, 78] width 72 height 34
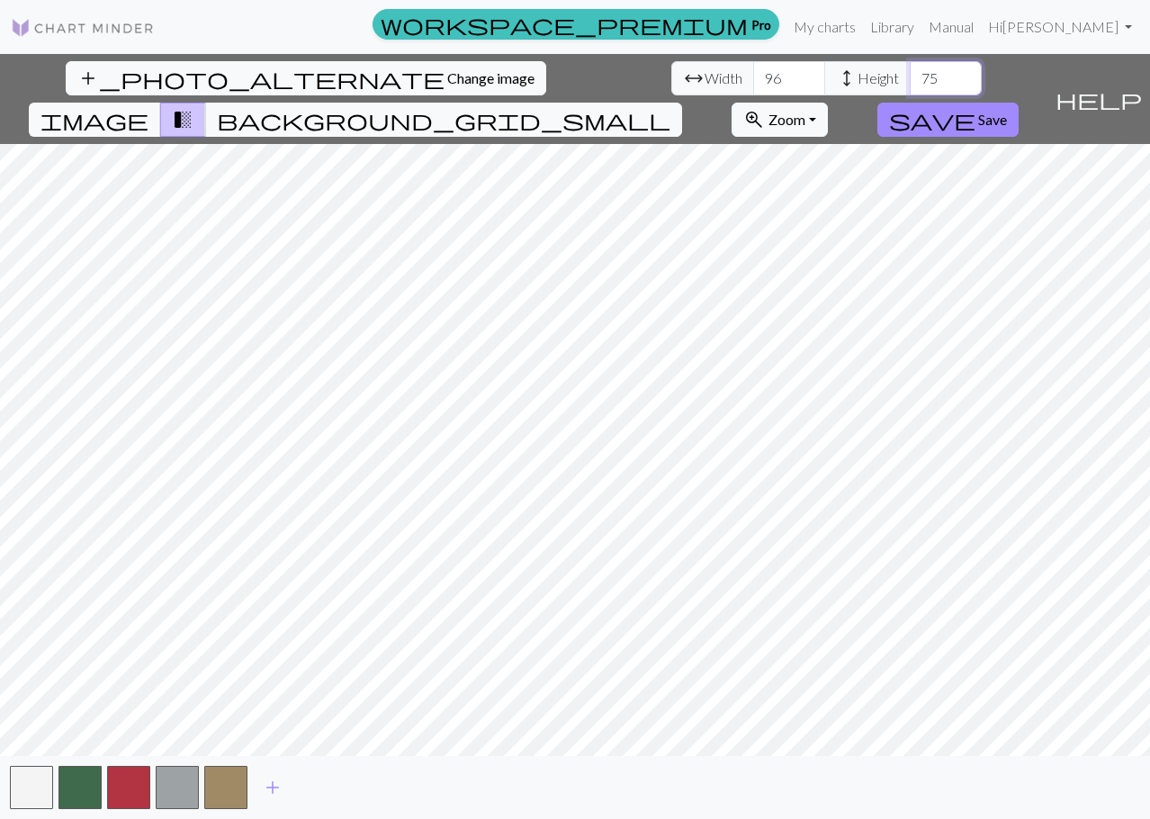
click at [910, 84] on input "75" at bounding box center [946, 78] width 72 height 34
click at [910, 84] on input "74" at bounding box center [946, 78] width 72 height 34
click at [910, 84] on input "73" at bounding box center [946, 78] width 72 height 34
click at [671, 107] on span "background_grid_small" at bounding box center [444, 119] width 454 height 25
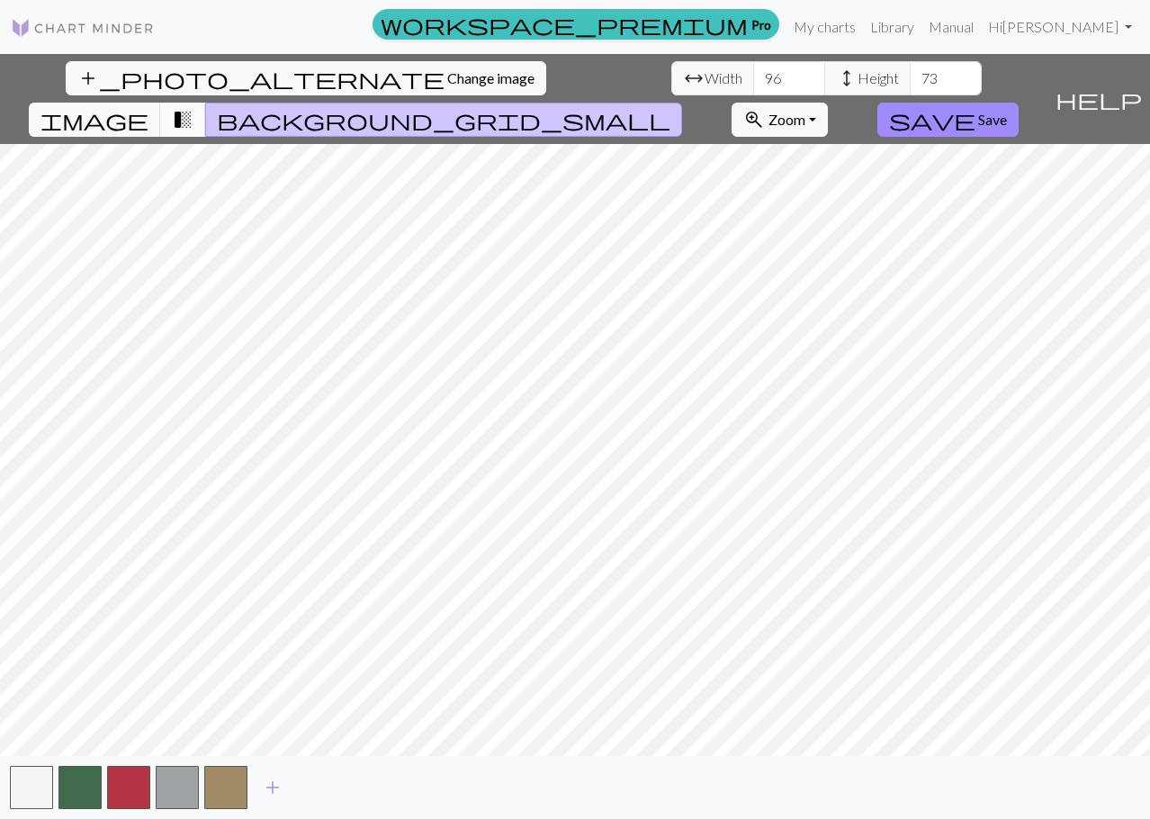
click at [194, 107] on span "transition_fade" at bounding box center [183, 119] width 22 height 25
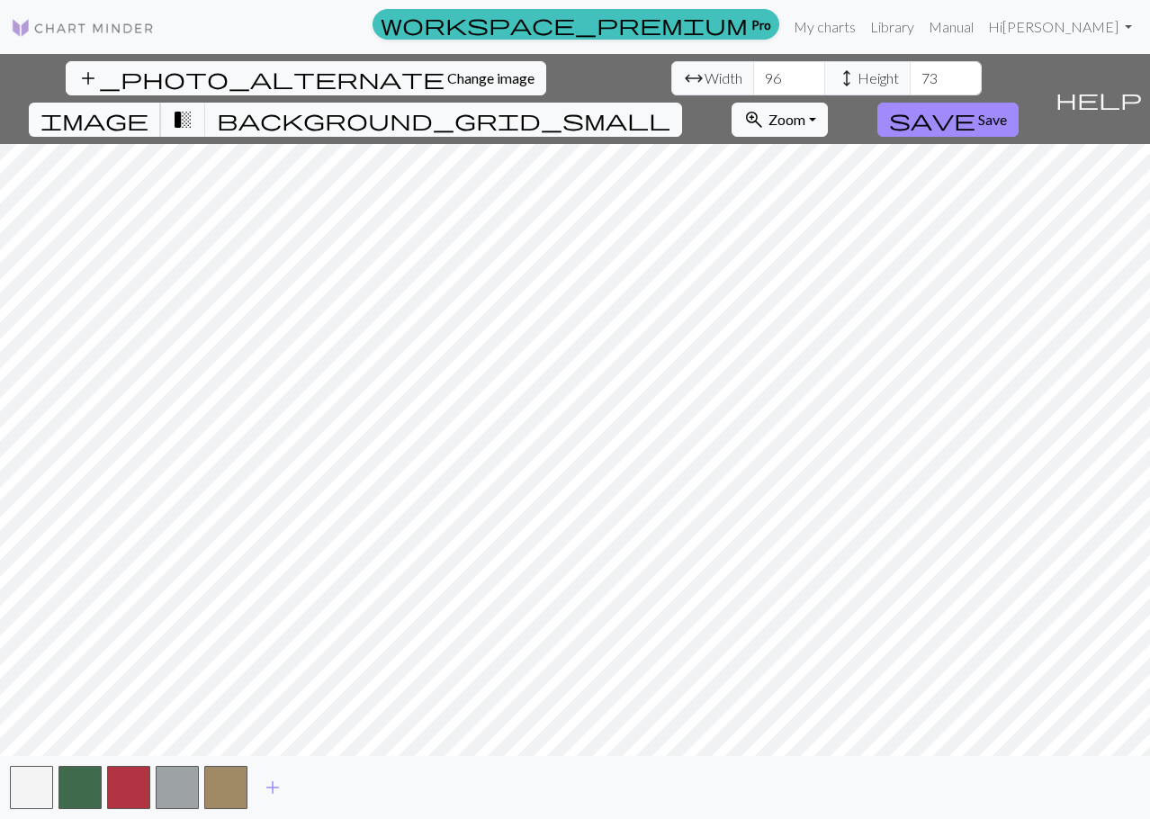
click at [149, 107] on span "image" at bounding box center [95, 119] width 108 height 25
click at [828, 103] on button "zoom_in Zoom Zoom" at bounding box center [780, 120] width 96 height 34
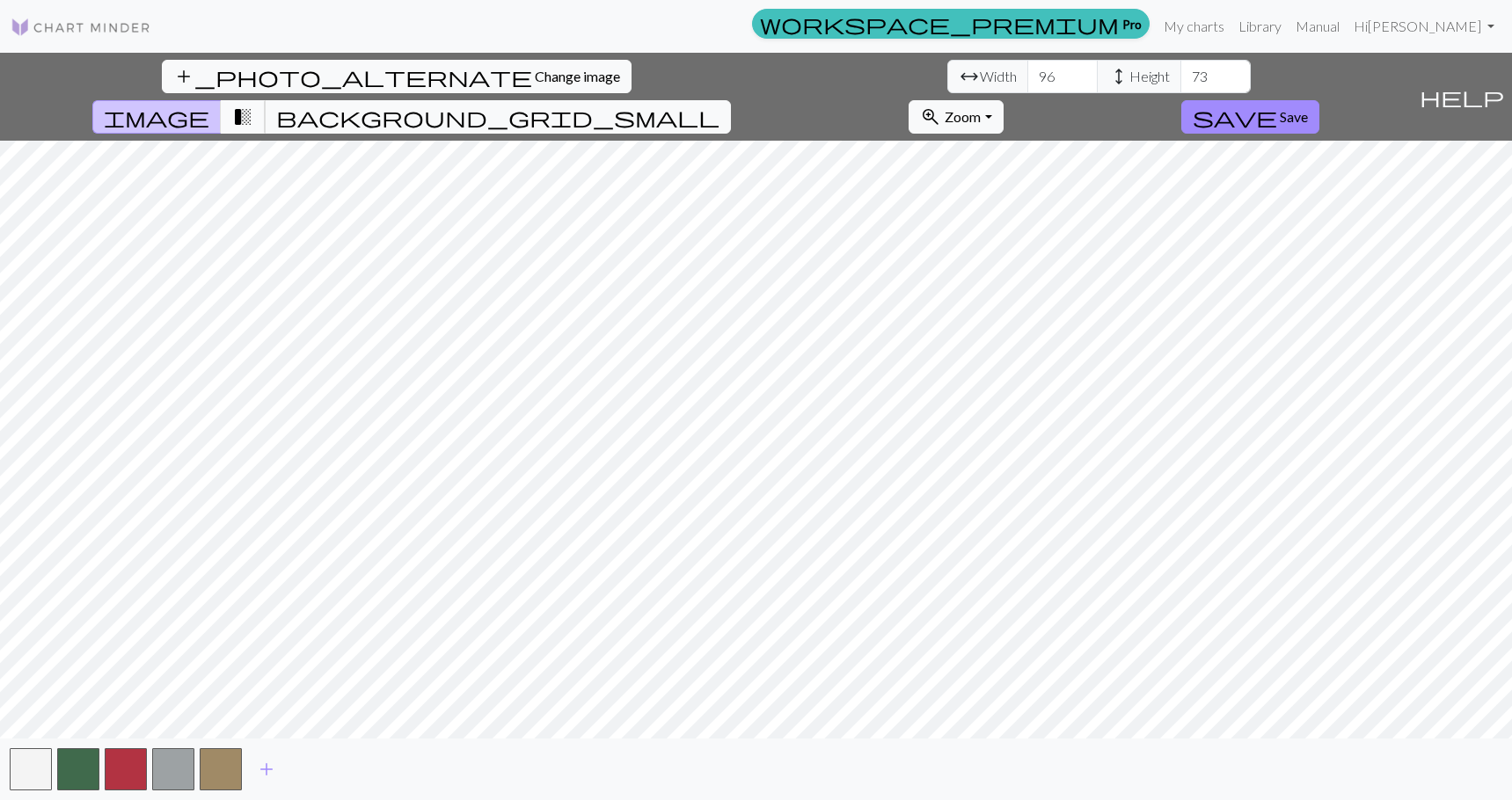
click at [253, 105] on span "transition_fade" at bounding box center [243, 116] width 22 height 24
click at [222, 101] on button "image" at bounding box center [157, 117] width 129 height 33
click at [719, 105] on span "background_grid_small" at bounding box center [498, 116] width 444 height 24
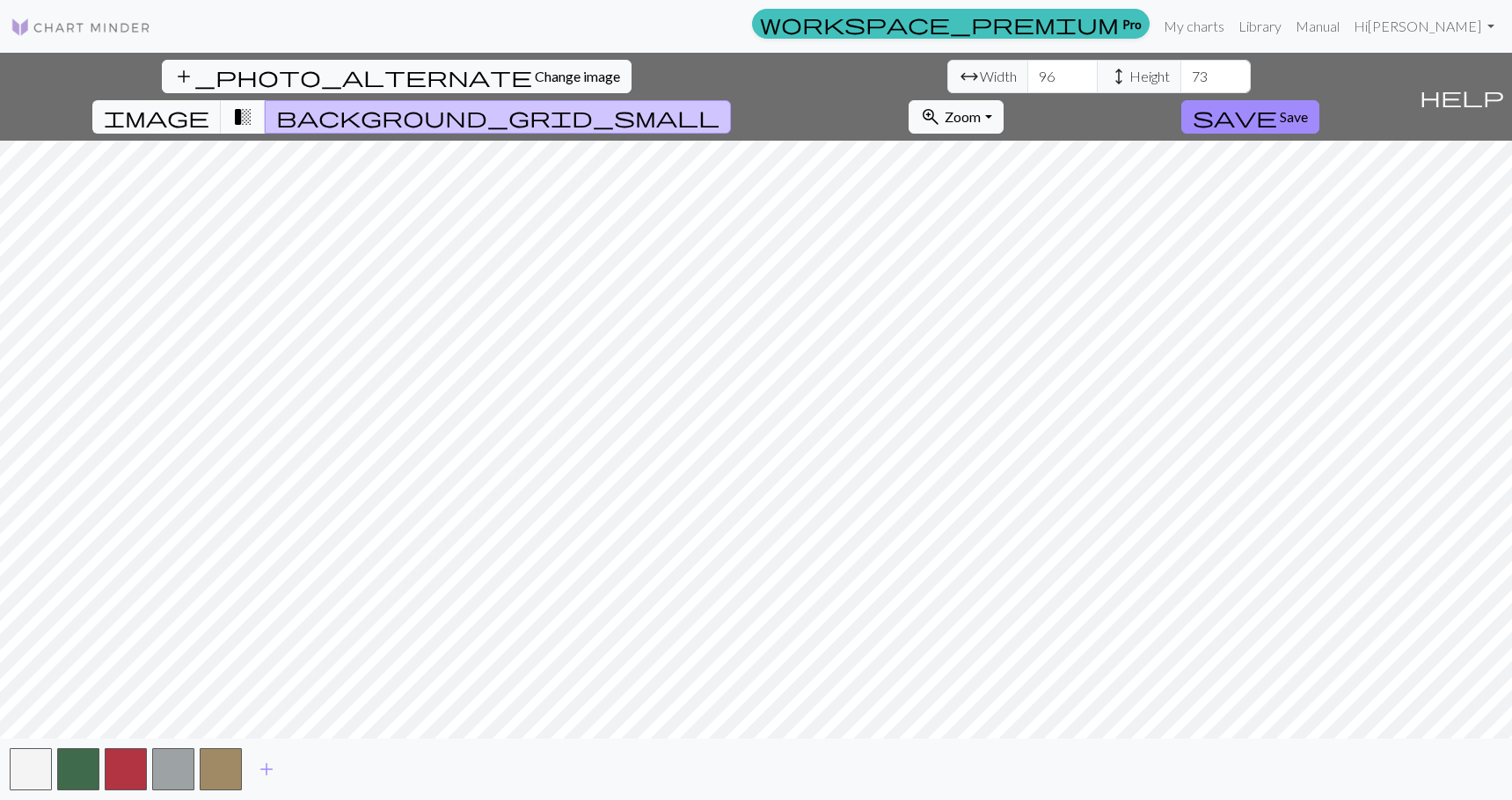
click at [253, 105] on span "transition_fade" at bounding box center [243, 116] width 22 height 24
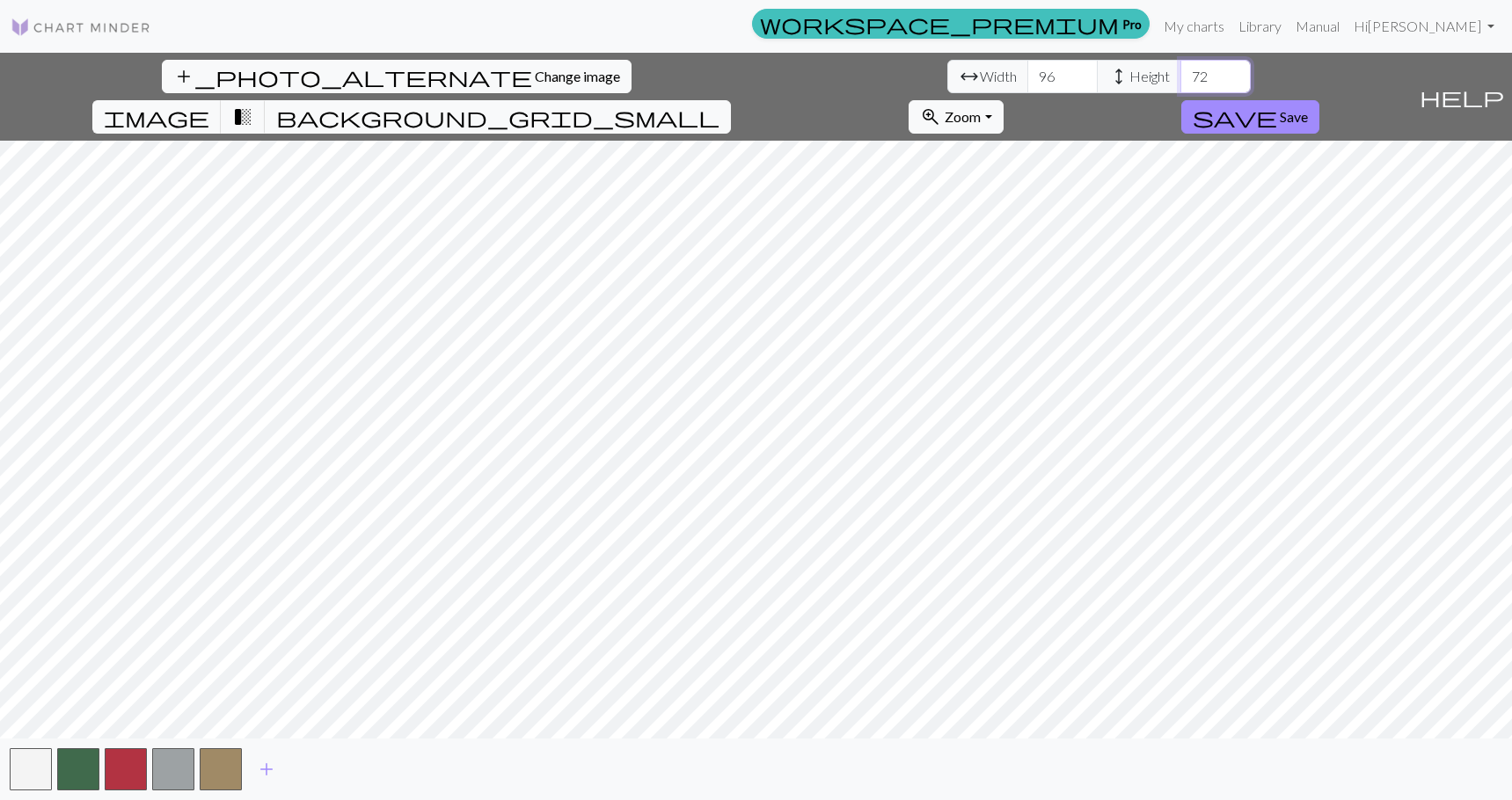
click at [1123, 86] on input "72" at bounding box center [1216, 76] width 70 height 33
click at [1123, 86] on input "71" at bounding box center [1216, 76] width 70 height 33
click at [1123, 86] on input "67" at bounding box center [1216, 76] width 70 height 33
click at [1123, 86] on input "55" at bounding box center [1216, 76] width 70 height 33
click at [1123, 86] on input "50" at bounding box center [1216, 76] width 70 height 33
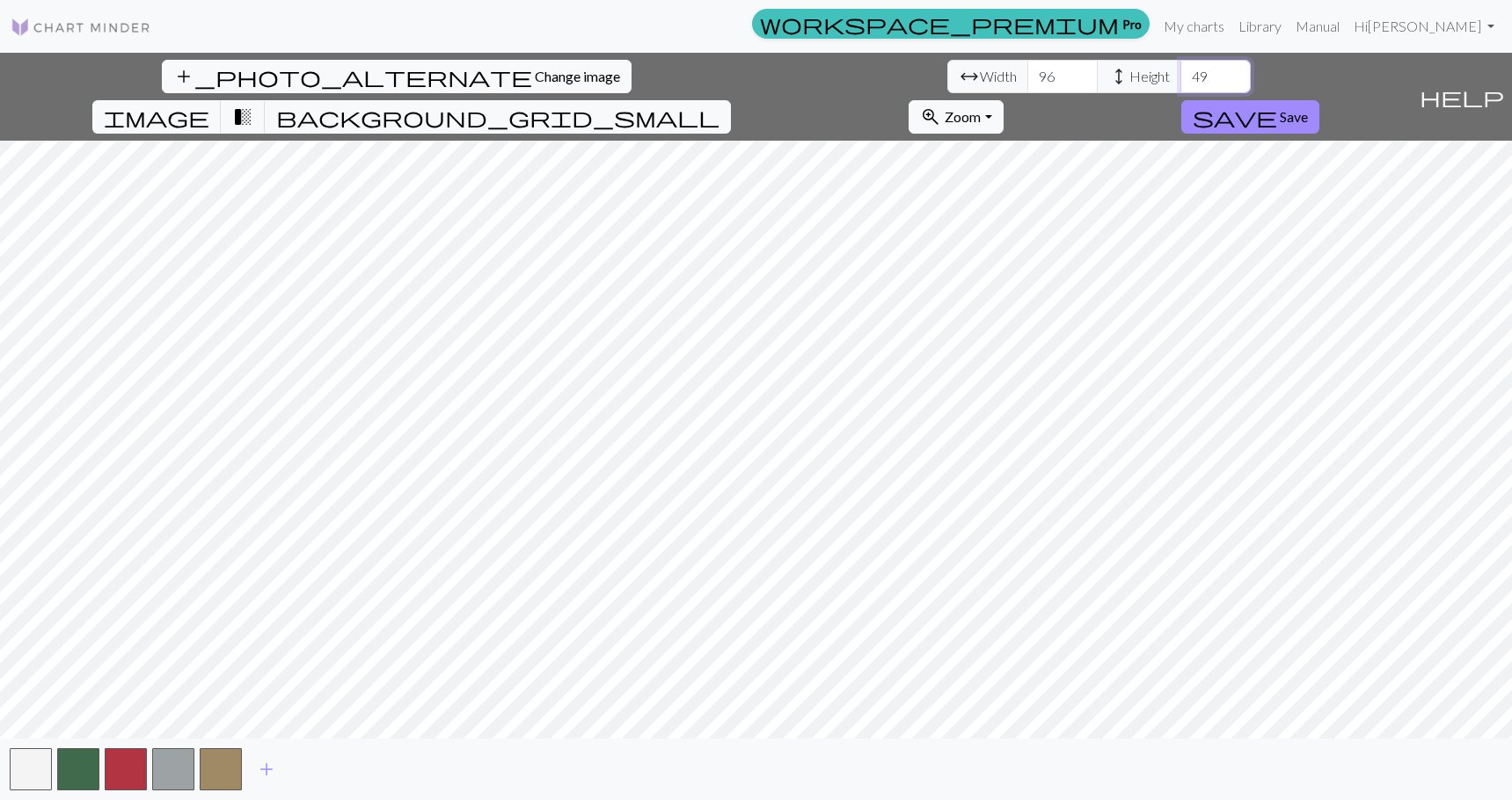
click at [1123, 86] on input "49" at bounding box center [1216, 76] width 70 height 33
click at [1123, 86] on input "48" at bounding box center [1216, 76] width 70 height 33
click at [1123, 86] on input "47" at bounding box center [1216, 76] width 70 height 33
click at [1123, 86] on input "46" at bounding box center [1216, 76] width 70 height 33
click at [1123, 86] on input "45" at bounding box center [1216, 76] width 70 height 33
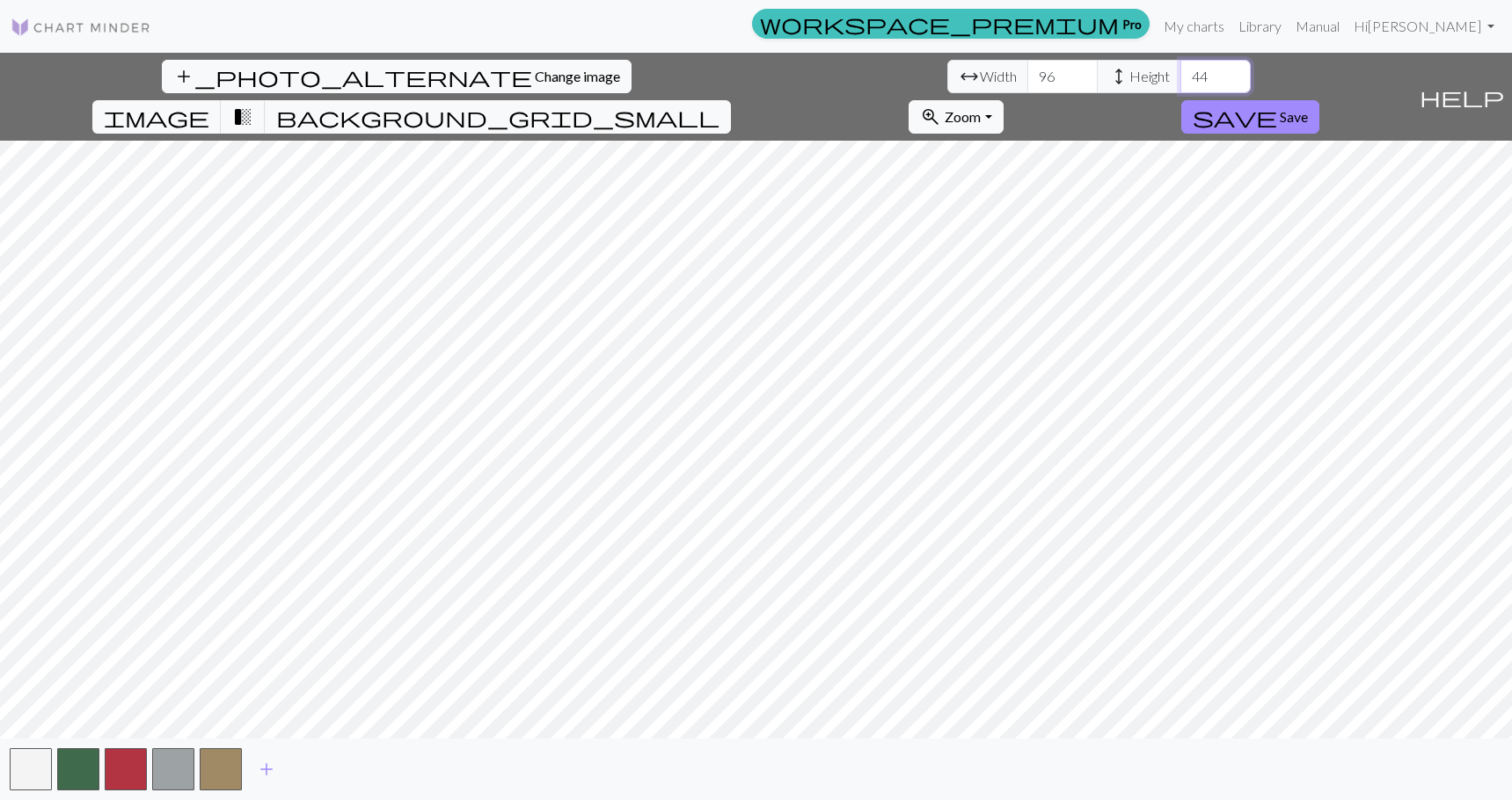
click at [1123, 86] on input "44" at bounding box center [1216, 76] width 70 height 33
click at [1123, 86] on input "43" at bounding box center [1216, 76] width 70 height 33
click at [1123, 86] on input "42" at bounding box center [1216, 76] width 70 height 33
click at [1123, 86] on input "41" at bounding box center [1216, 76] width 70 height 33
click at [1123, 86] on input "40" at bounding box center [1216, 76] width 70 height 33
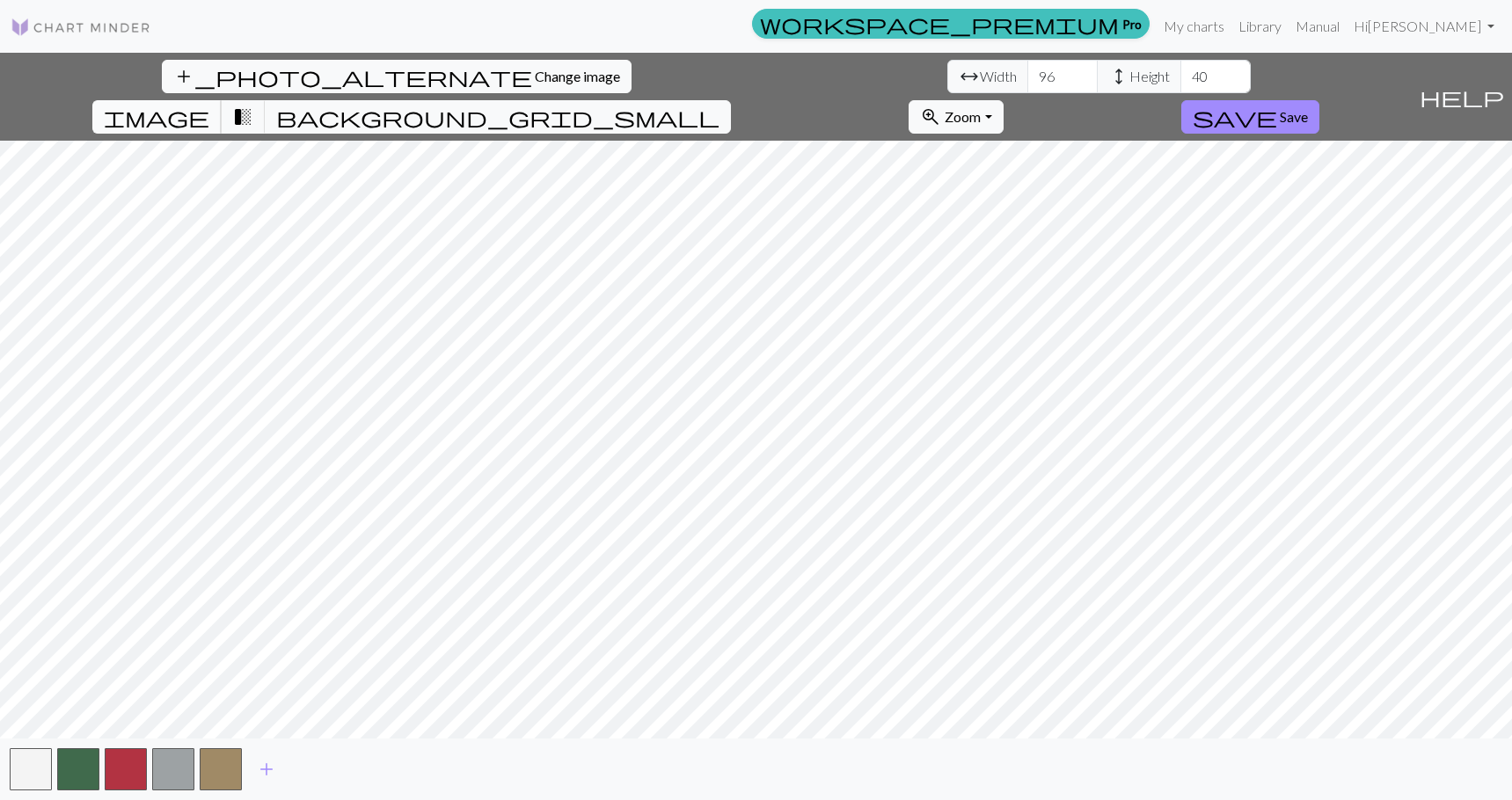
click at [209, 105] on span "image" at bounding box center [156, 116] width 106 height 24
click at [1123, 81] on input "39" at bounding box center [1216, 76] width 70 height 33
click at [1123, 81] on input "38" at bounding box center [1216, 76] width 70 height 33
click at [1123, 81] on input "37" at bounding box center [1216, 76] width 70 height 33
click at [1123, 81] on input "36" at bounding box center [1216, 76] width 70 height 33
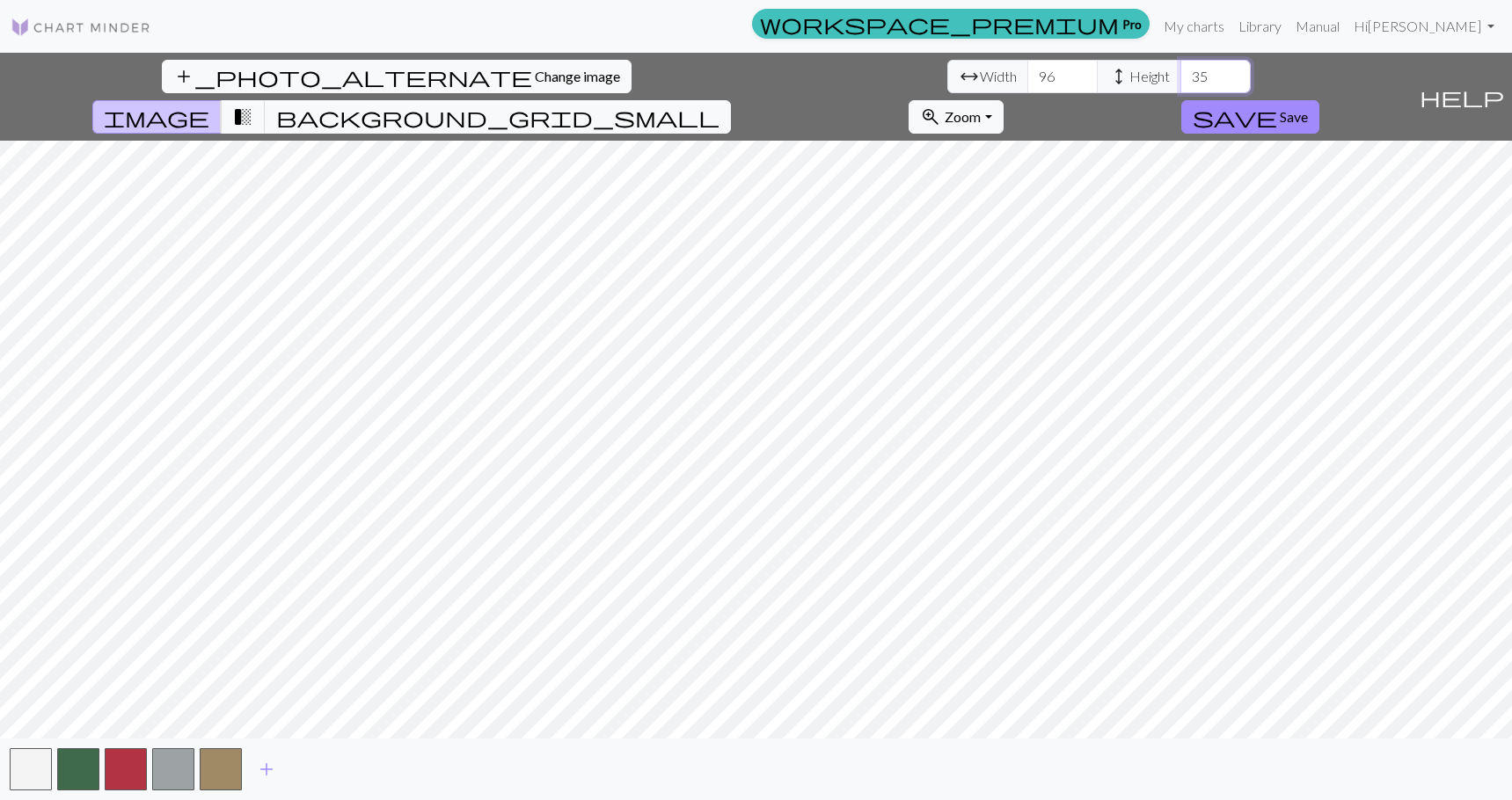
click at [1123, 81] on input "35" at bounding box center [1216, 76] width 70 height 33
click at [1123, 81] on input "34" at bounding box center [1216, 76] width 70 height 33
click at [1123, 81] on input "33" at bounding box center [1216, 76] width 70 height 33
click at [1123, 81] on input "32" at bounding box center [1216, 76] width 70 height 33
click at [1123, 87] on input "32" at bounding box center [1216, 76] width 70 height 33
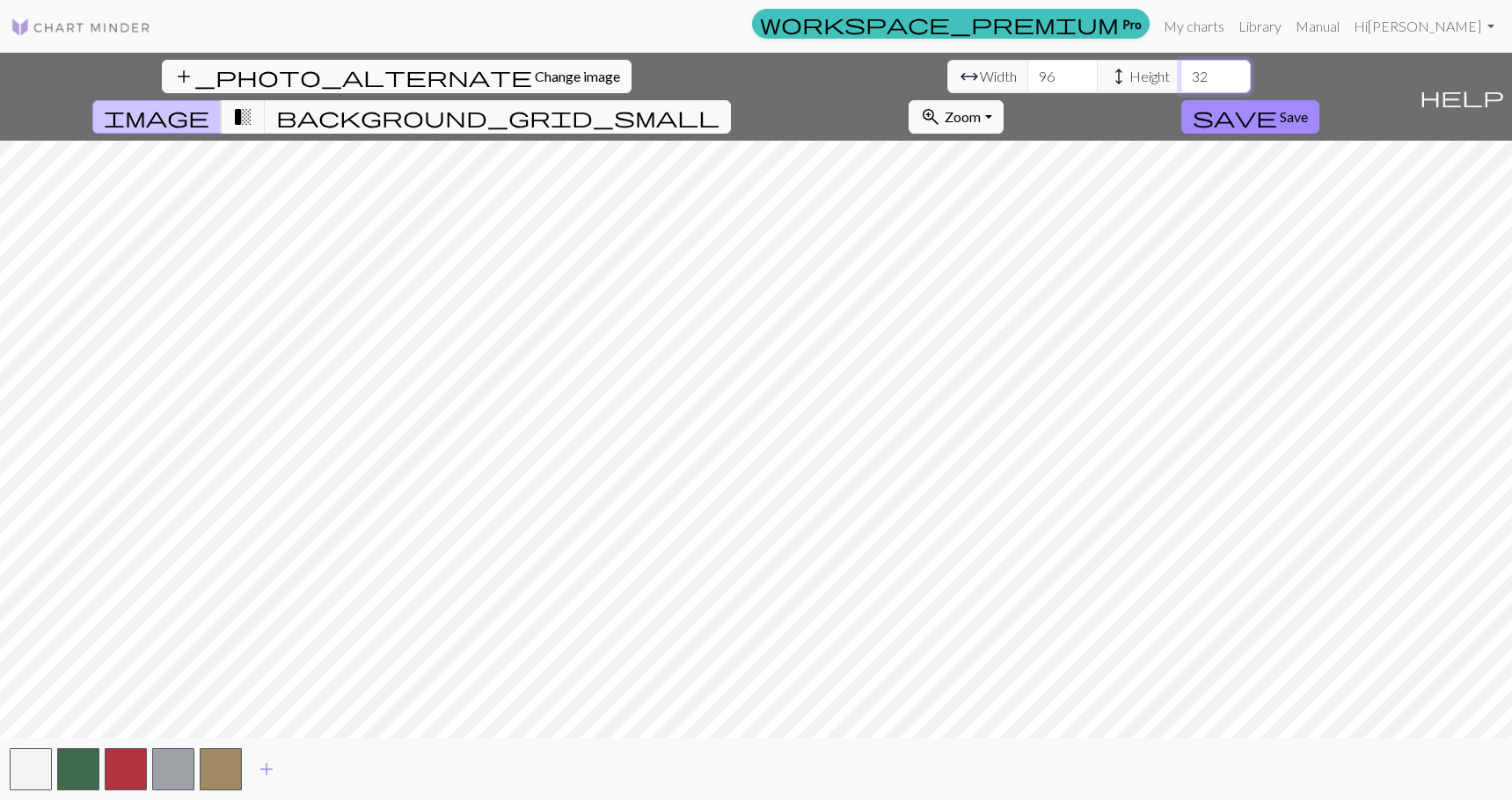
click at [1123, 87] on input "32" at bounding box center [1216, 76] width 70 height 33
click at [1123, 72] on input "33" at bounding box center [1216, 76] width 70 height 33
click at [1123, 72] on input "34" at bounding box center [1216, 76] width 70 height 33
click at [1123, 72] on input "36" at bounding box center [1216, 76] width 70 height 33
click at [1123, 72] on input "37" at bounding box center [1216, 76] width 70 height 33
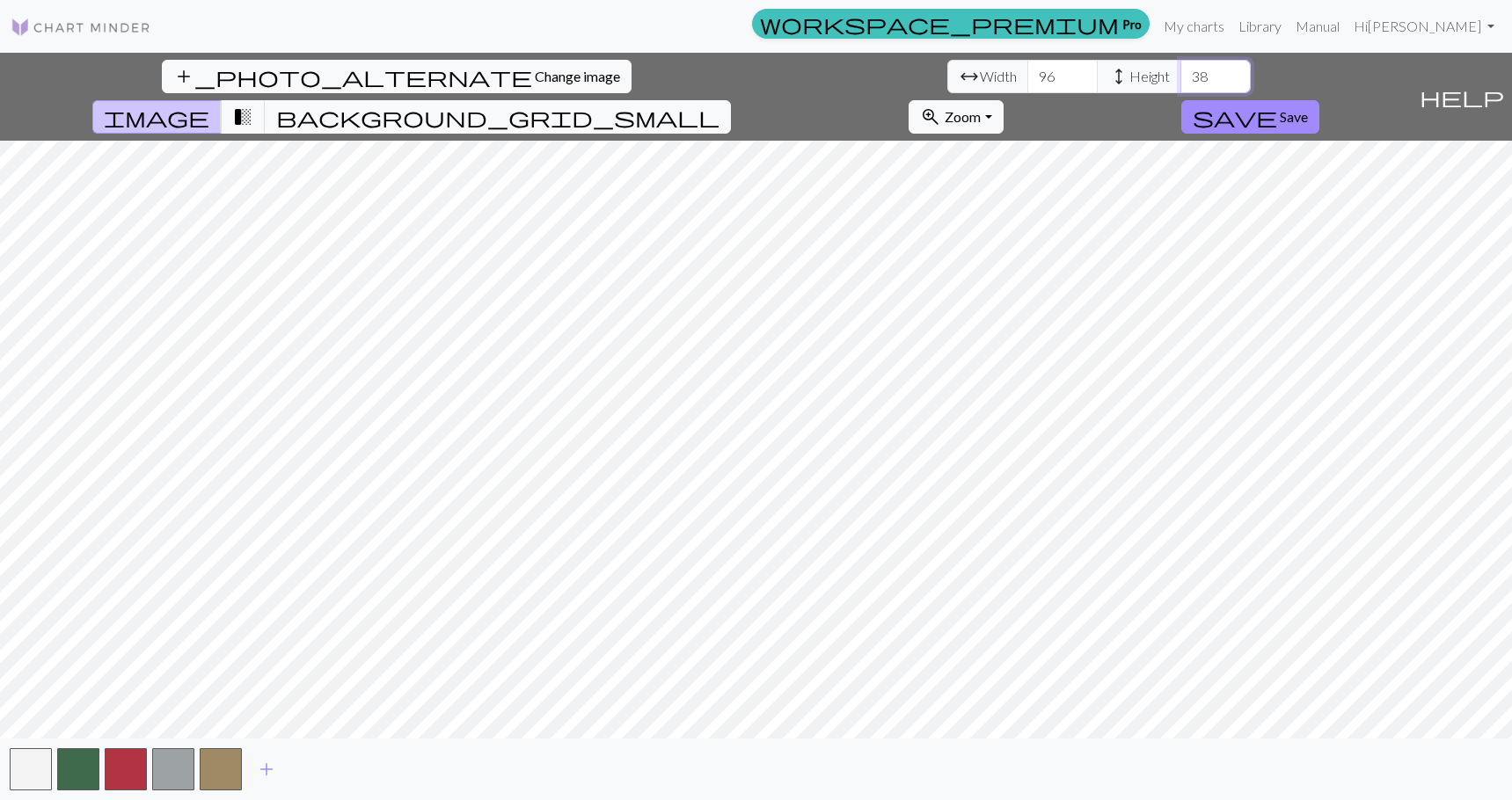
click at [1123, 72] on input "38" at bounding box center [1216, 76] width 70 height 33
click at [1123, 72] on input "39" at bounding box center [1216, 76] width 70 height 33
click at [1123, 72] on input "40" at bounding box center [1216, 76] width 70 height 33
click at [1123, 72] on input "41" at bounding box center [1216, 76] width 70 height 33
click at [1123, 72] on input "42" at bounding box center [1216, 76] width 70 height 33
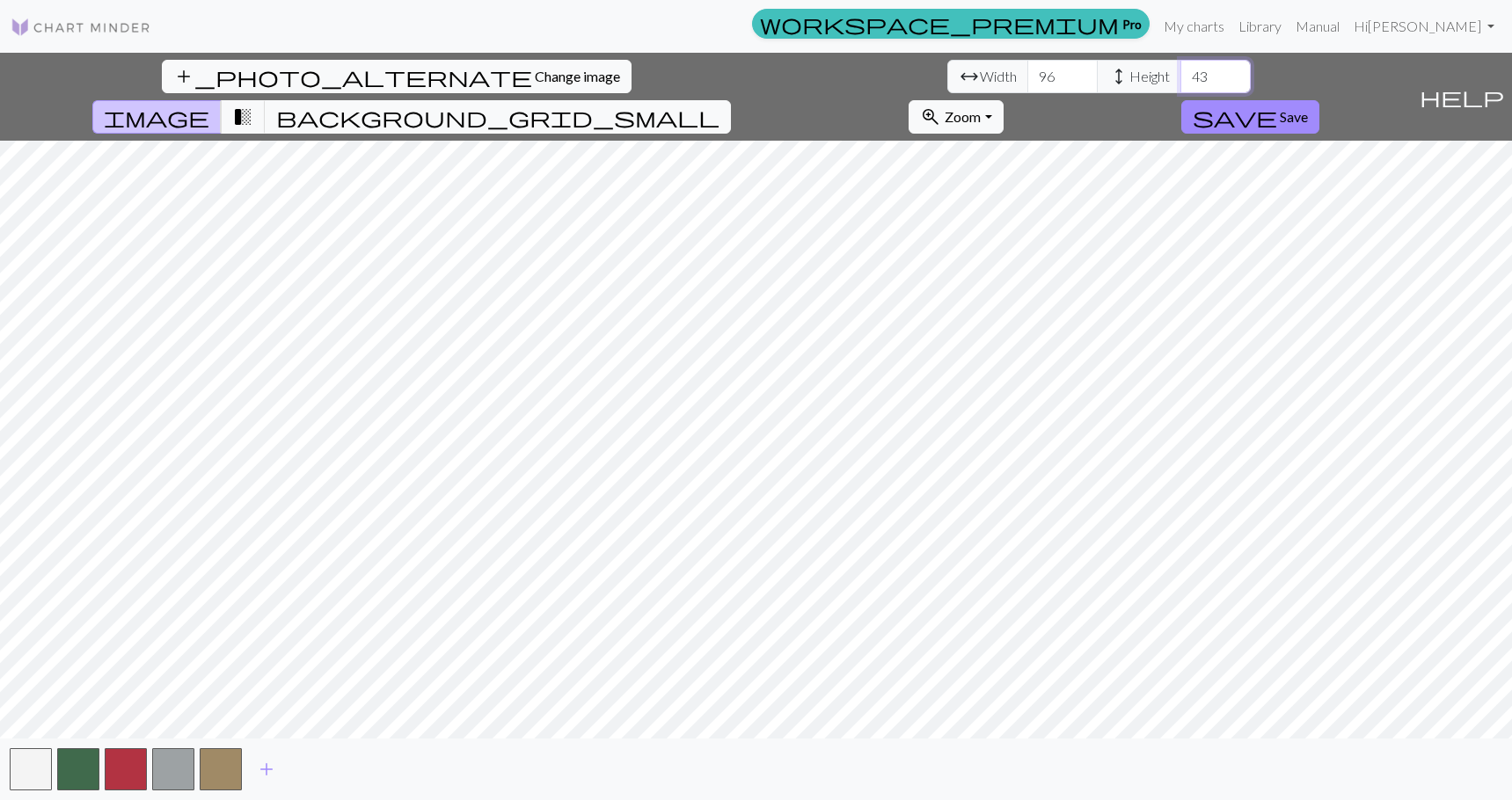
click at [1123, 72] on input "43" at bounding box center [1216, 76] width 70 height 33
click at [1123, 72] on input "44" at bounding box center [1216, 76] width 70 height 33
click at [1123, 72] on input "45" at bounding box center [1216, 76] width 70 height 33
click at [1123, 72] on input "46" at bounding box center [1216, 76] width 70 height 33
click at [1123, 72] on input "47" at bounding box center [1216, 76] width 70 height 33
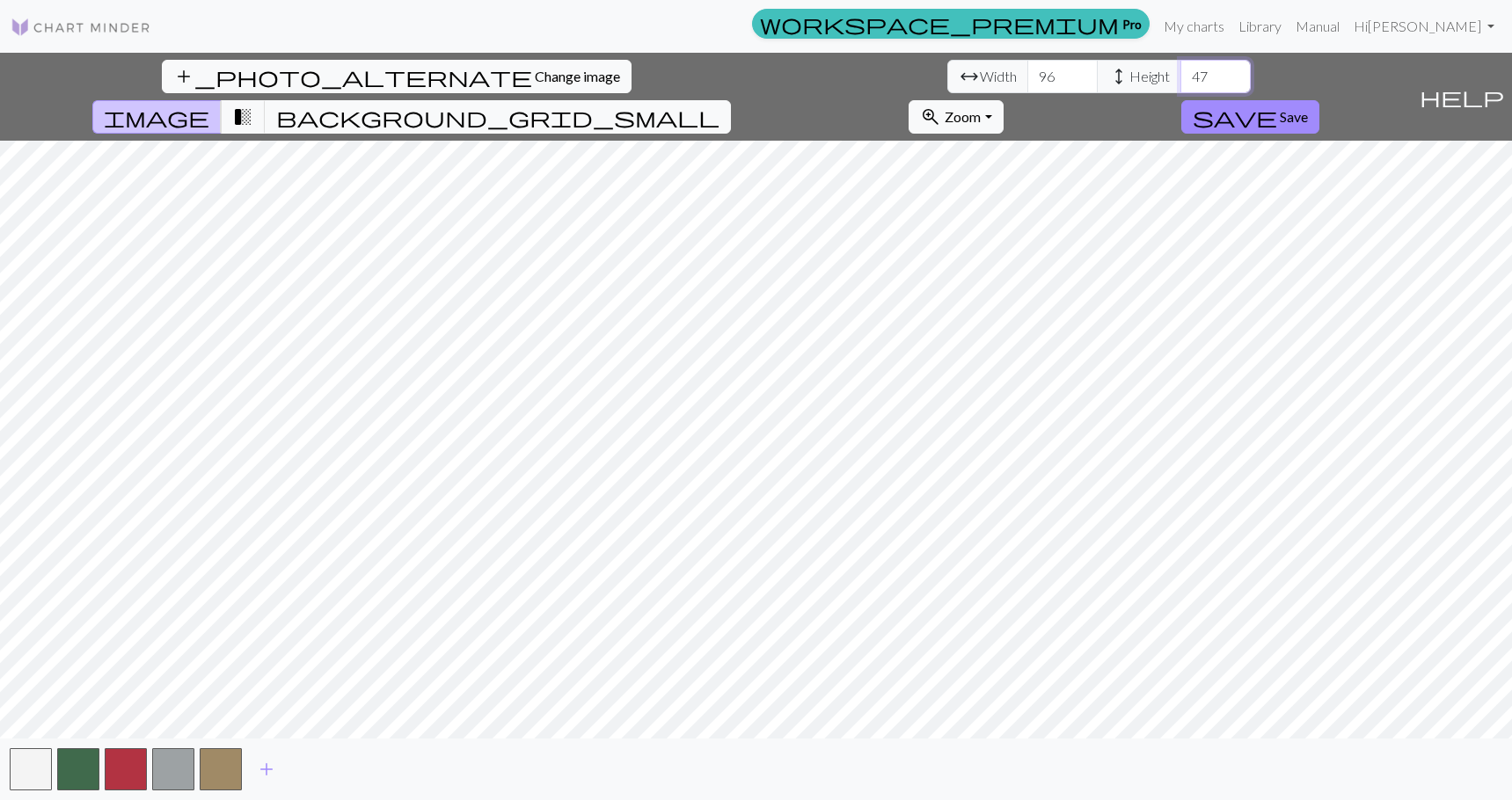
click at [1123, 72] on input "48" at bounding box center [1216, 76] width 70 height 33
click at [1123, 72] on input "49" at bounding box center [1216, 76] width 70 height 33
click at [1123, 72] on input "50" at bounding box center [1216, 76] width 70 height 33
click at [1123, 84] on input "49" at bounding box center [1216, 76] width 70 height 33
click at [1123, 84] on input "48" at bounding box center [1216, 76] width 70 height 33
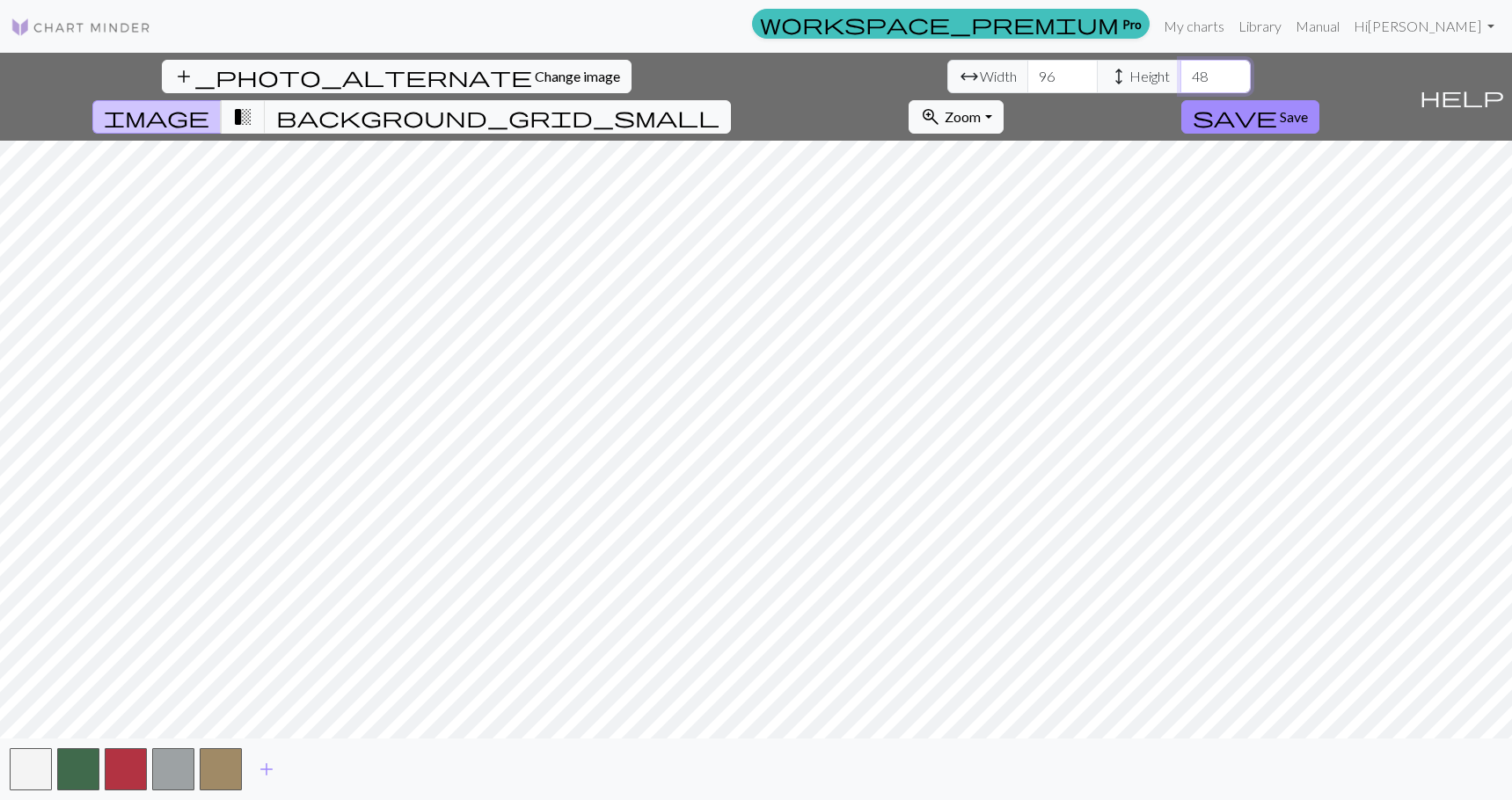
click at [1123, 84] on input "47" at bounding box center [1216, 76] width 70 height 33
type input "4"
type input "66"
